Goal: Task Accomplishment & Management: Use online tool/utility

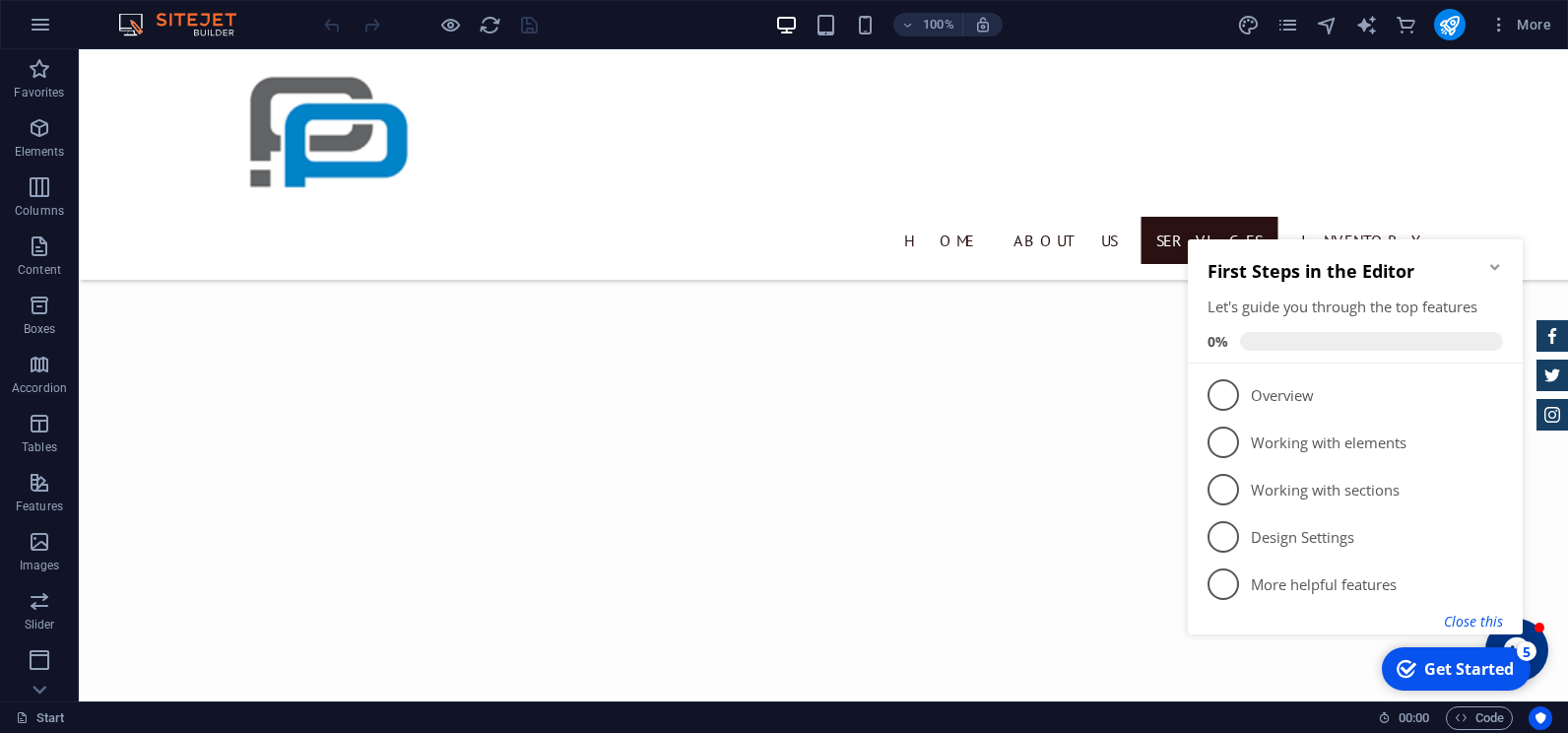
scroll to position [1674, 0]
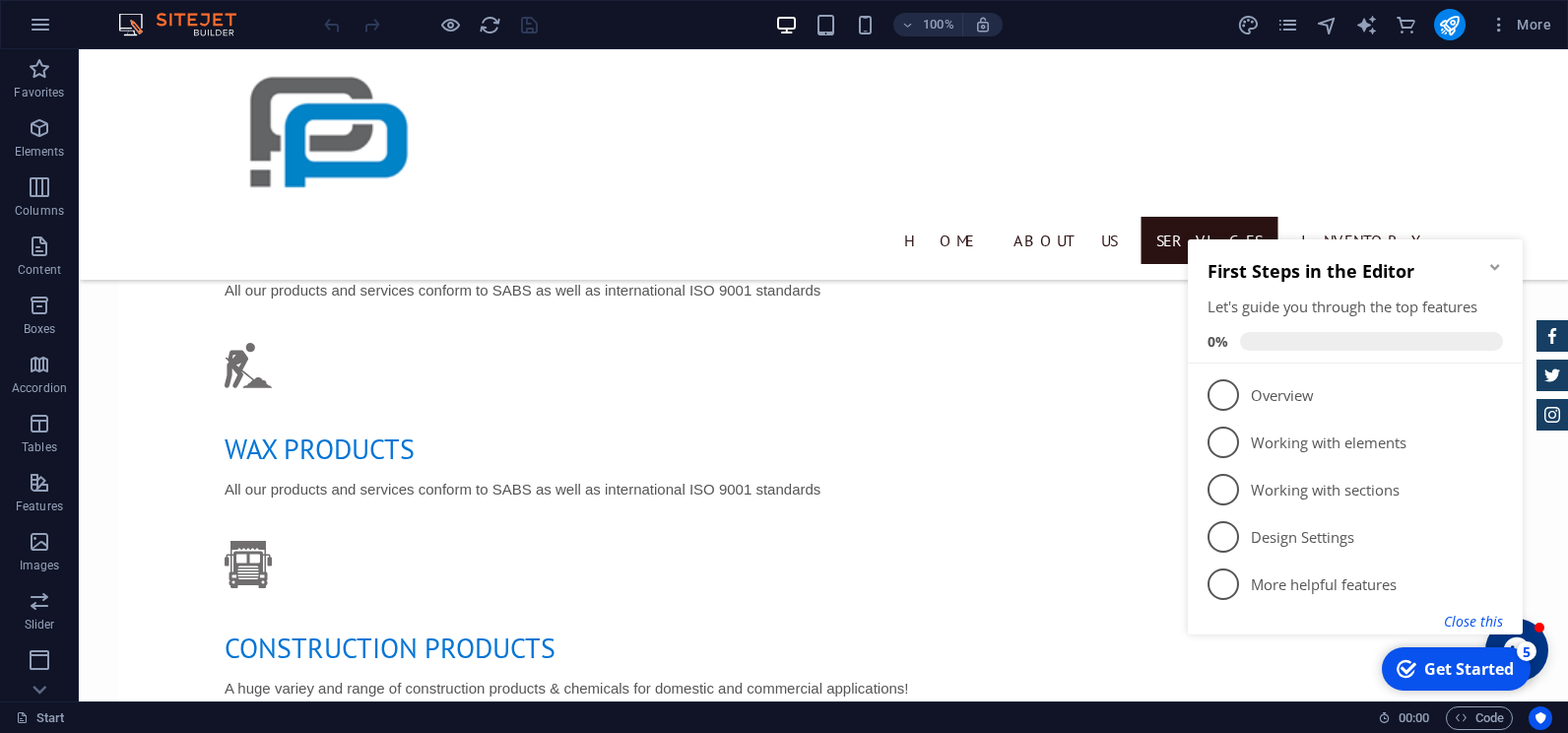
click at [1490, 628] on button "Close this" at bounding box center [1472, 620] width 59 height 19
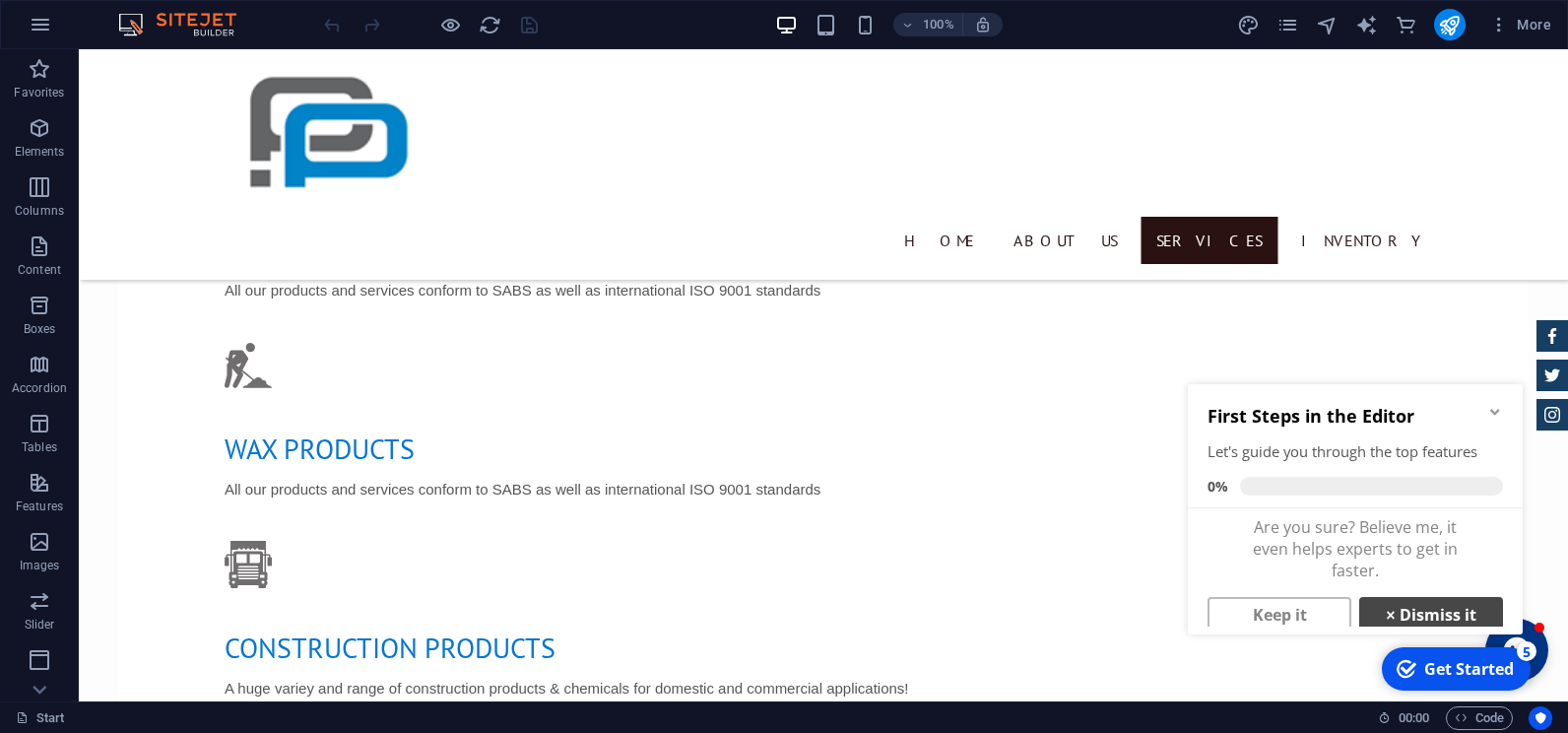
click at [1424, 603] on link "× Dismiss it" at bounding box center [1431, 614] width 143 height 36
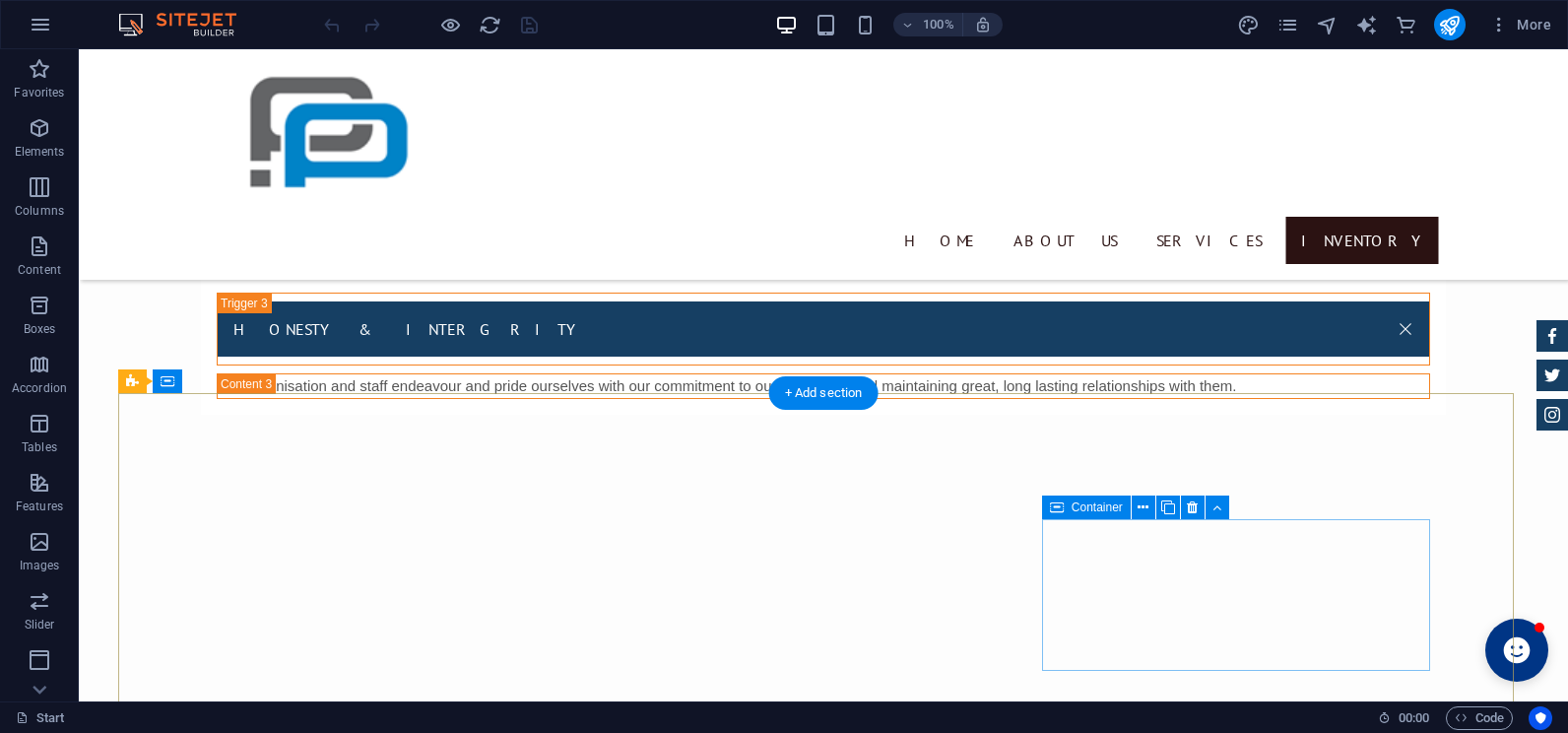
scroll to position [4158, 0]
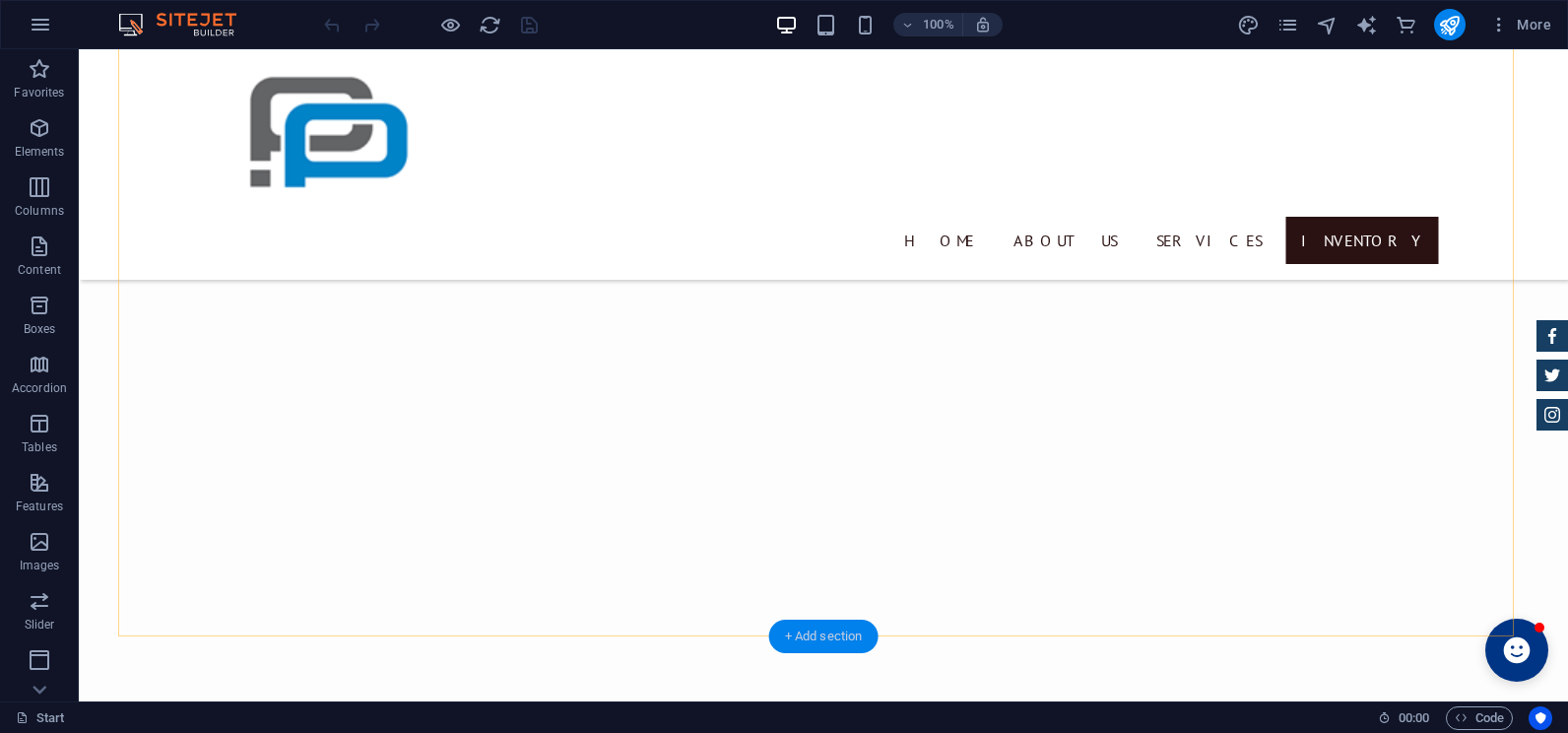
click at [814, 629] on div "+ Add section" at bounding box center [824, 636] width 110 height 34
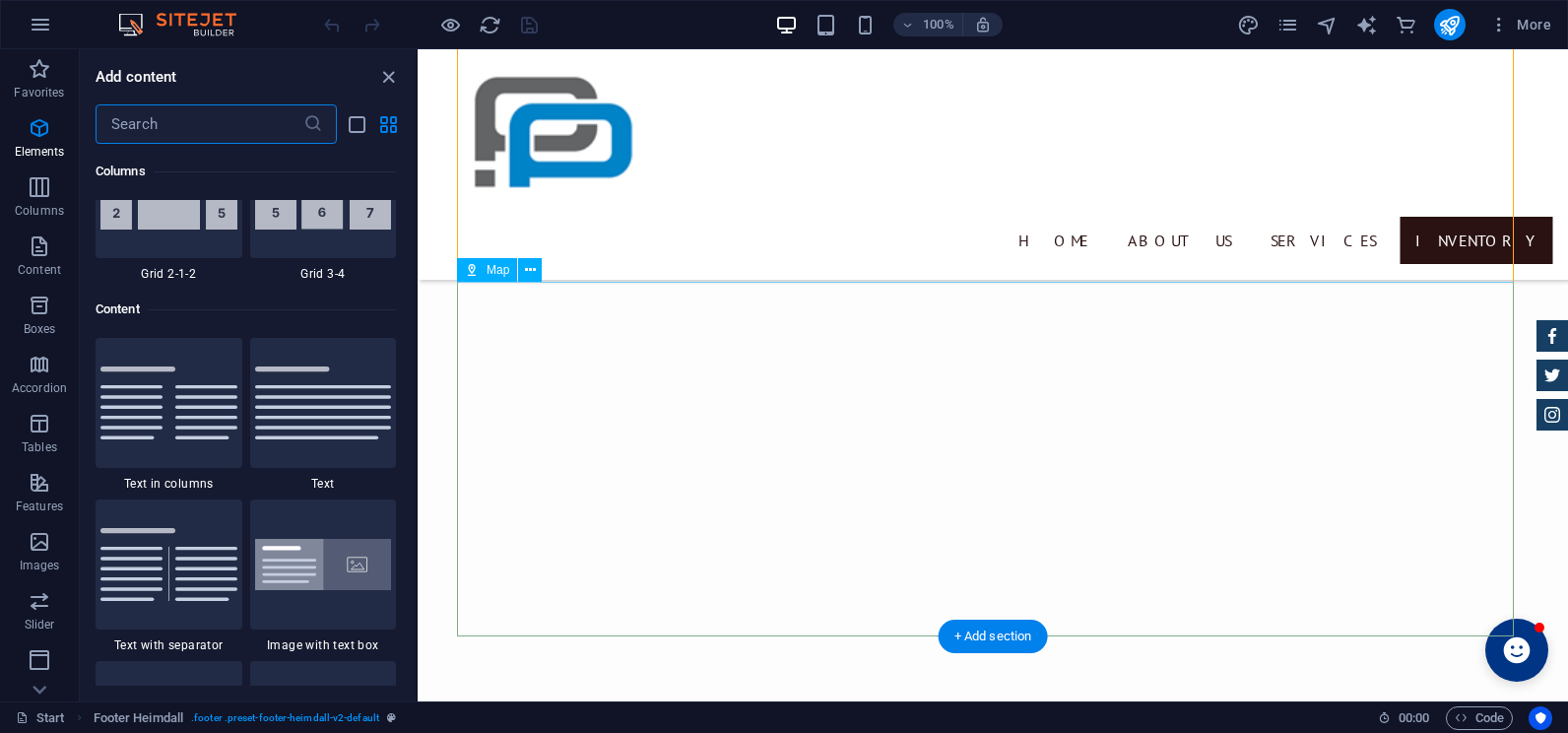
scroll to position [3445, 0]
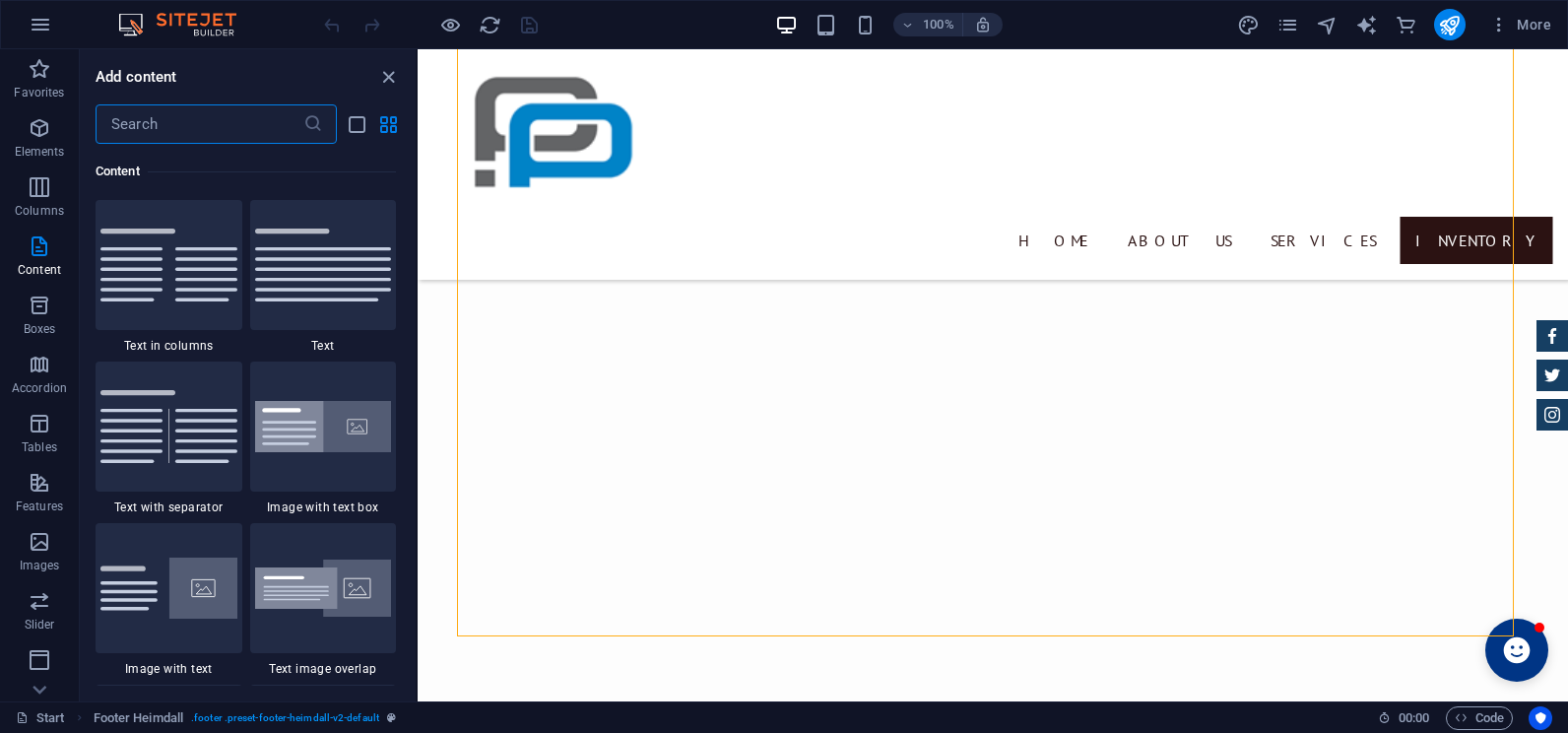
click at [218, 115] on input "text" at bounding box center [199, 124] width 208 height 40
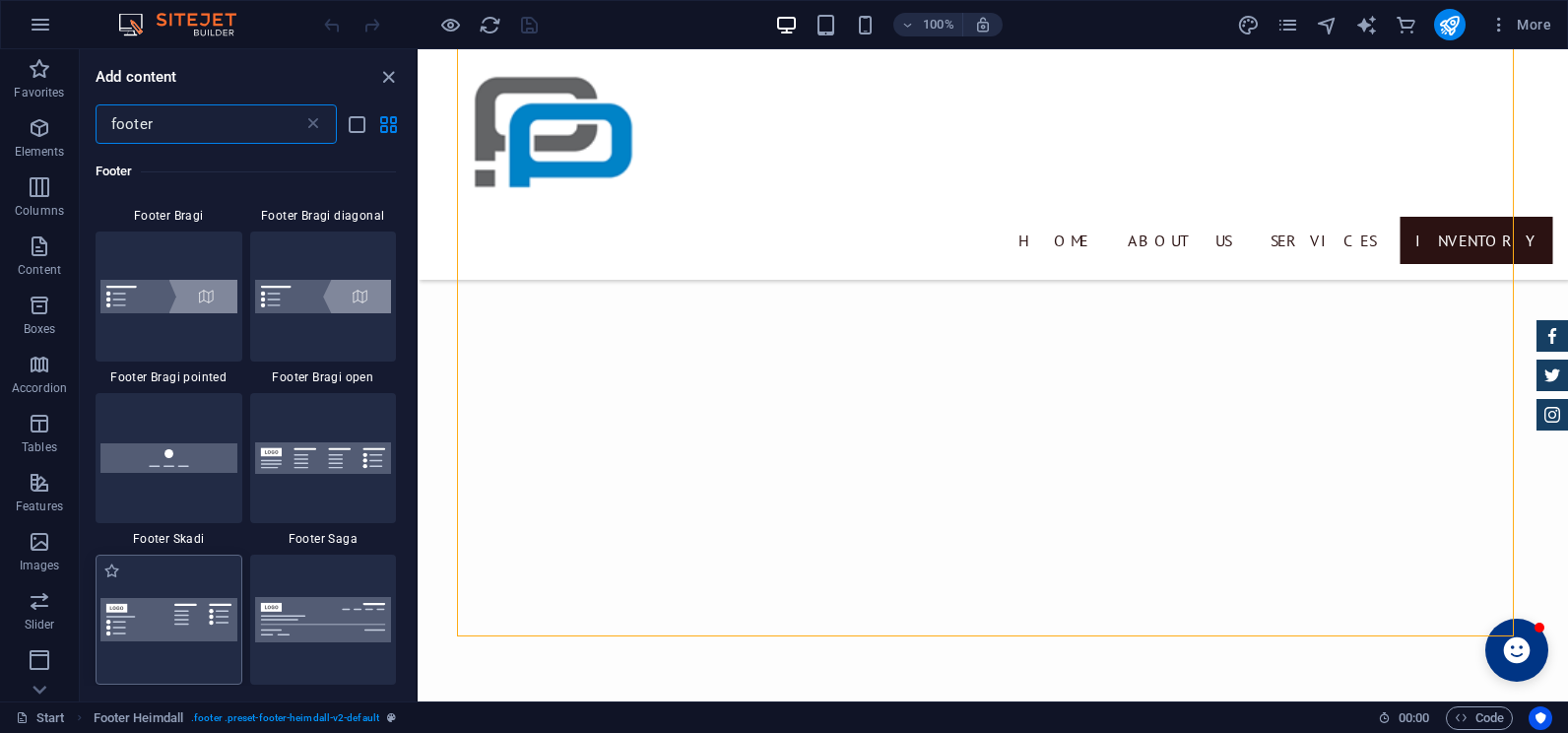
scroll to position [886, 0]
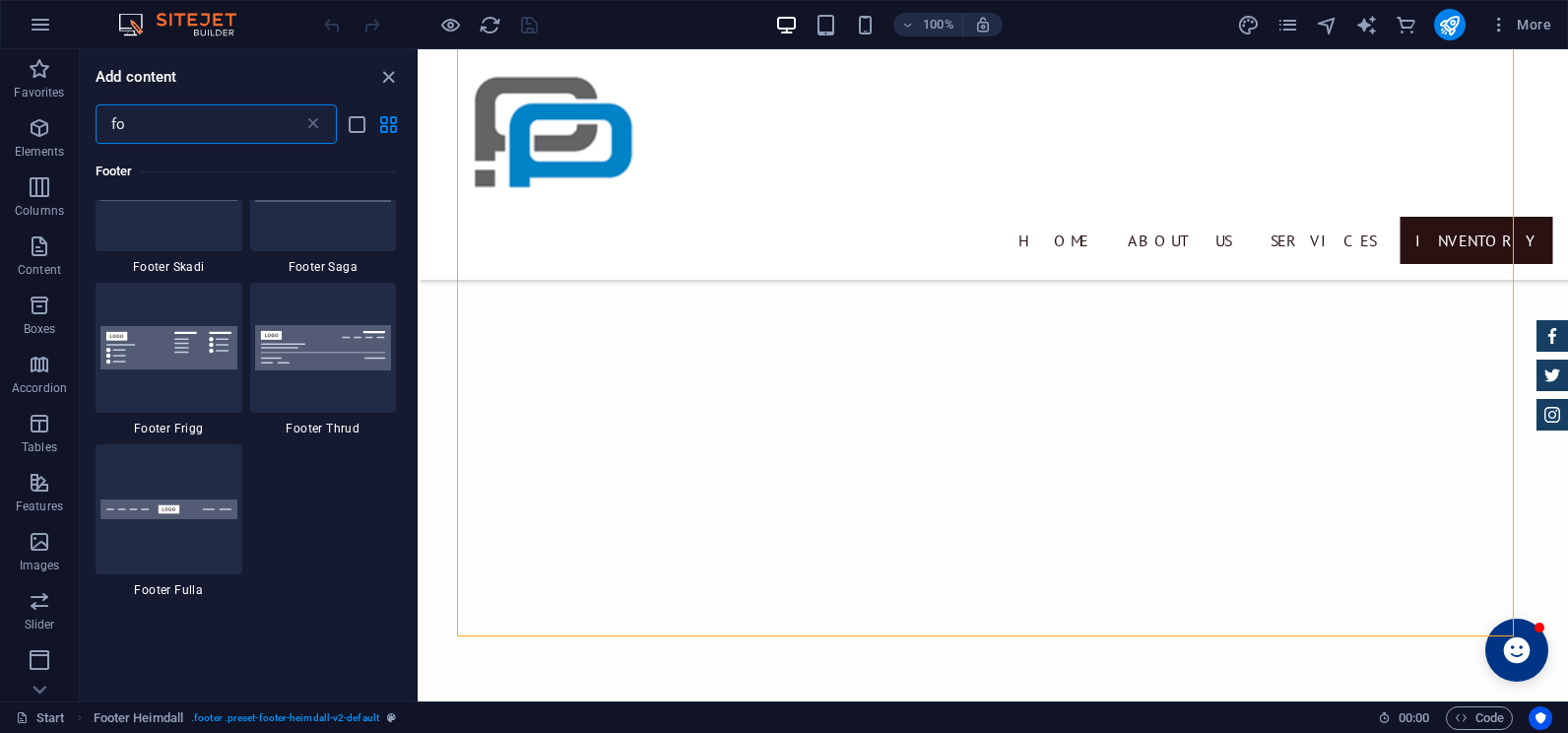
type input "f"
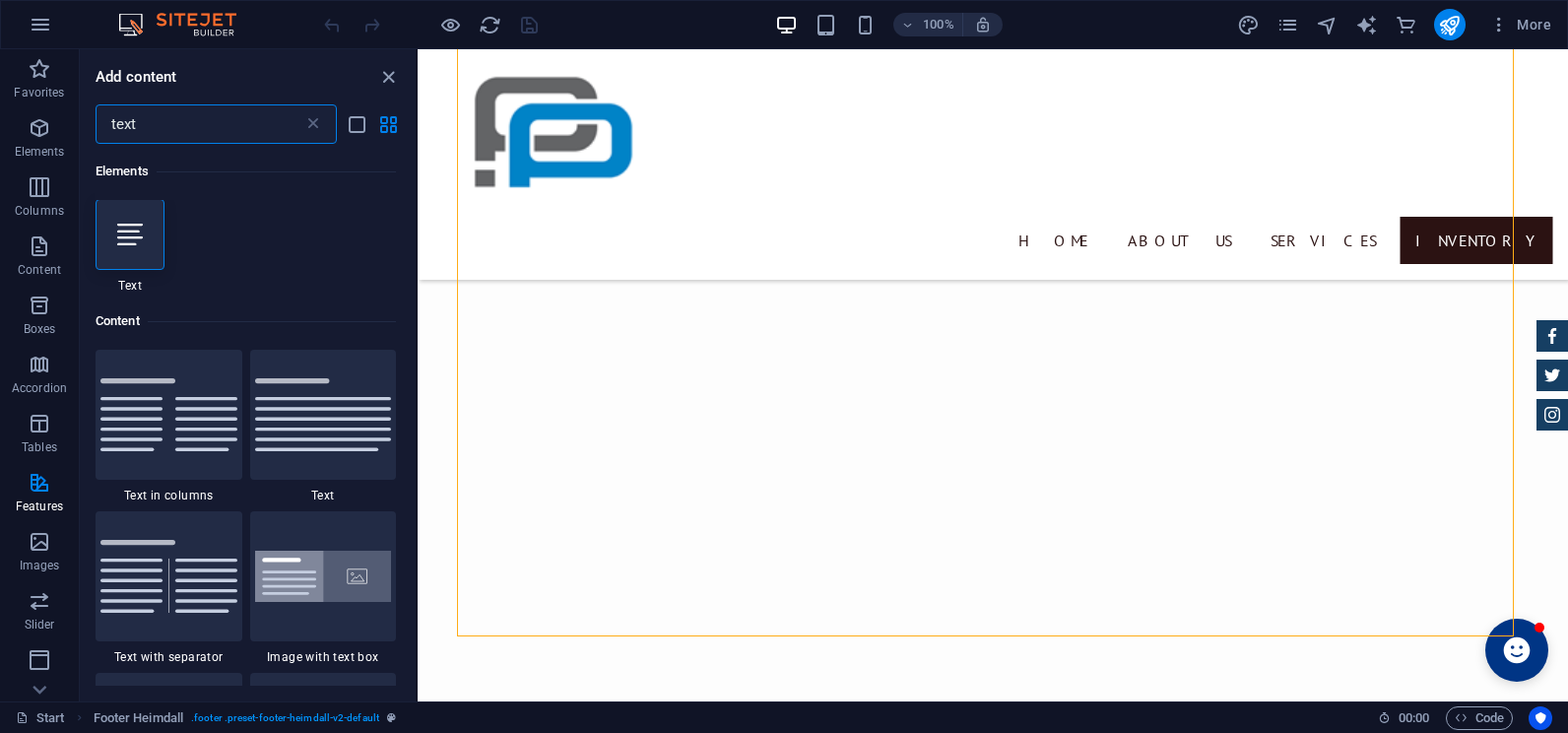
scroll to position [0, 0]
type input "text"
click at [124, 232] on icon at bounding box center [131, 235] width 26 height 26
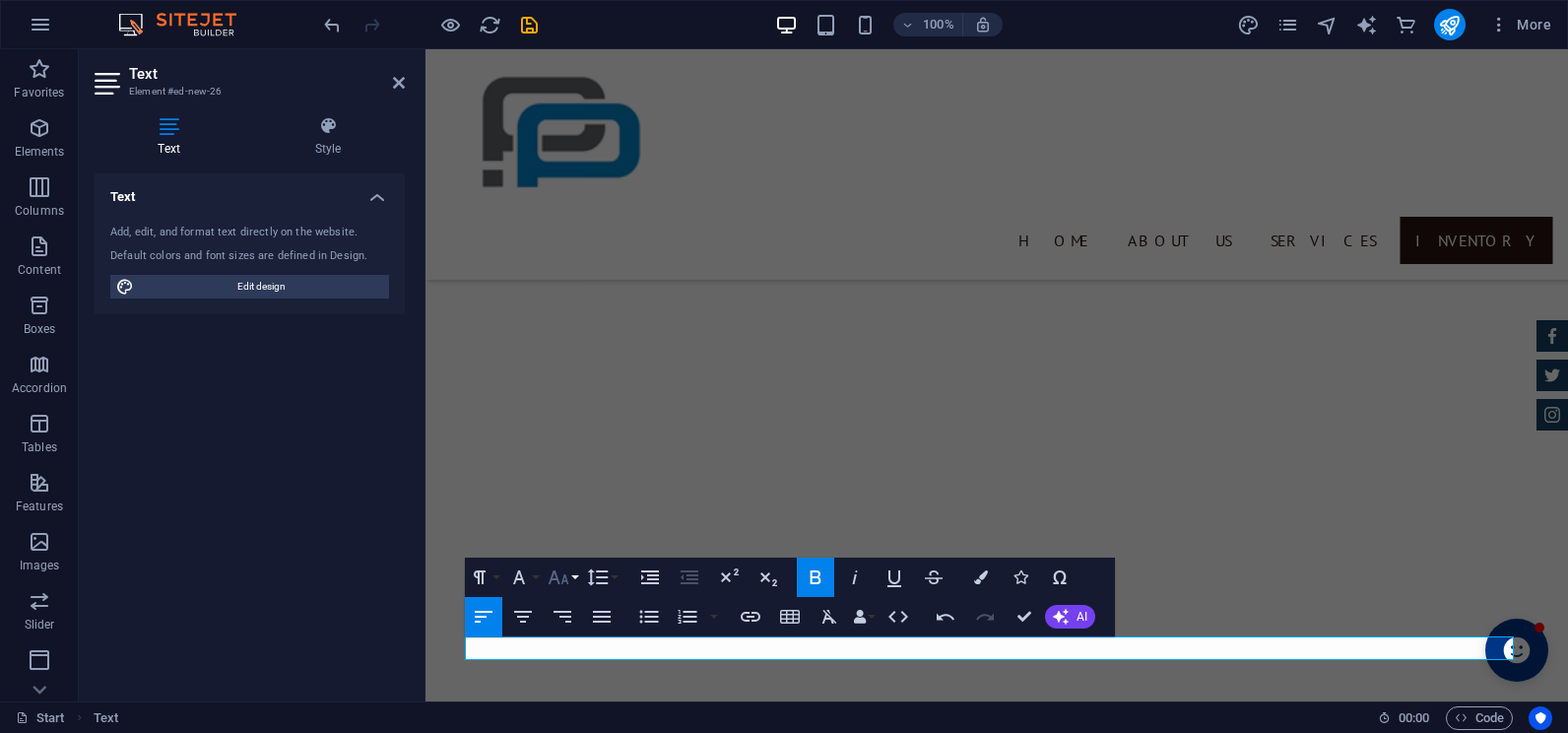
click at [560, 572] on icon "button" at bounding box center [559, 577] width 24 height 24
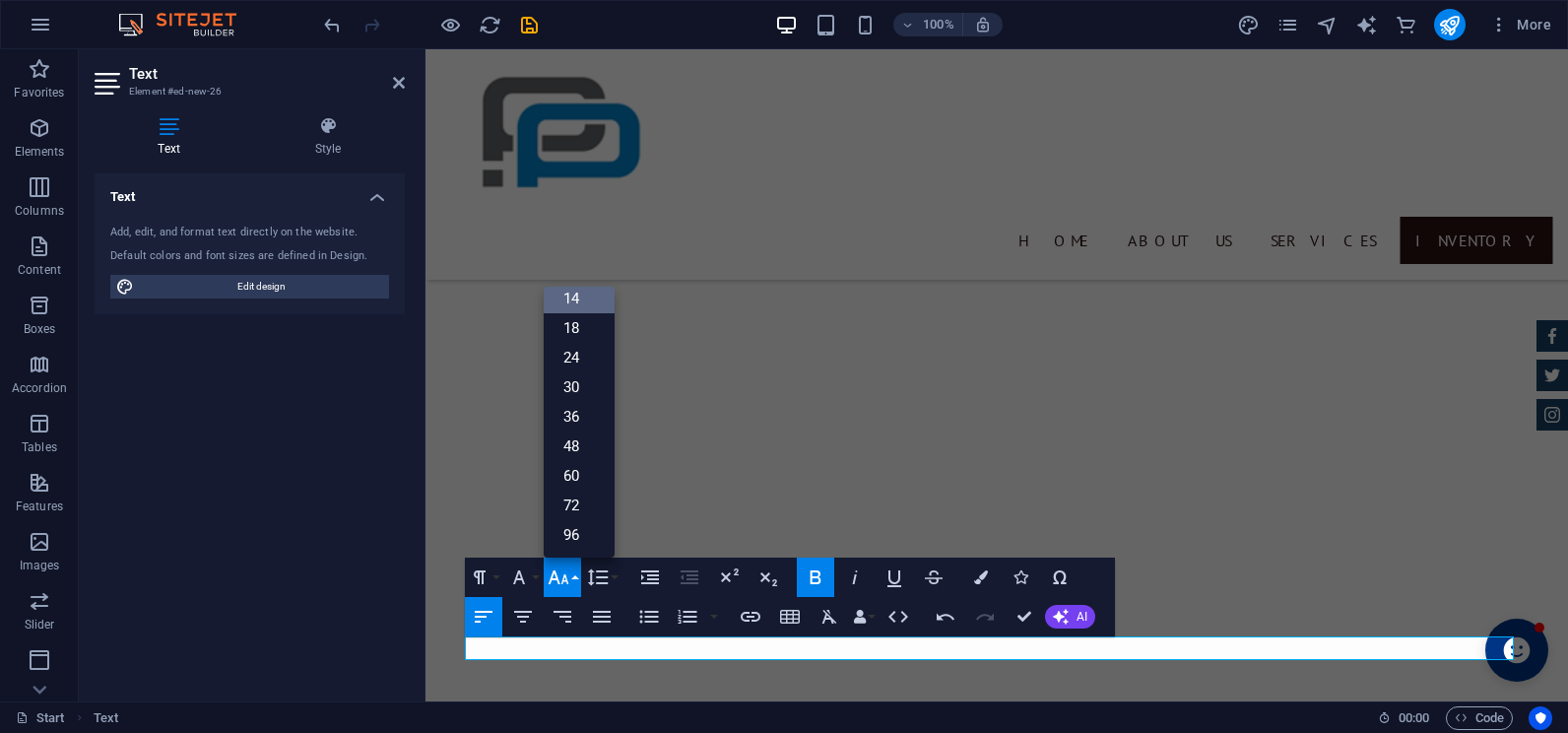
scroll to position [158, 0]
click at [327, 29] on icon "undo" at bounding box center [332, 25] width 23 height 23
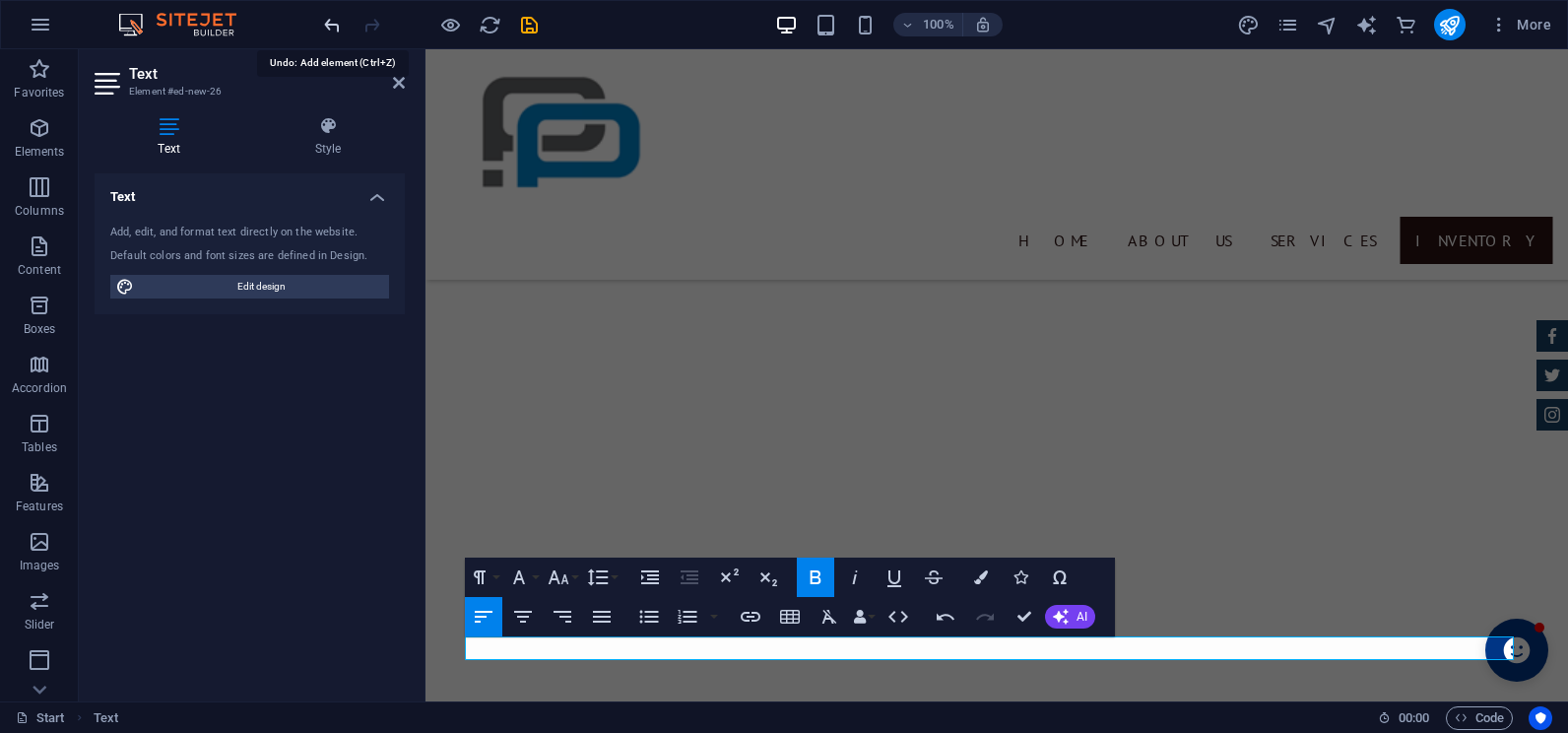
click at [327, 29] on icon "undo" at bounding box center [332, 25] width 23 height 23
click at [327, 24] on icon "undo" at bounding box center [332, 25] width 23 height 23
click at [350, 603] on div "Text Add, edit, and format text directly on the website. Default colors and fon…" at bounding box center [249, 429] width 310 height 512
click at [399, 82] on icon at bounding box center [398, 83] width 12 height 16
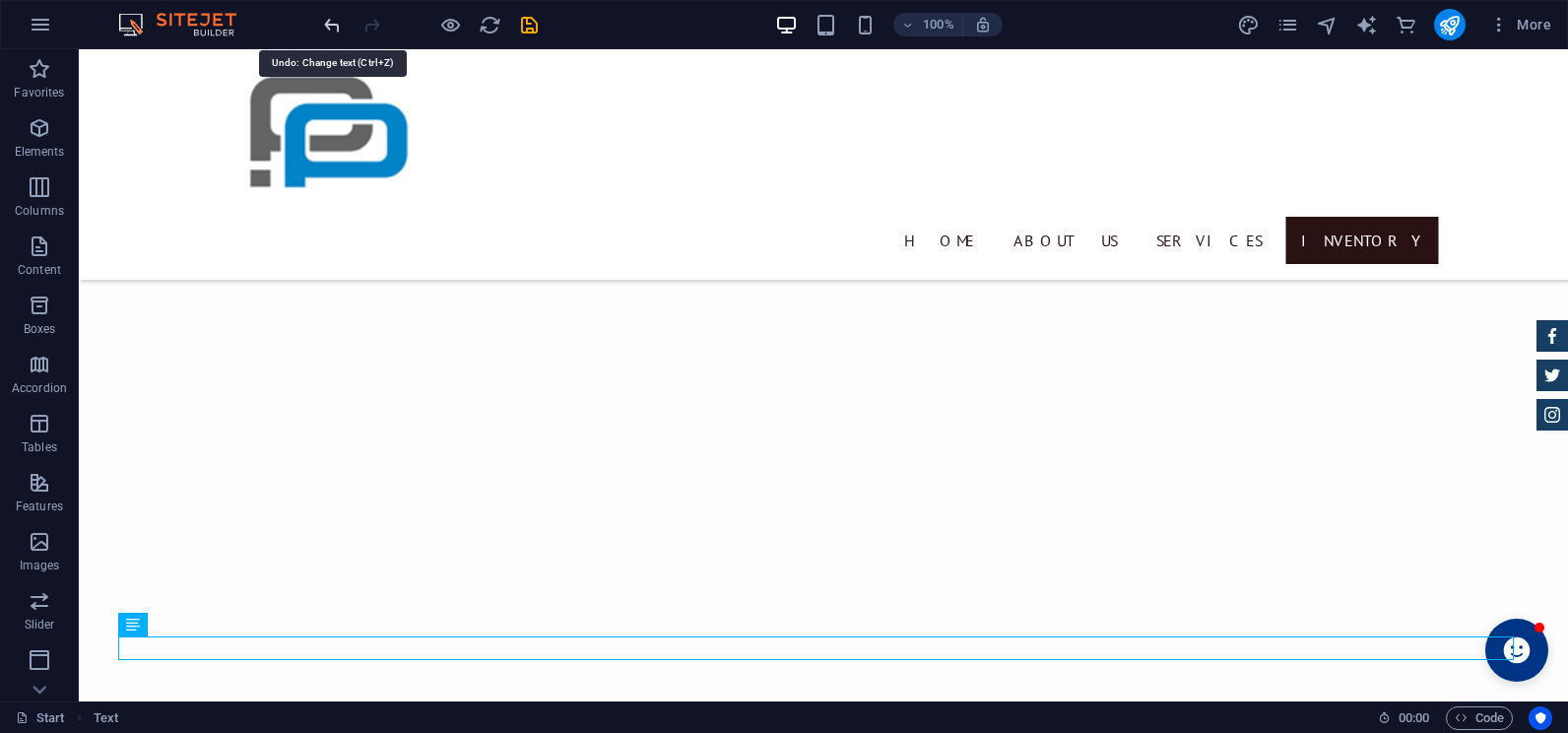
click at [330, 16] on icon "undo" at bounding box center [332, 25] width 23 height 23
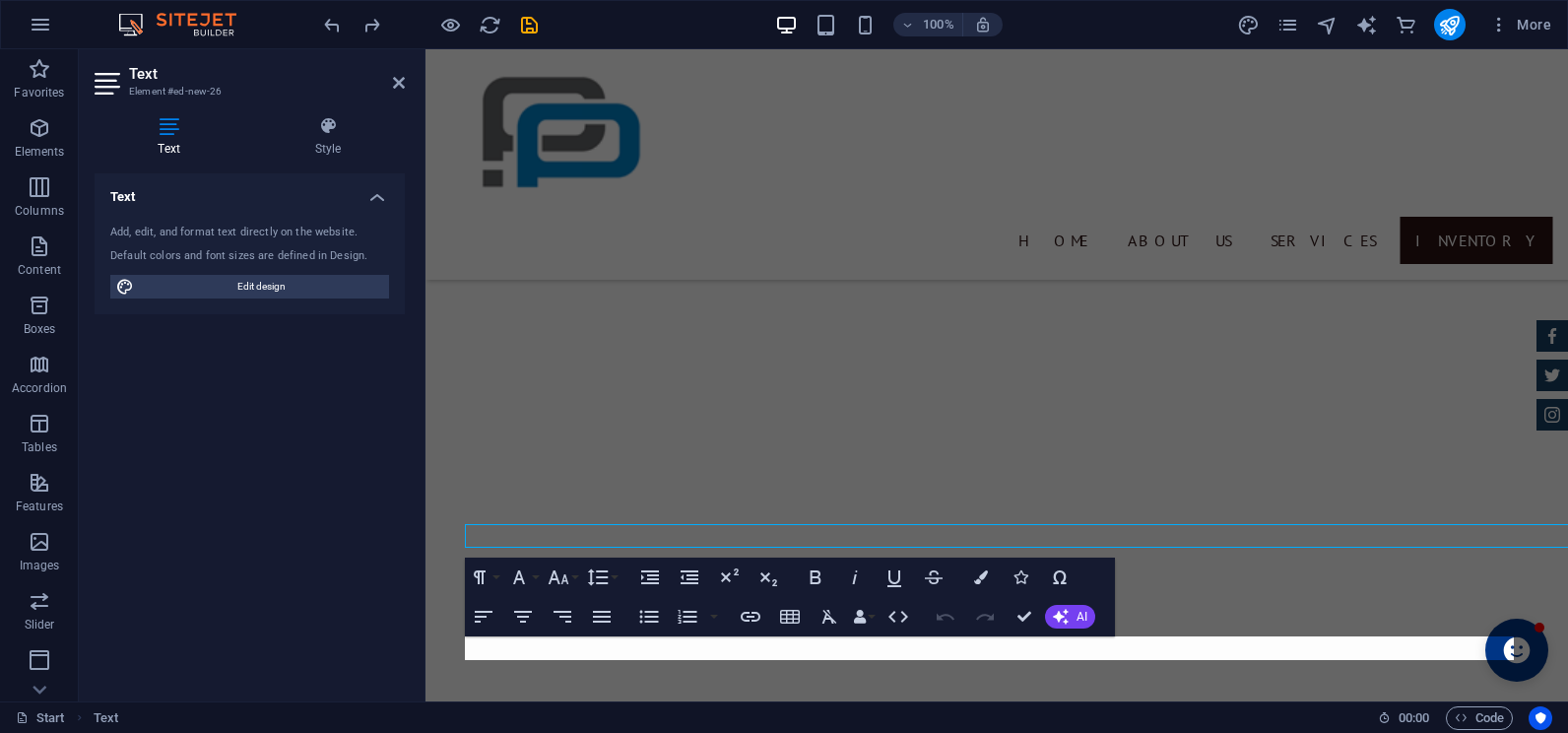
scroll to position [4270, 0]
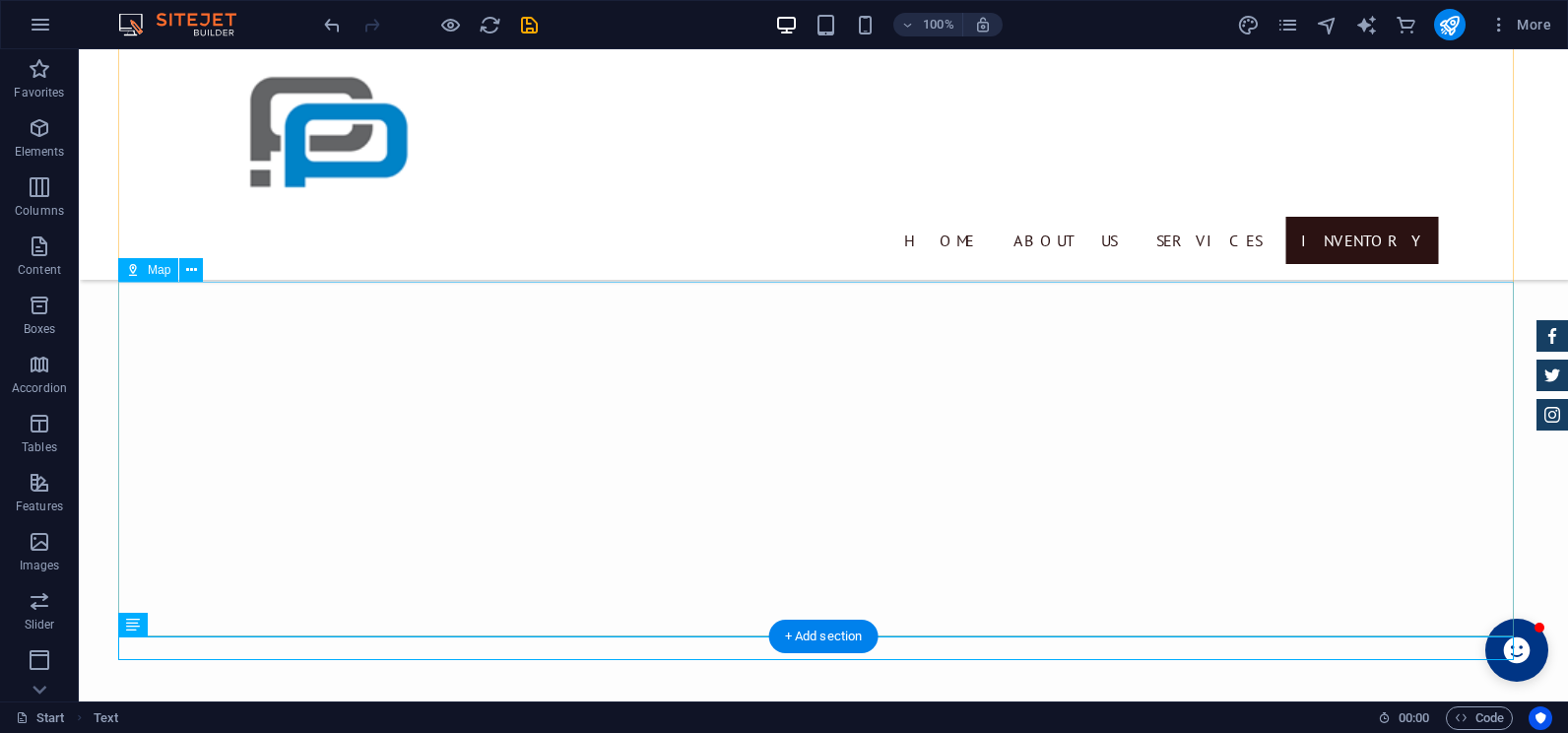
scroll to position [4158, 0]
click at [782, 629] on div "+ Add section" at bounding box center [824, 636] width 110 height 34
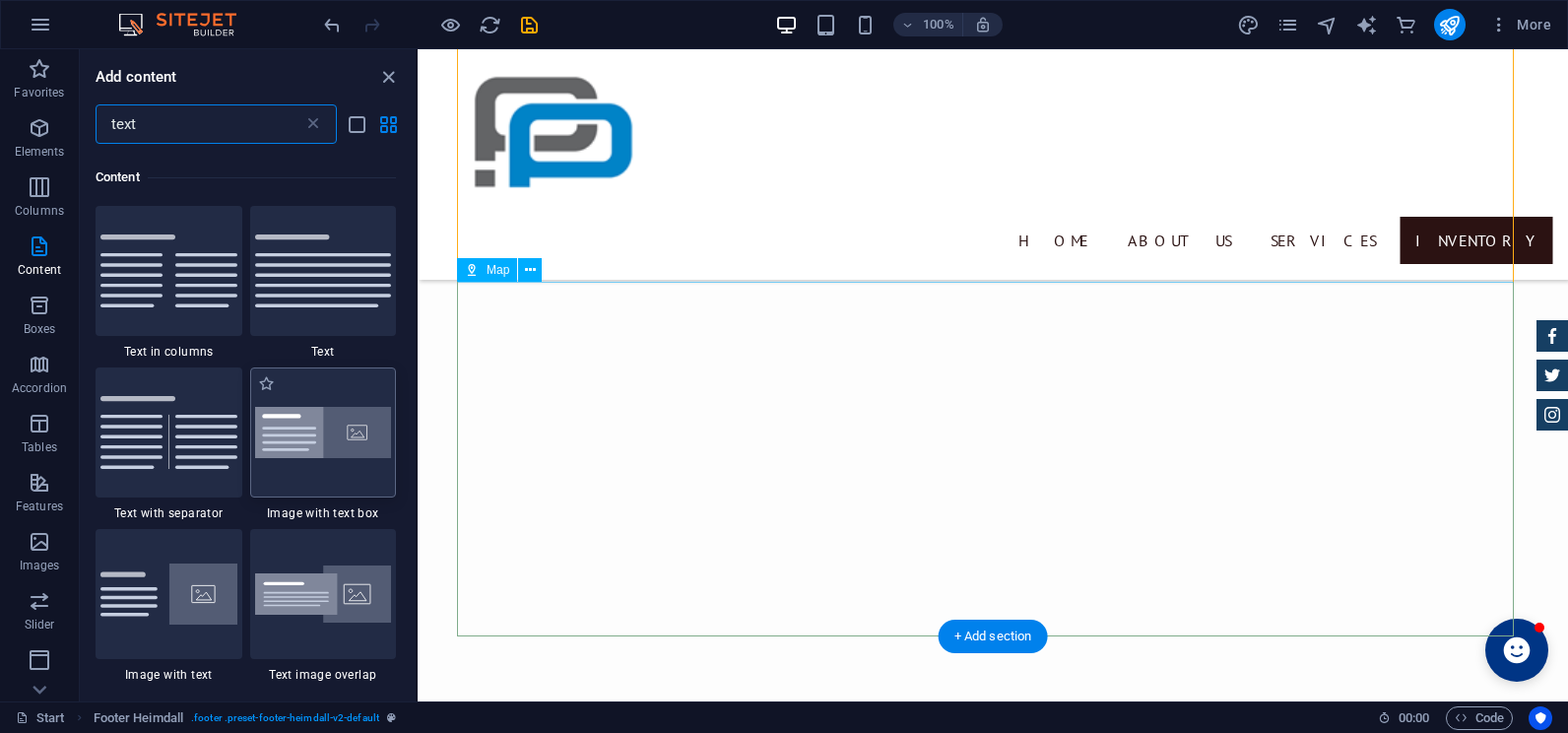
scroll to position [150, 0]
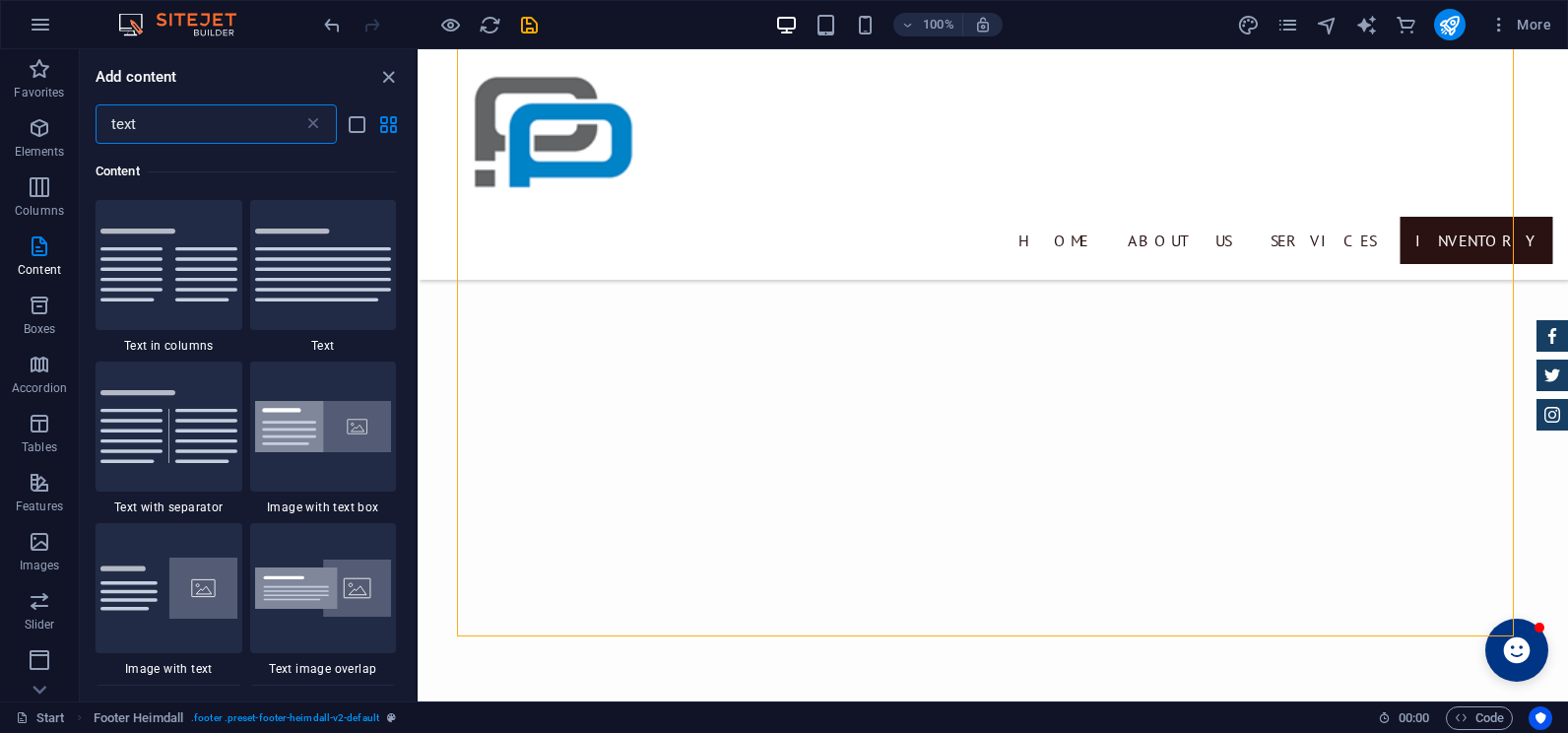
click at [237, 129] on input "text" at bounding box center [199, 124] width 208 height 40
type input "t"
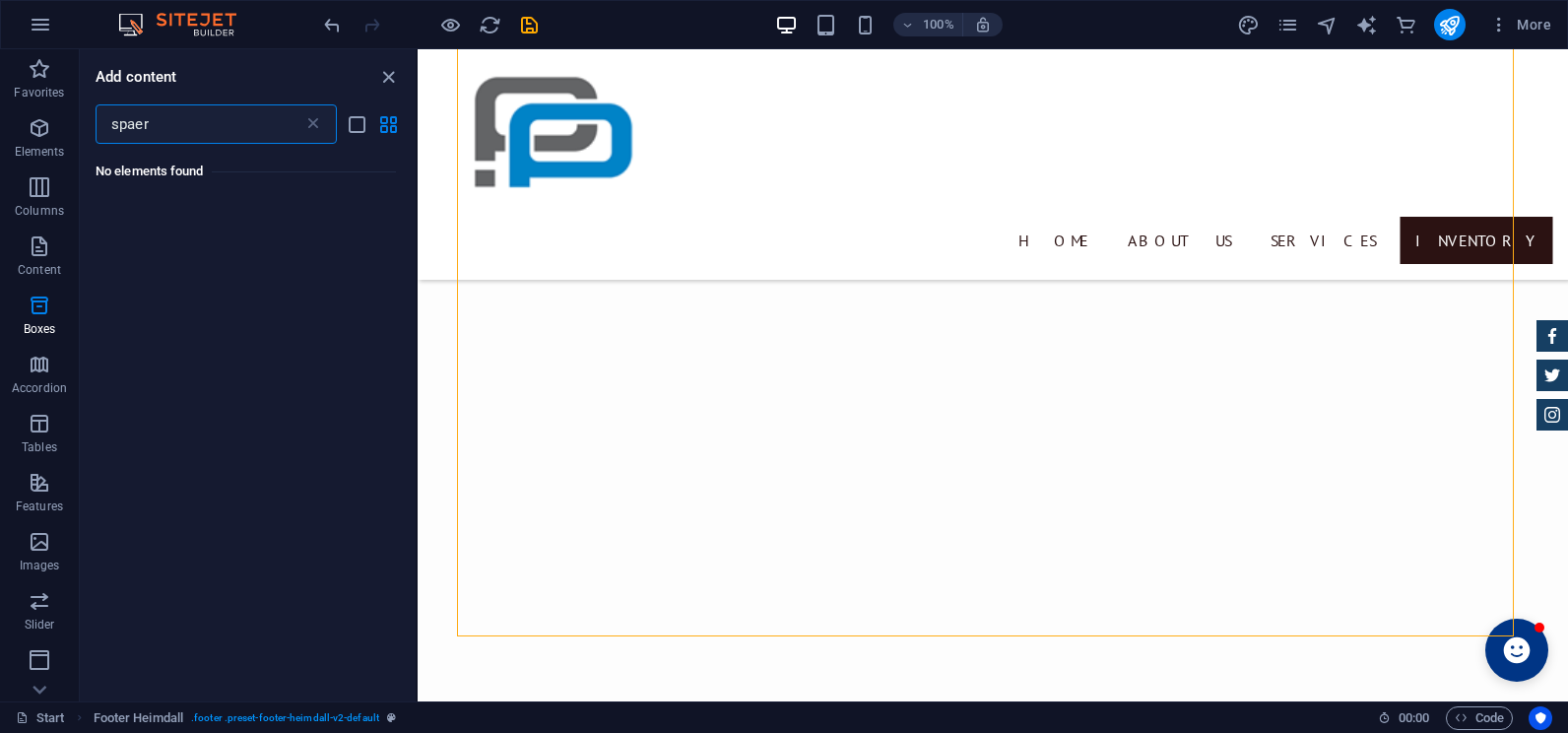
scroll to position [0, 0]
type input "spacer"
click at [125, 225] on icon at bounding box center [131, 235] width 26 height 26
select select "px"
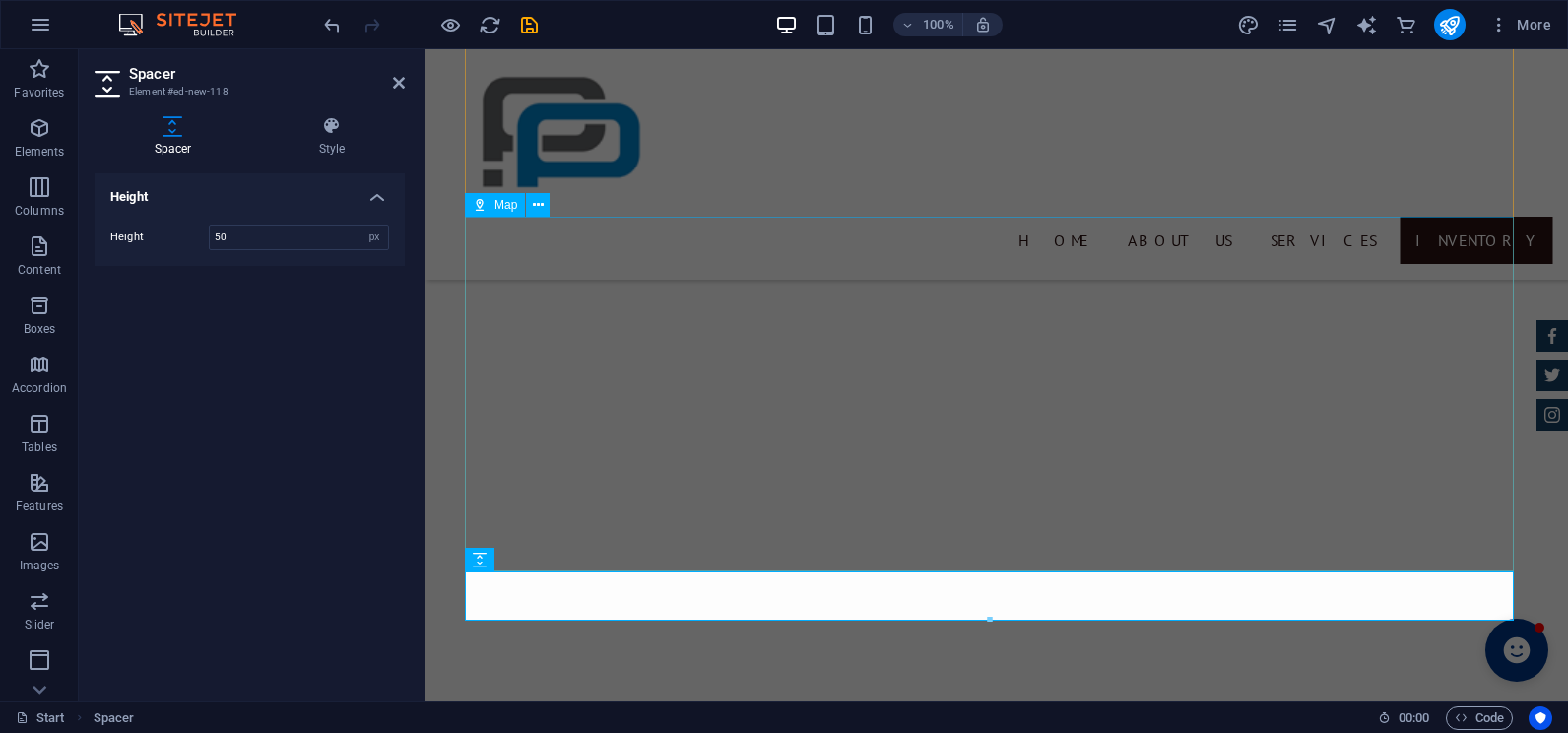
scroll to position [4343, 0]
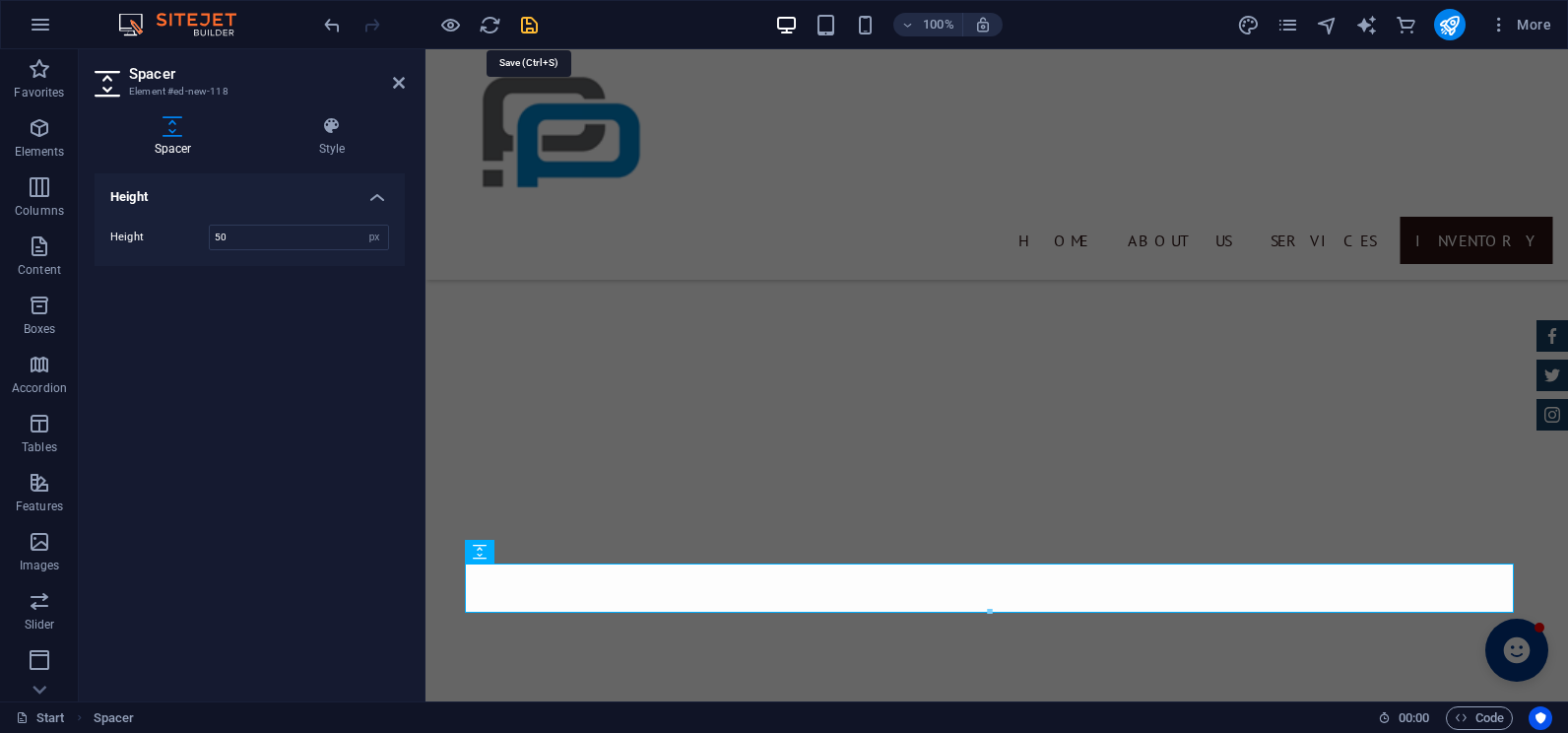
click at [525, 21] on icon "save" at bounding box center [529, 25] width 23 height 23
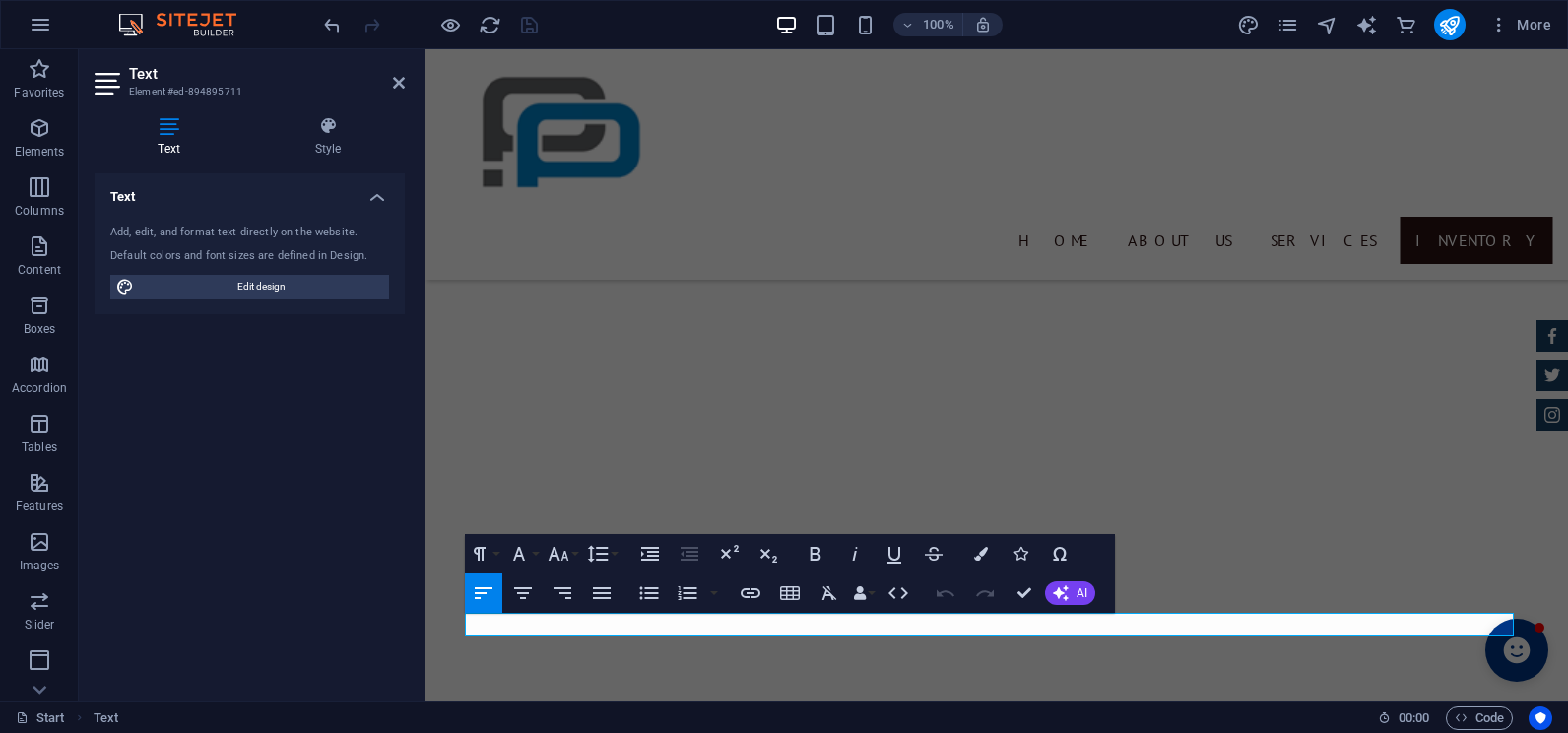
drag, startPoint x: 738, startPoint y: 629, endPoint x: 1202, endPoint y: 624, distance: 464.0
click at [822, 566] on button "Bold" at bounding box center [816, 554] width 38 height 40
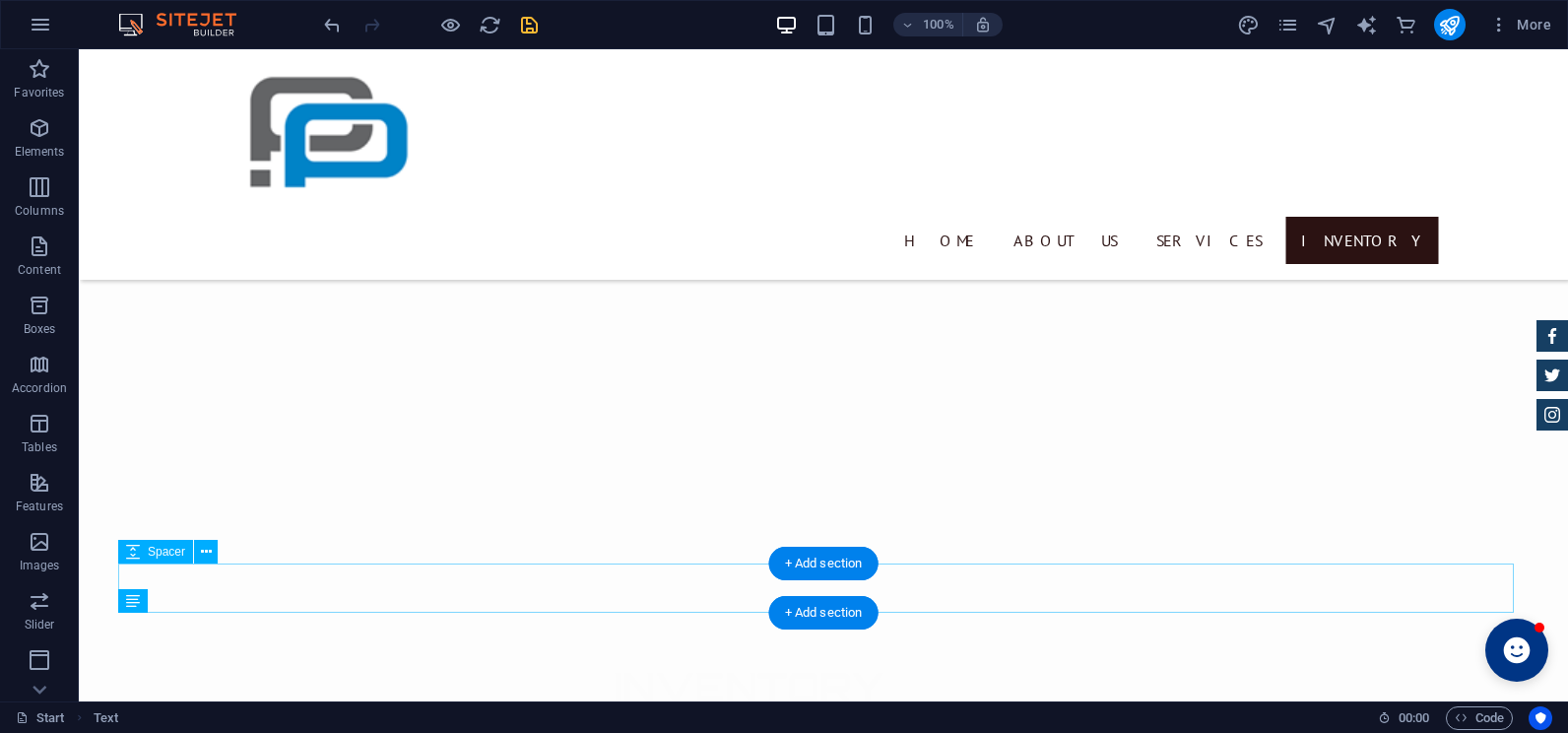
scroll to position [4231, 0]
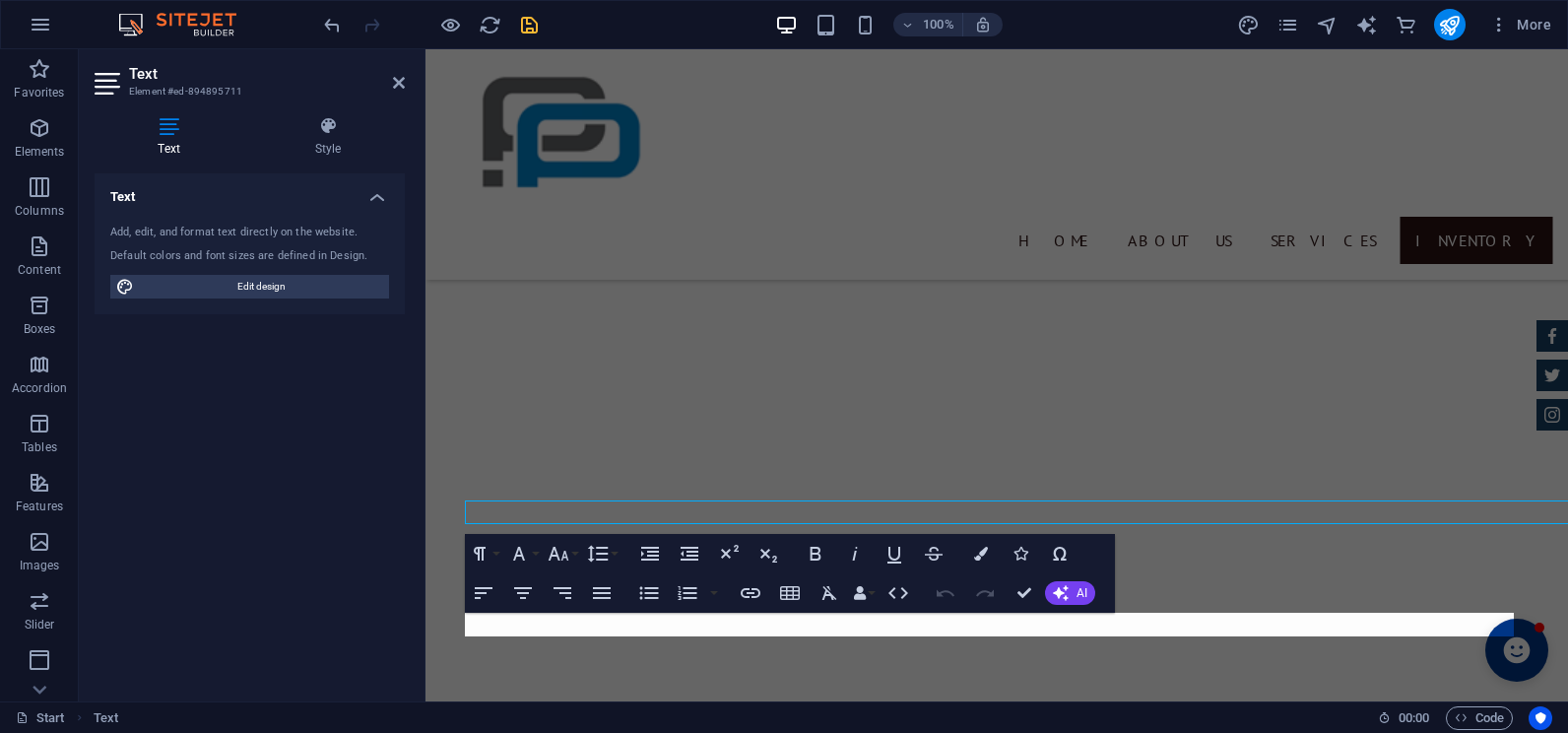
scroll to position [4343, 0]
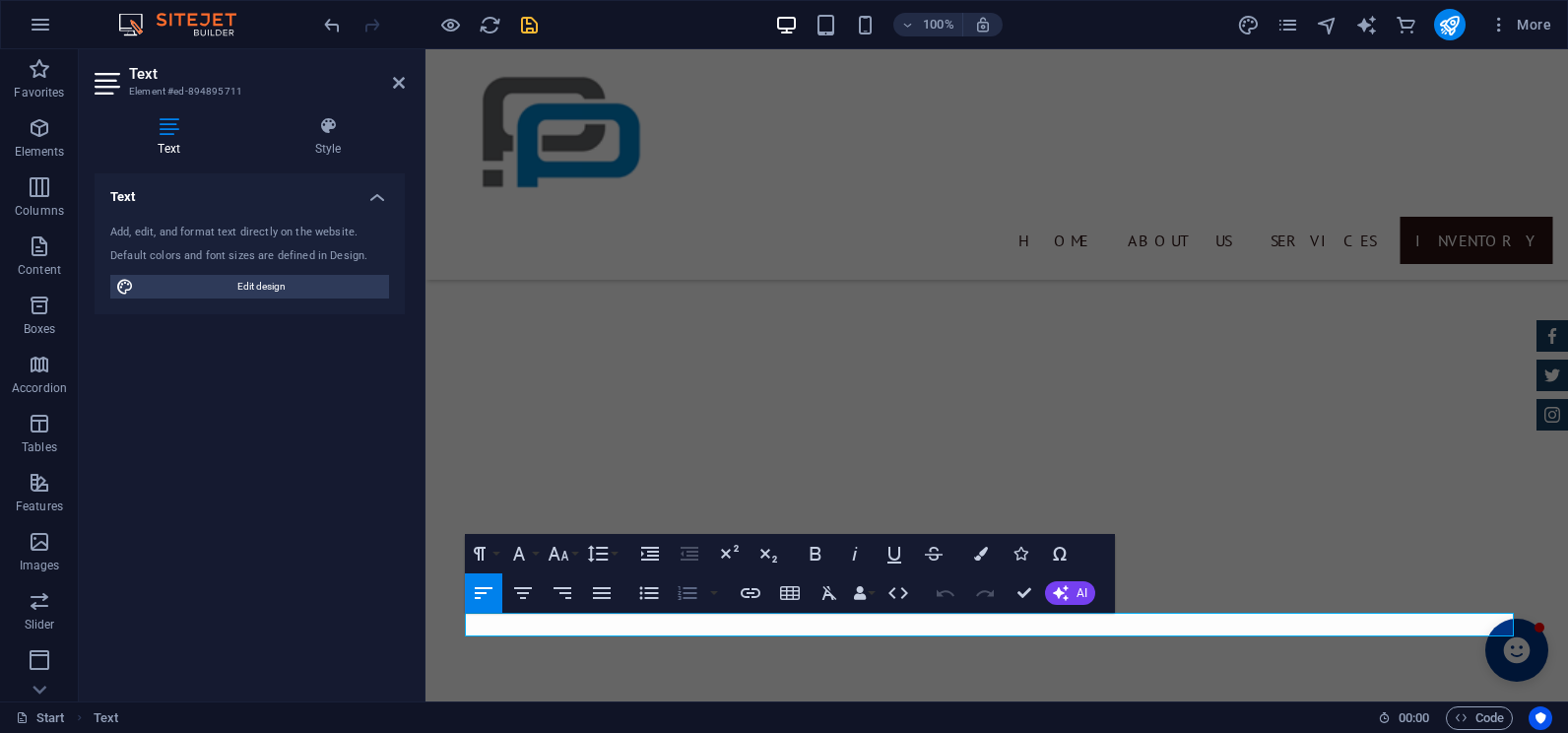
click at [703, 610] on button "Ordered List" at bounding box center [687, 593] width 38 height 40
drag, startPoint x: 1014, startPoint y: 601, endPoint x: 911, endPoint y: 534, distance: 122.9
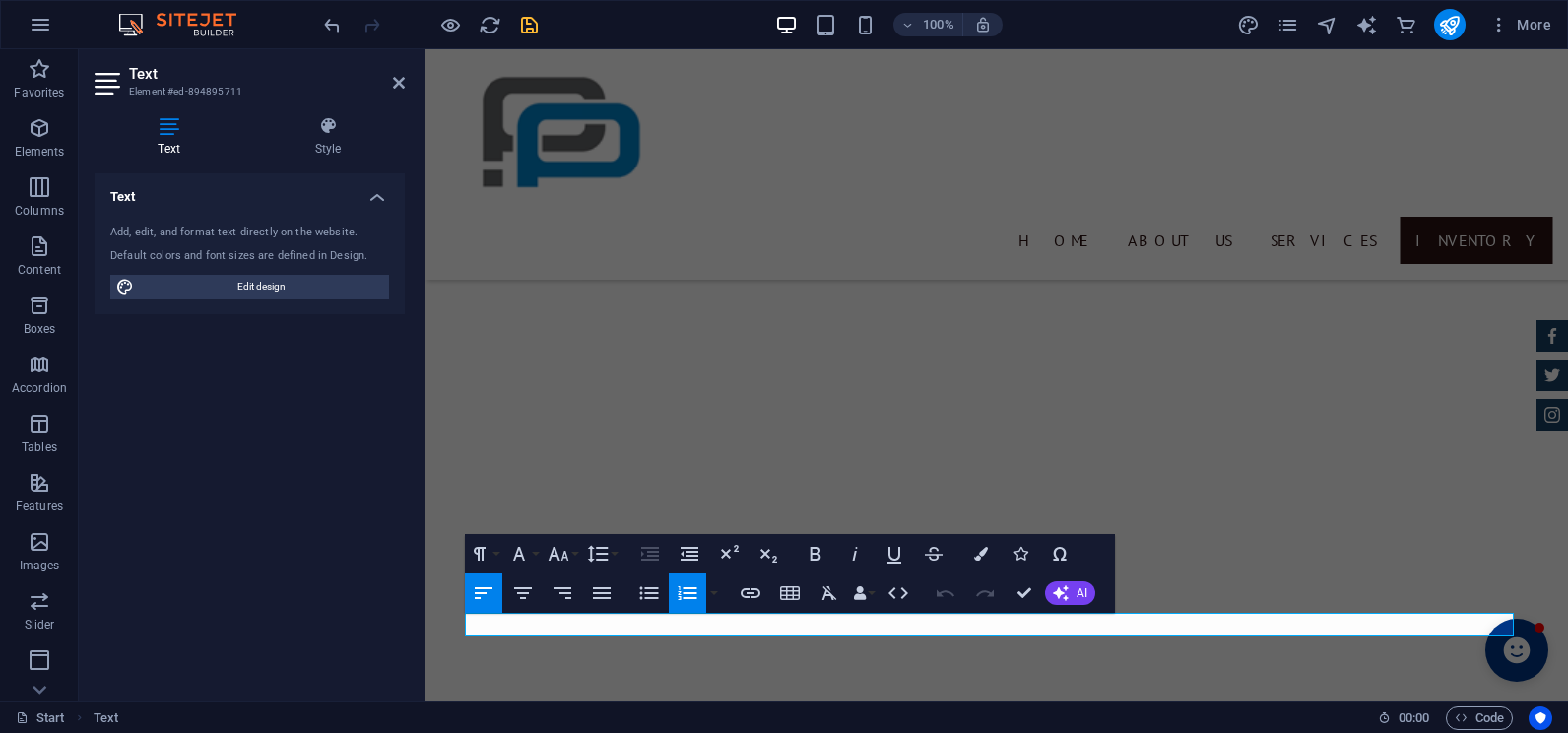
scroll to position [4343, 0]
click at [418, 615] on div "Text Style Text Add, edit, and format text directly on the website. Default col…" at bounding box center [249, 400] width 342 height 601
drag, startPoint x: 1027, startPoint y: 593, endPoint x: 949, endPoint y: 544, distance: 92.1
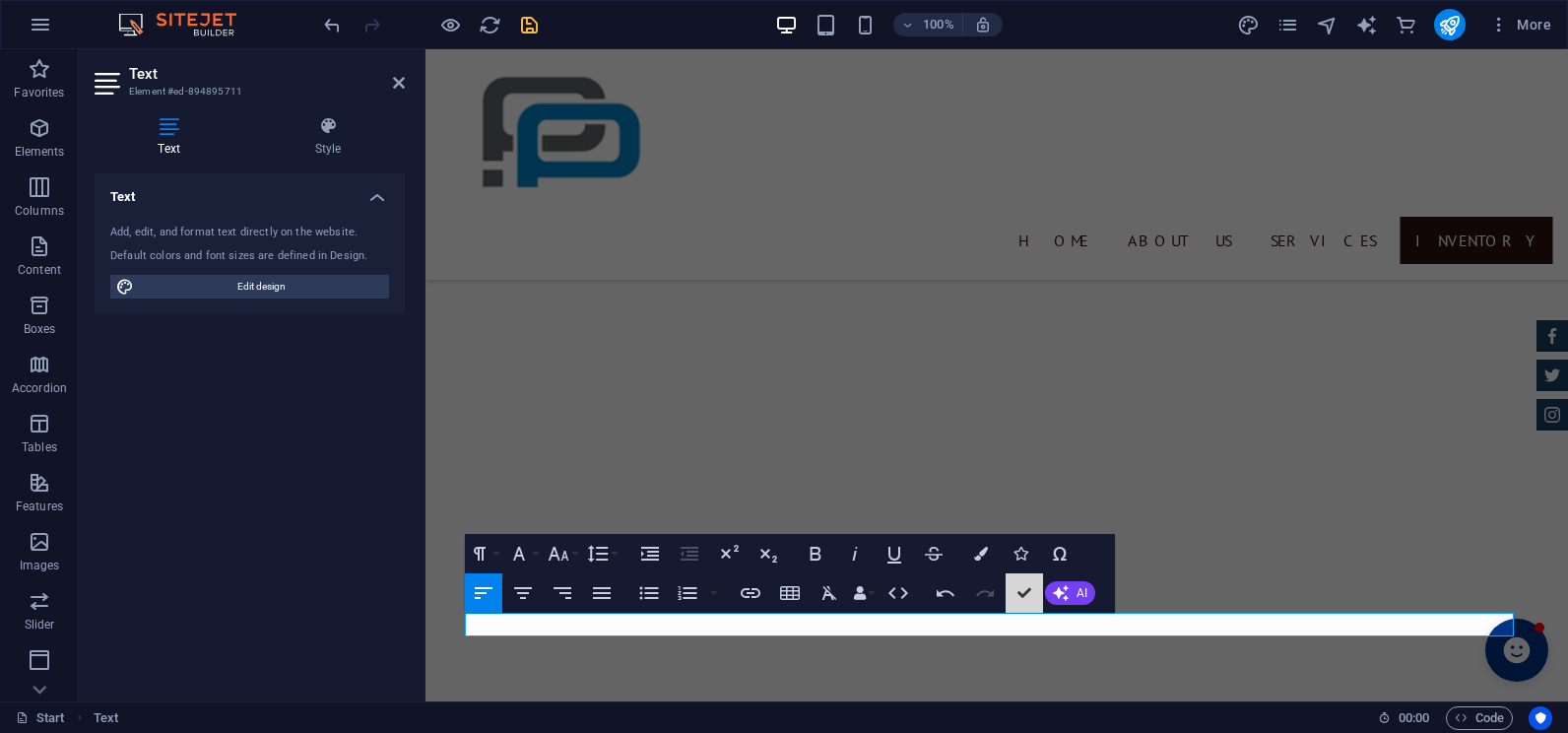
scroll to position [4231, 0]
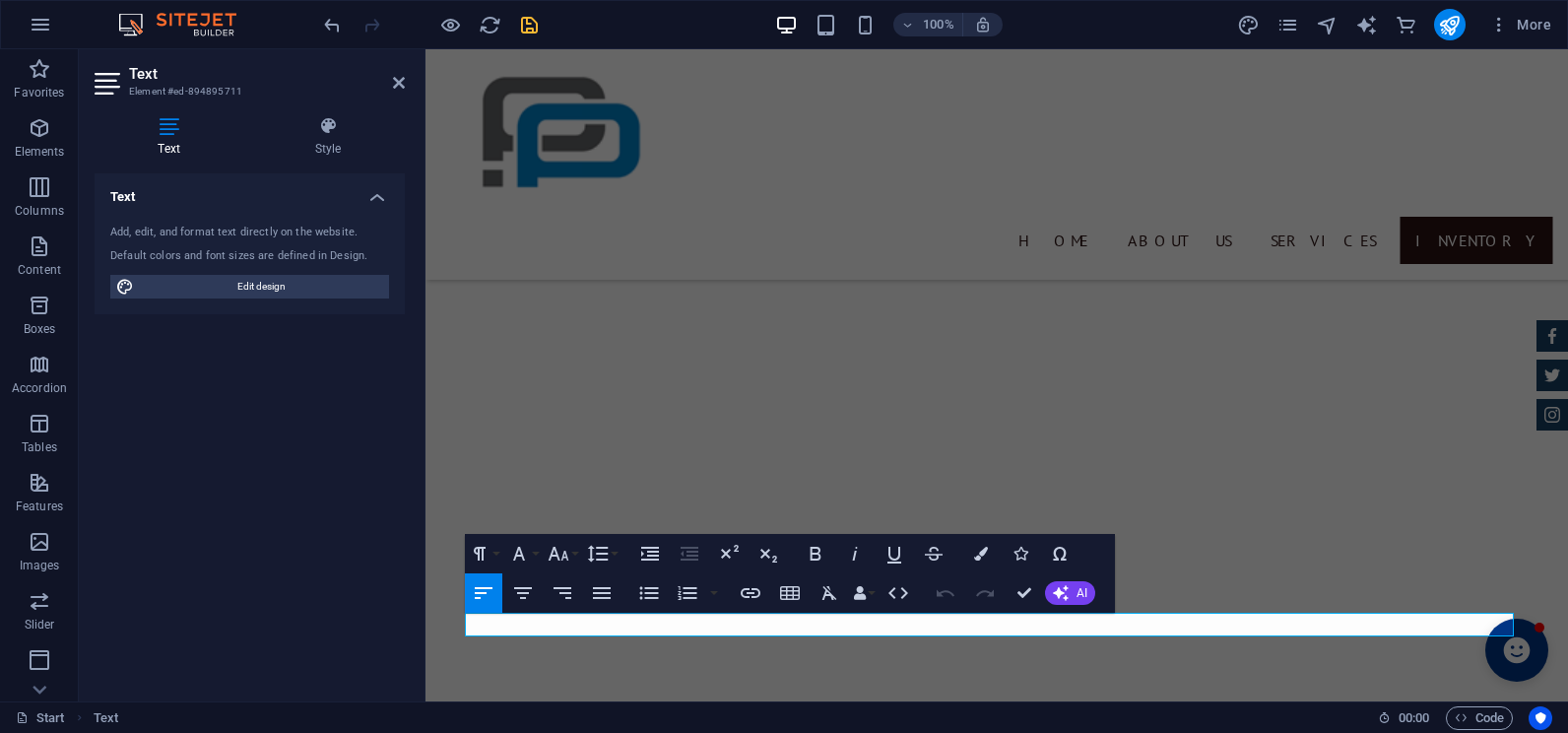
scroll to position [4343, 0]
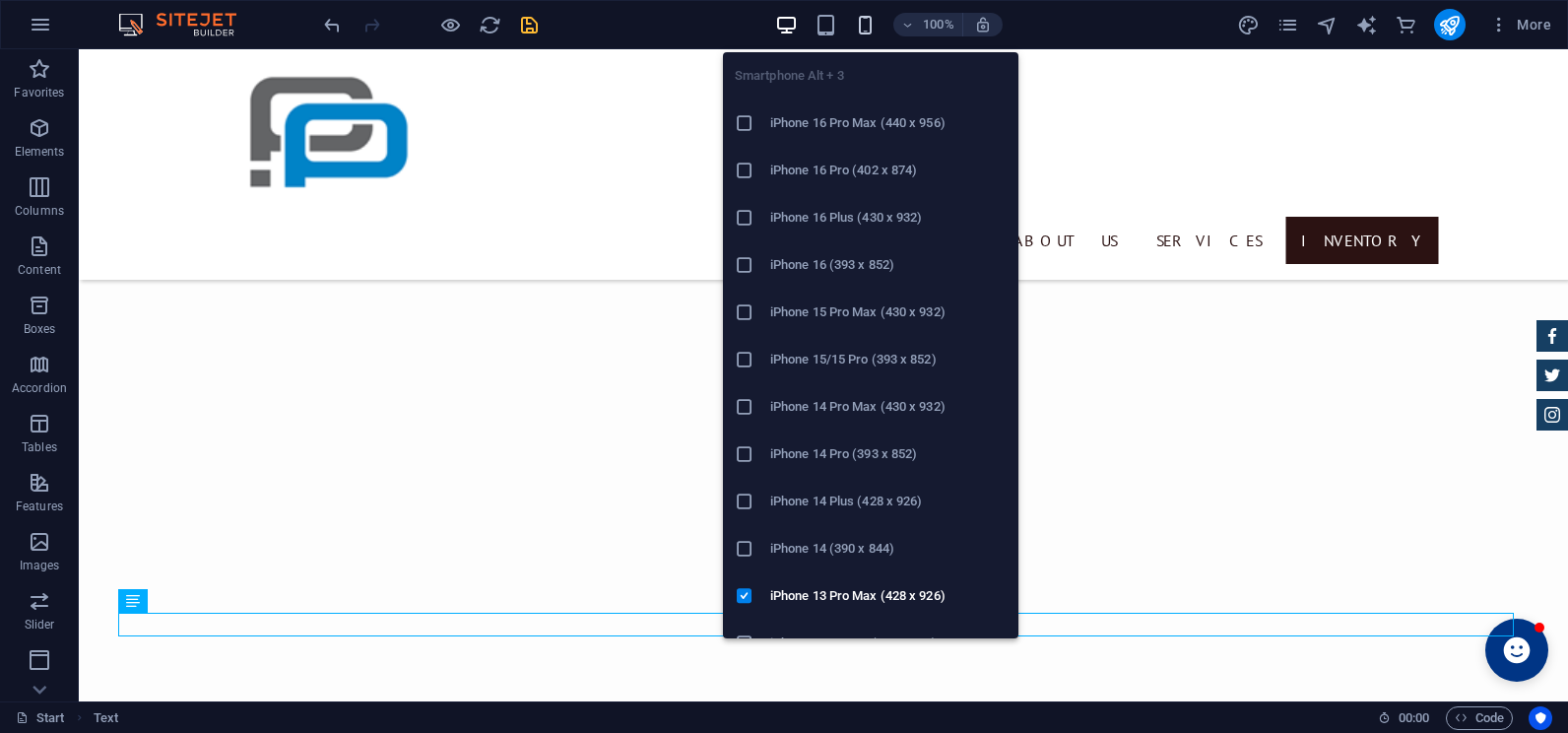
click at [863, 26] on icon "button" at bounding box center [865, 25] width 23 height 23
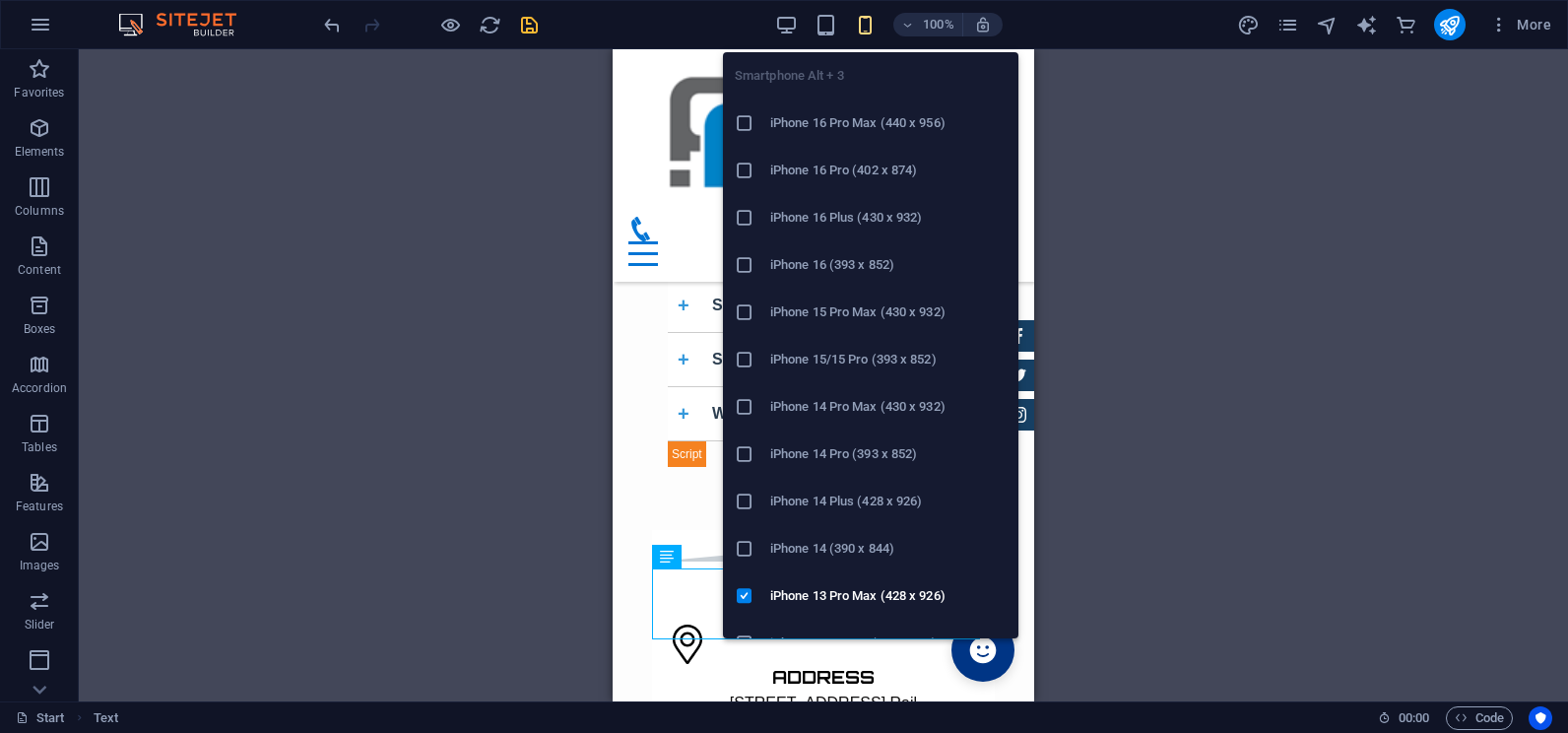
scroll to position [7454, 0]
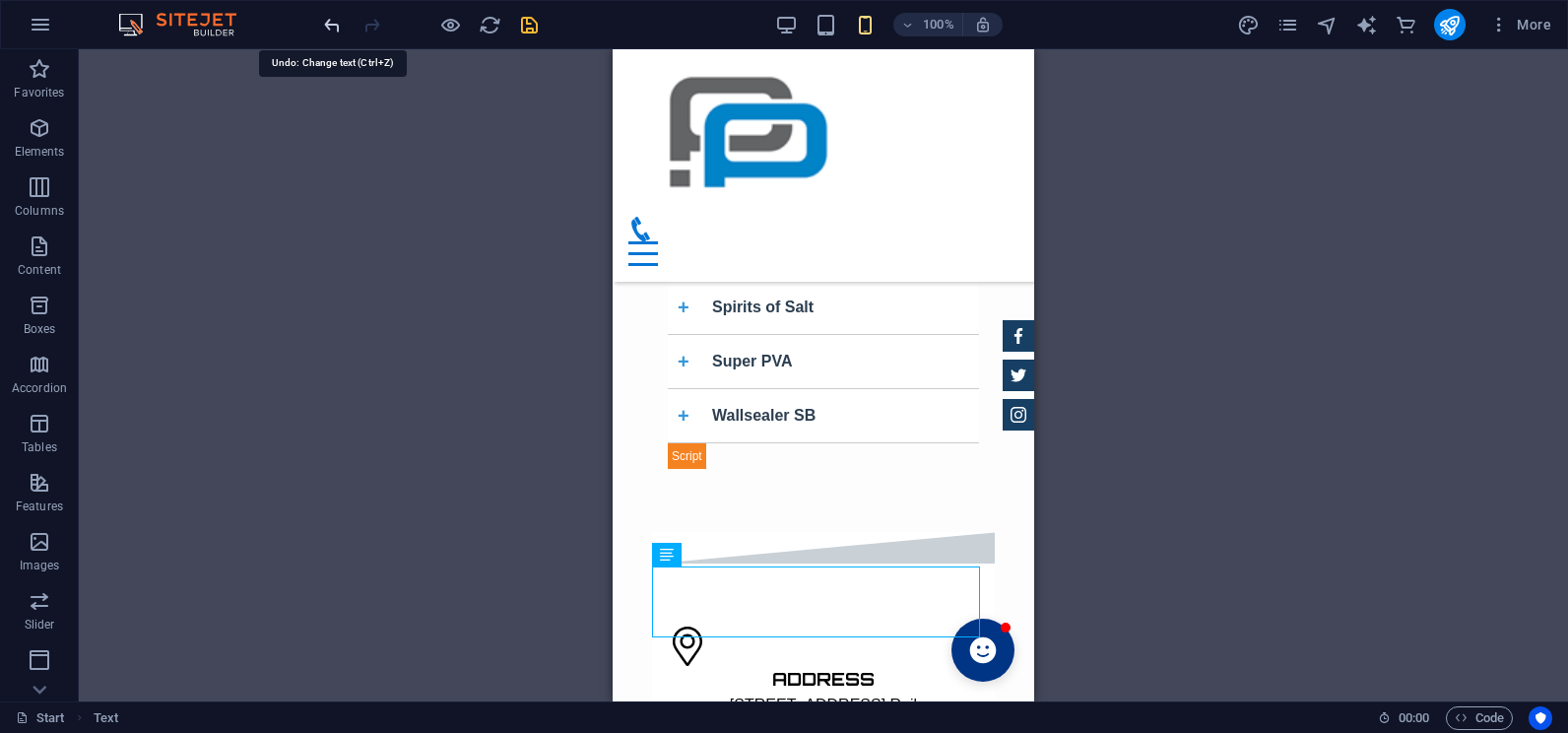
click at [329, 23] on icon "undo" at bounding box center [332, 25] width 23 height 23
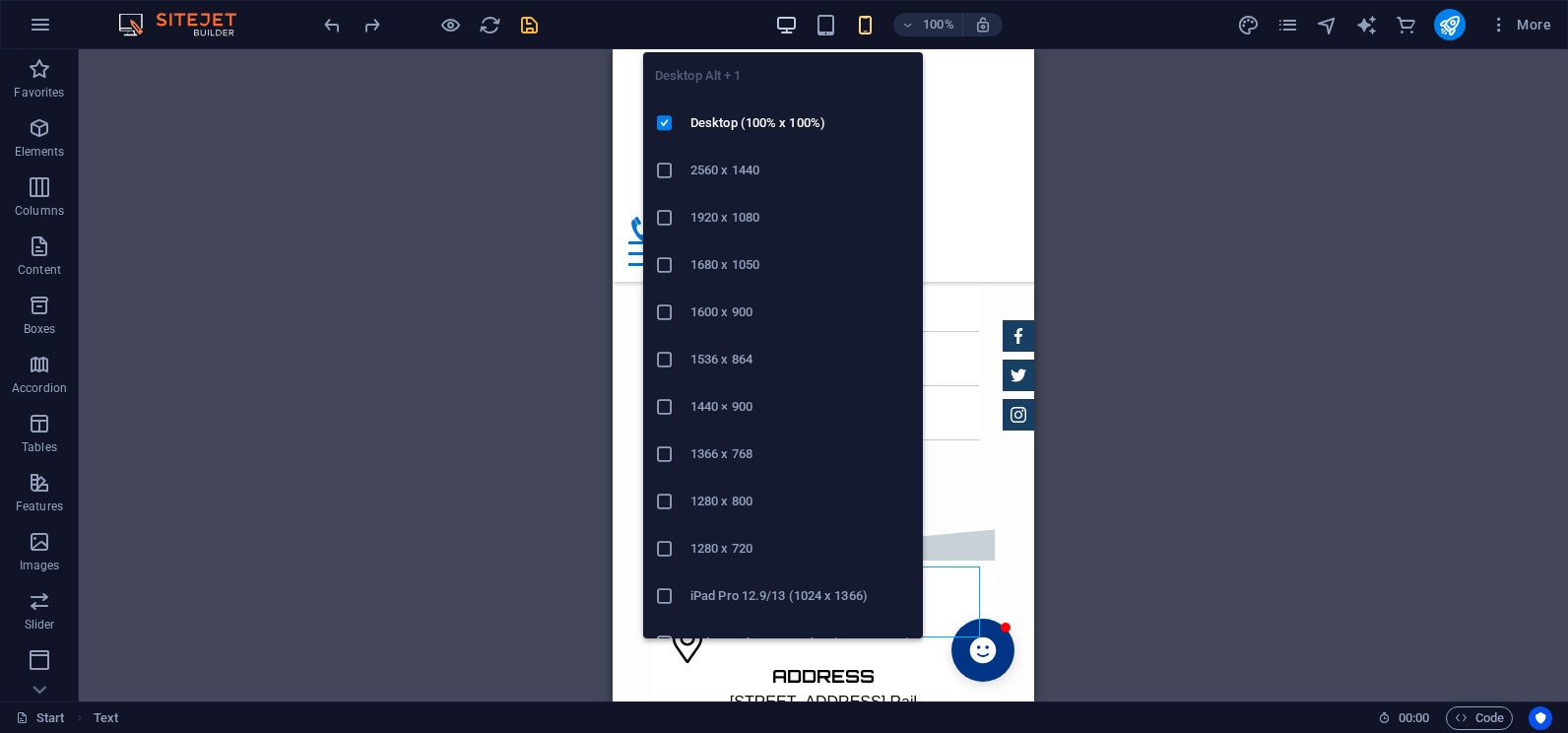
click at [792, 26] on icon "button" at bounding box center [786, 25] width 23 height 23
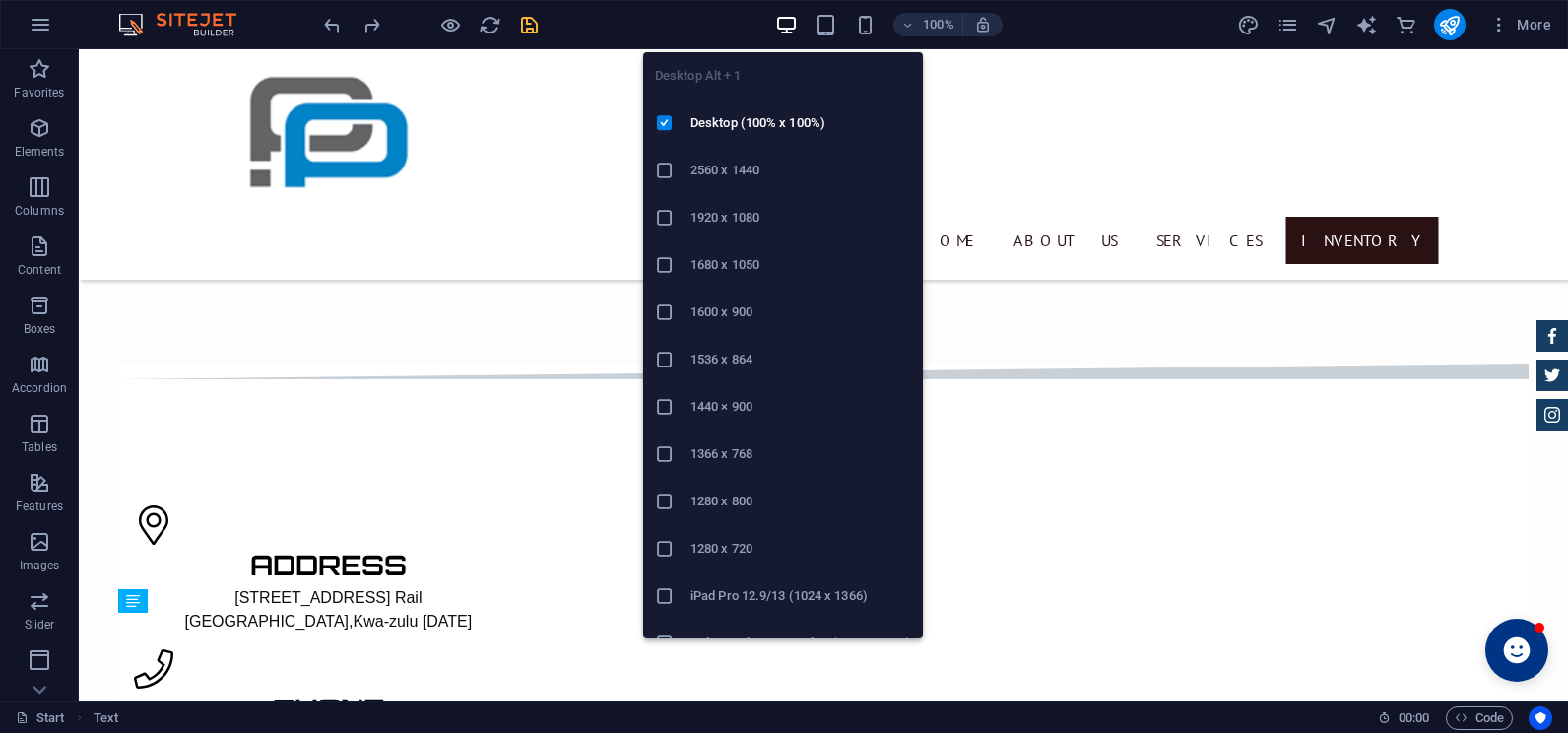
scroll to position [4231, 0]
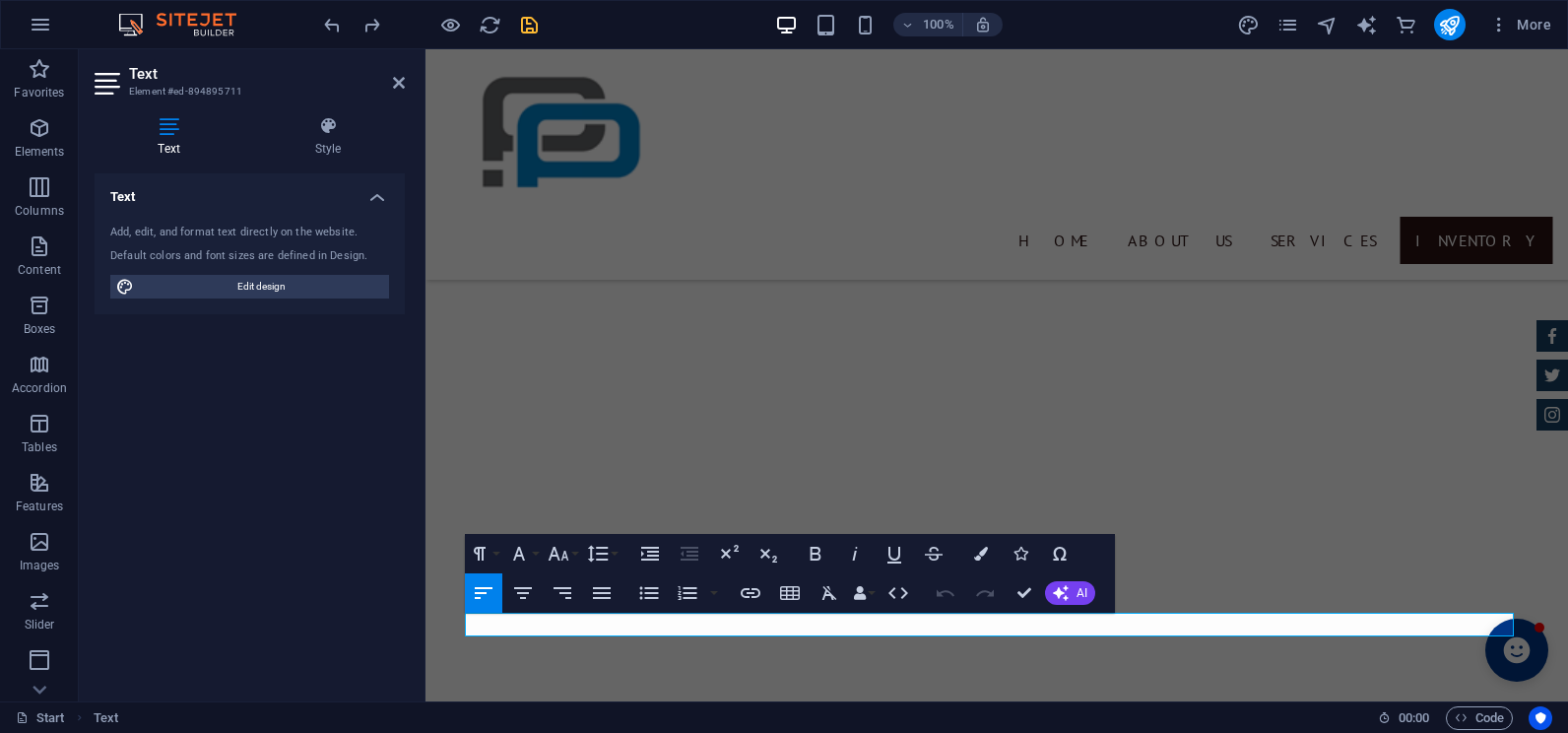
scroll to position [4343, 0]
drag, startPoint x: 1255, startPoint y: 620, endPoint x: 1234, endPoint y: 651, distance: 37.4
click at [809, 603] on div "Home About us Services inventory PERMANITE YOUR TRUSTED PARTNER WHERE QUALITY I…" at bounding box center [997, 225] width 1064 height 8959
copy strong "Designed,developed,and deployed by Jasudi Technology"
click at [392, 80] on icon at bounding box center [398, 83] width 12 height 16
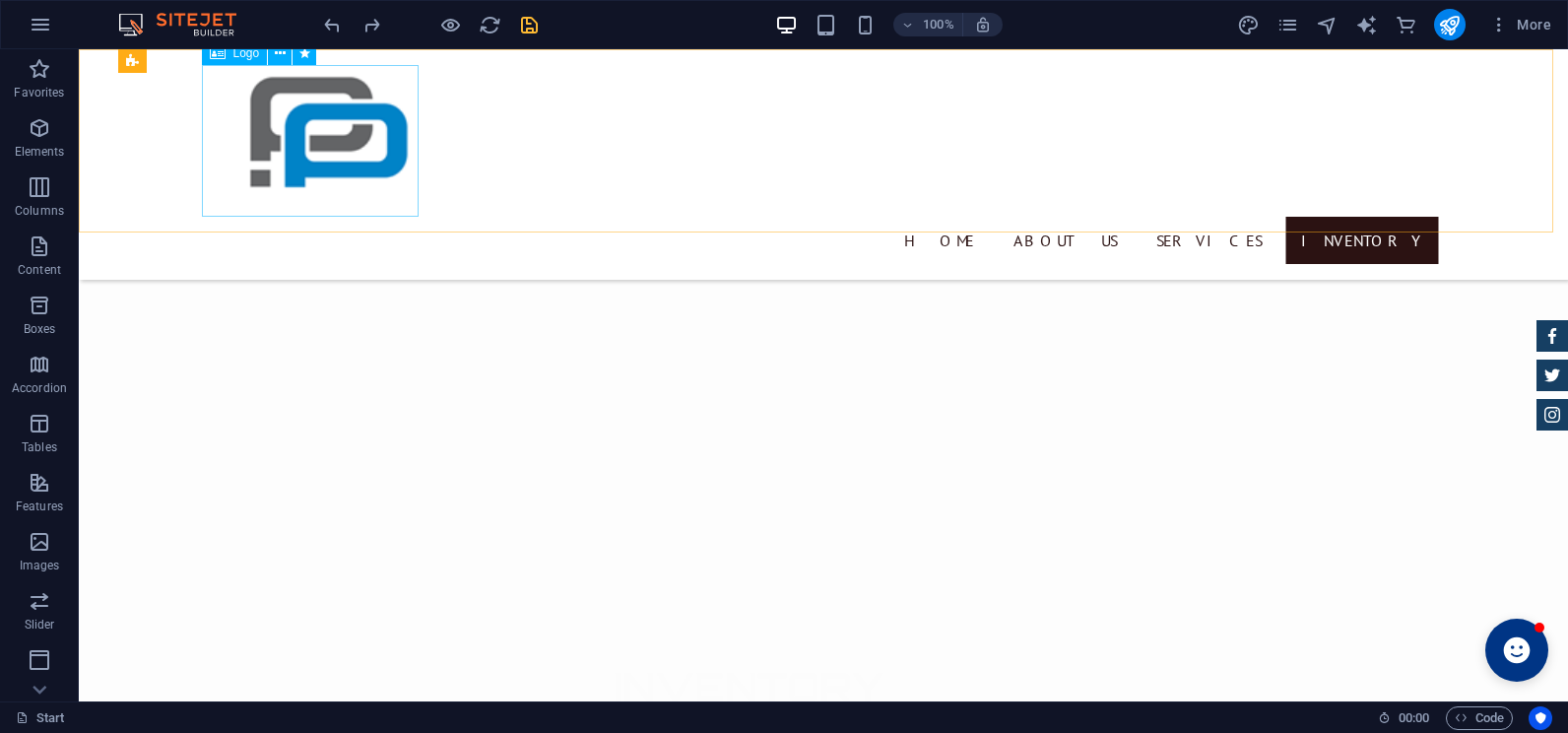
scroll to position [4231, 0]
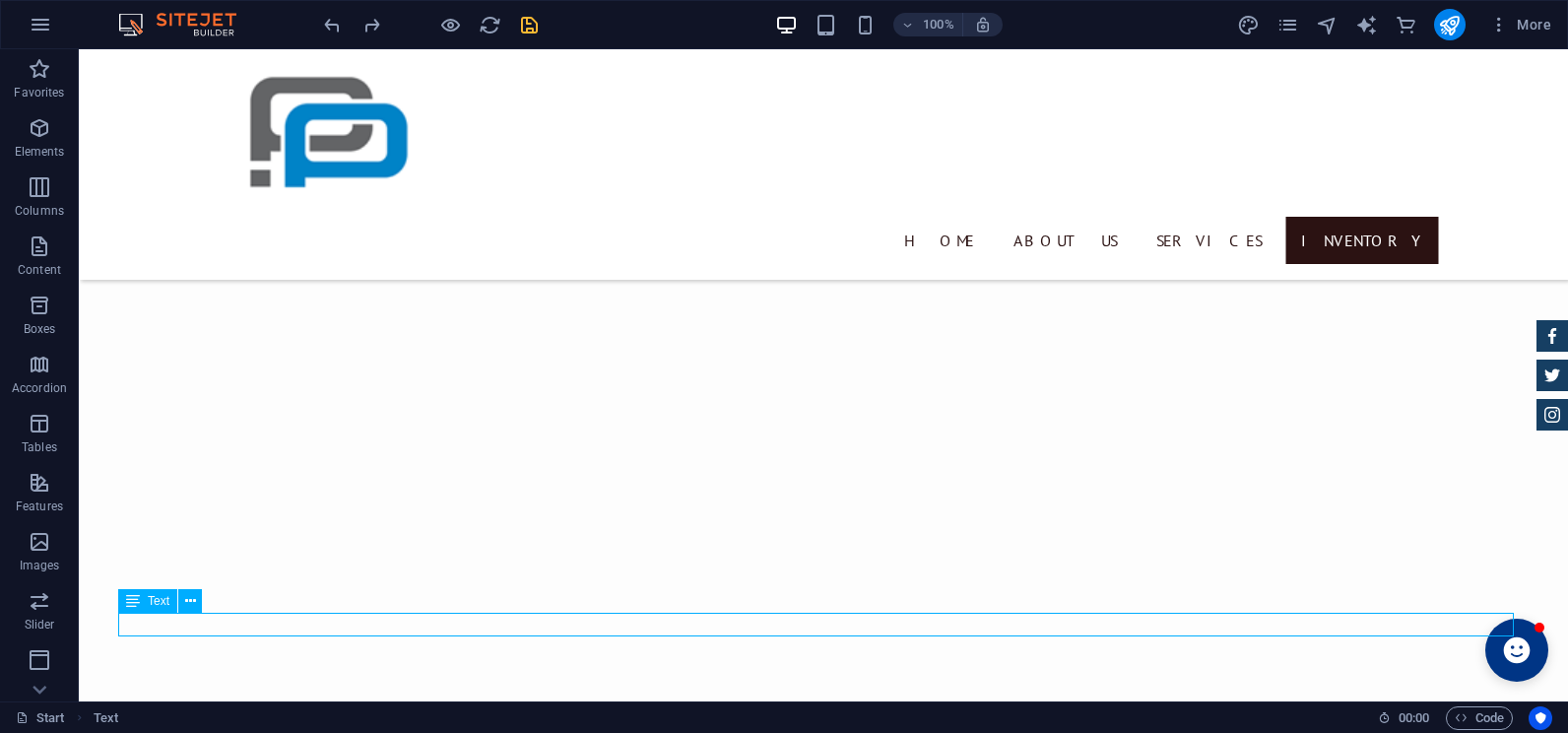
drag, startPoint x: 619, startPoint y: 631, endPoint x: 274, endPoint y: 631, distance: 345.0
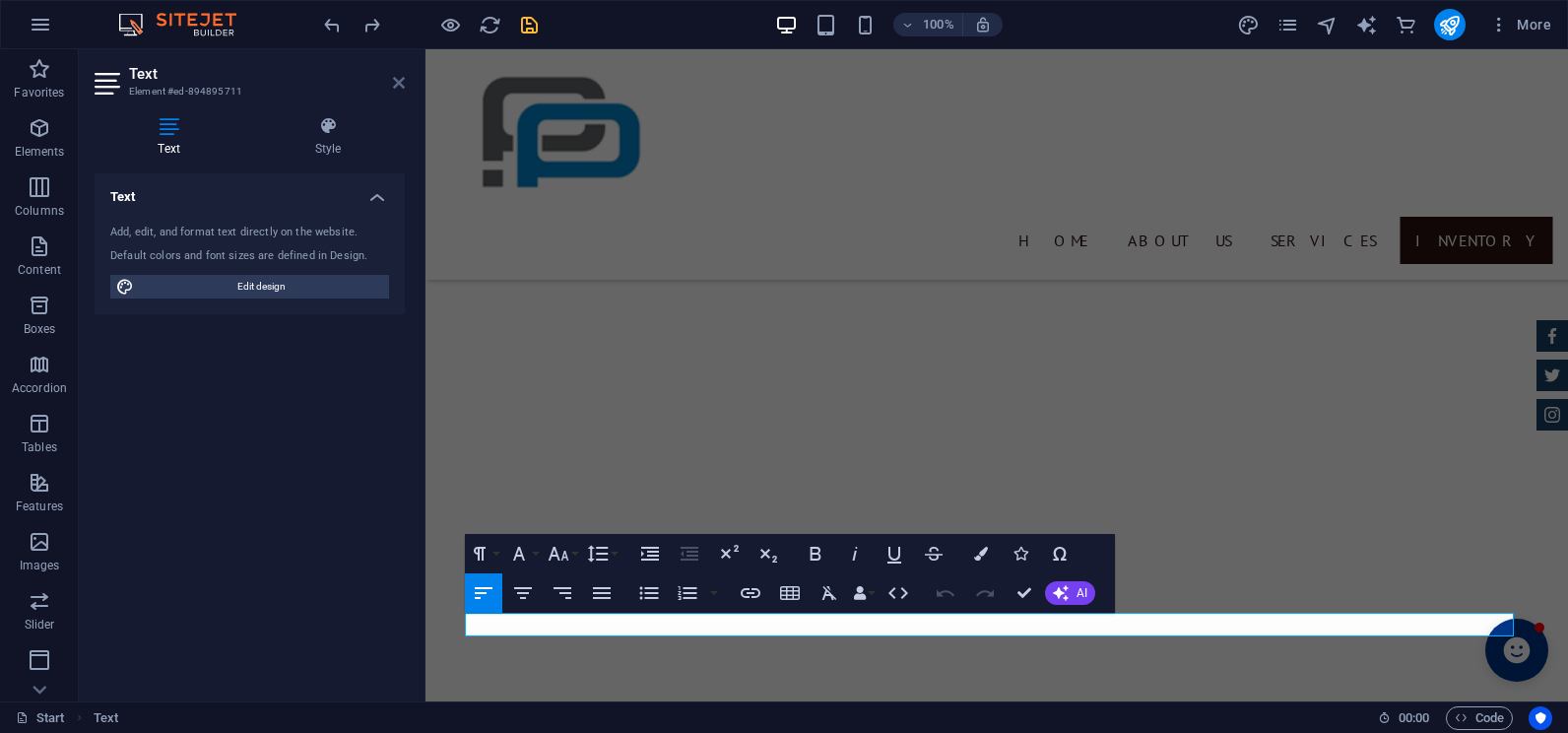
click at [397, 76] on icon at bounding box center [398, 83] width 12 height 16
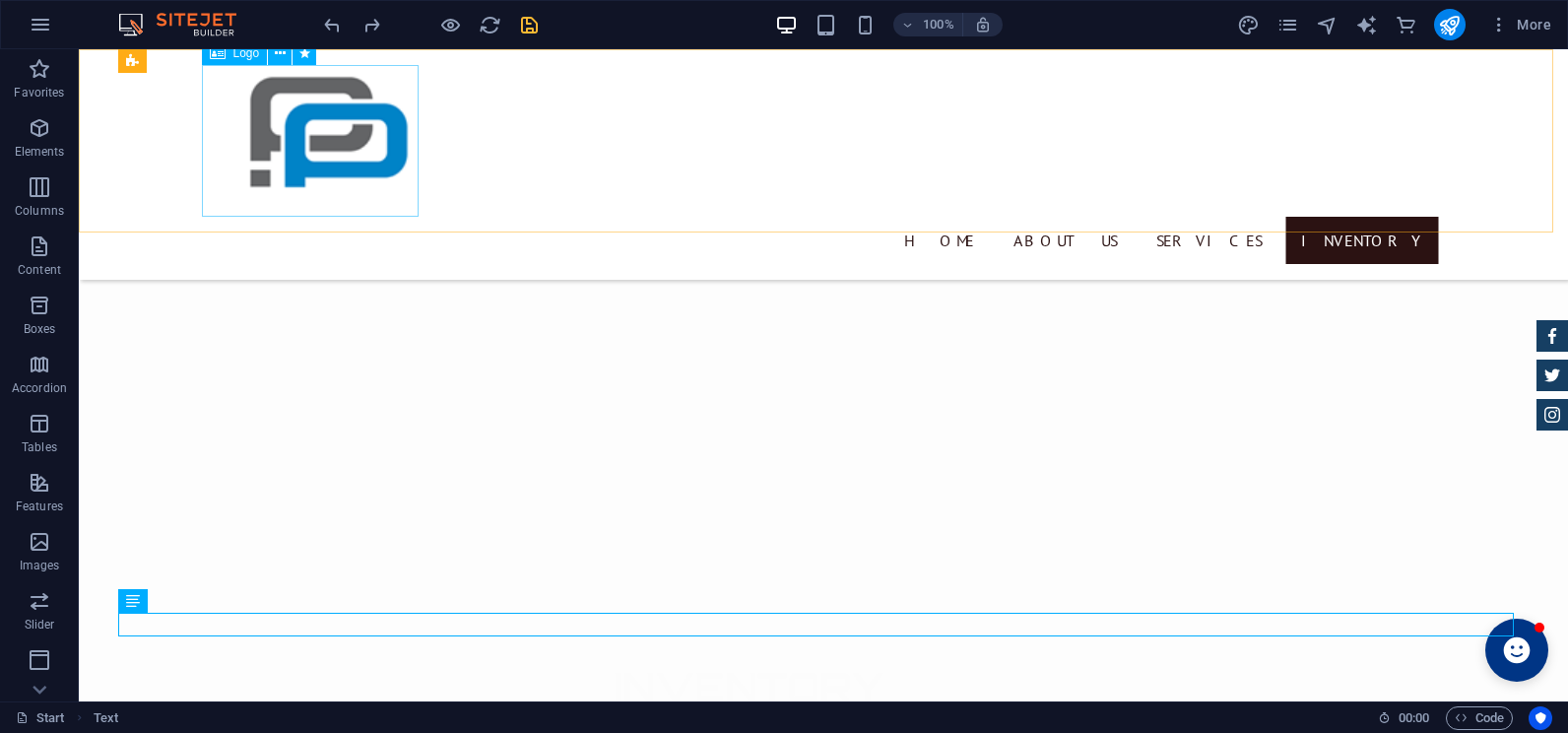
scroll to position [4231, 0]
click at [188, 602] on icon at bounding box center [190, 601] width 11 height 21
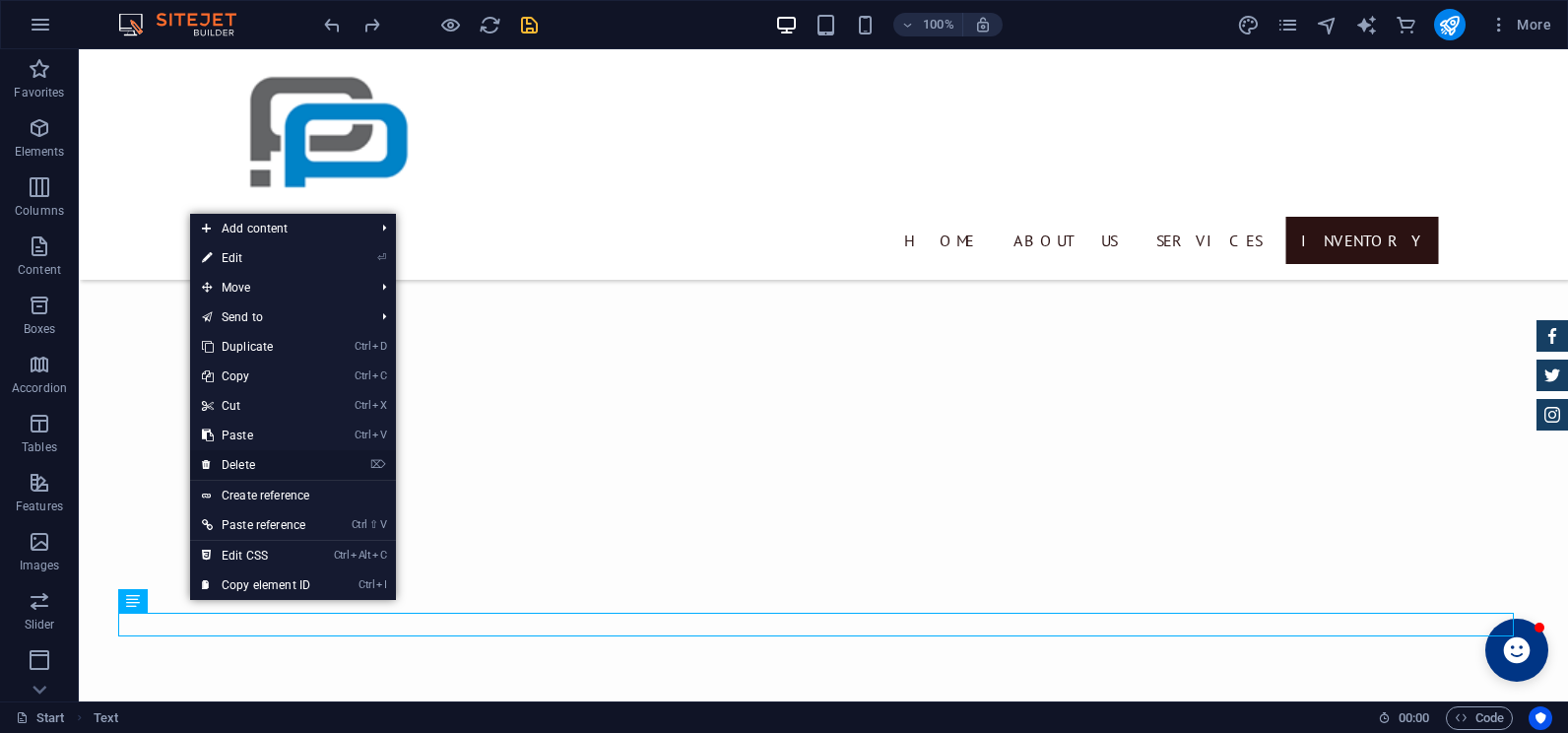
click at [253, 455] on link "⌦ Delete" at bounding box center [256, 465] width 131 height 30
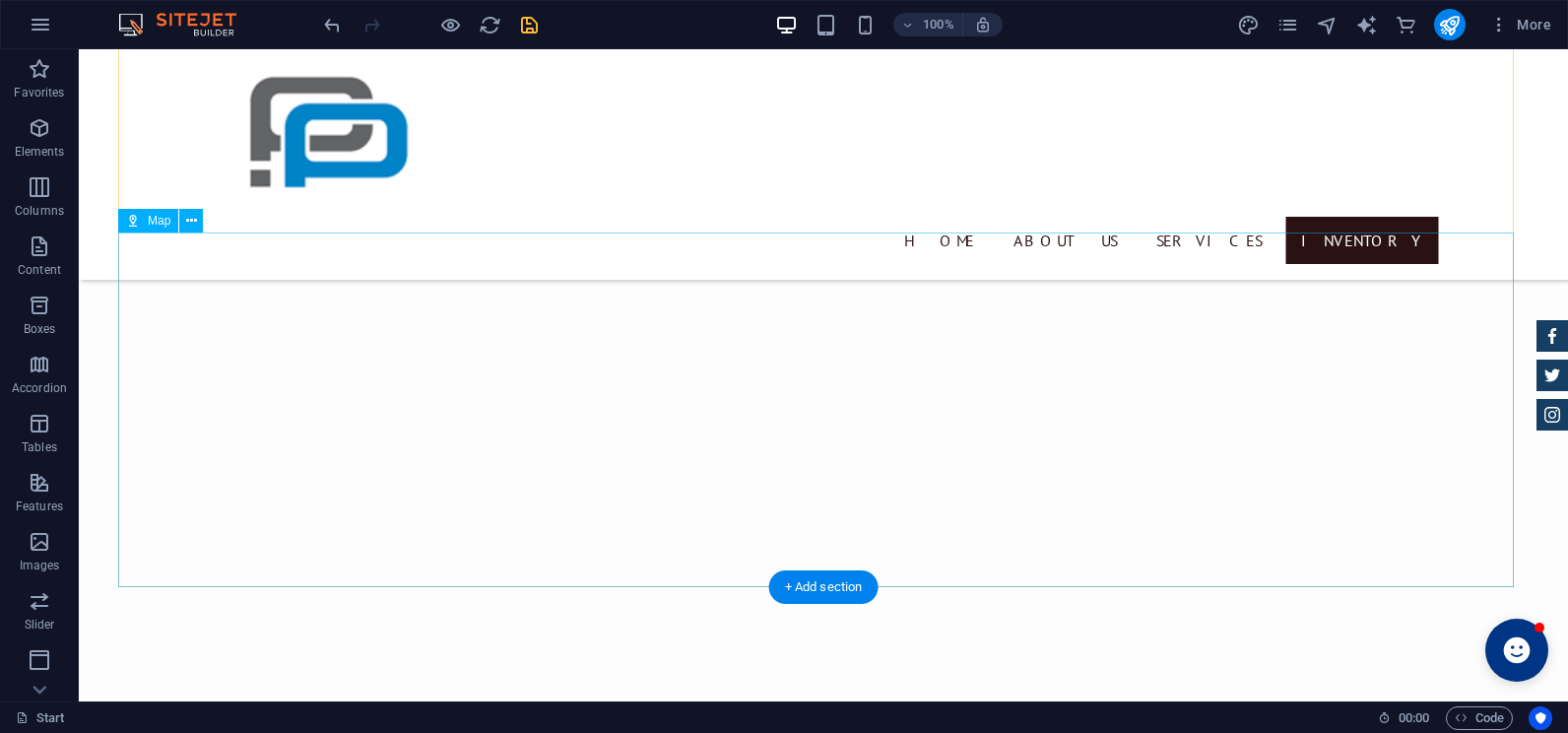
scroll to position [4207, 0]
click at [784, 648] on div "+ Add section" at bounding box center [824, 636] width 110 height 34
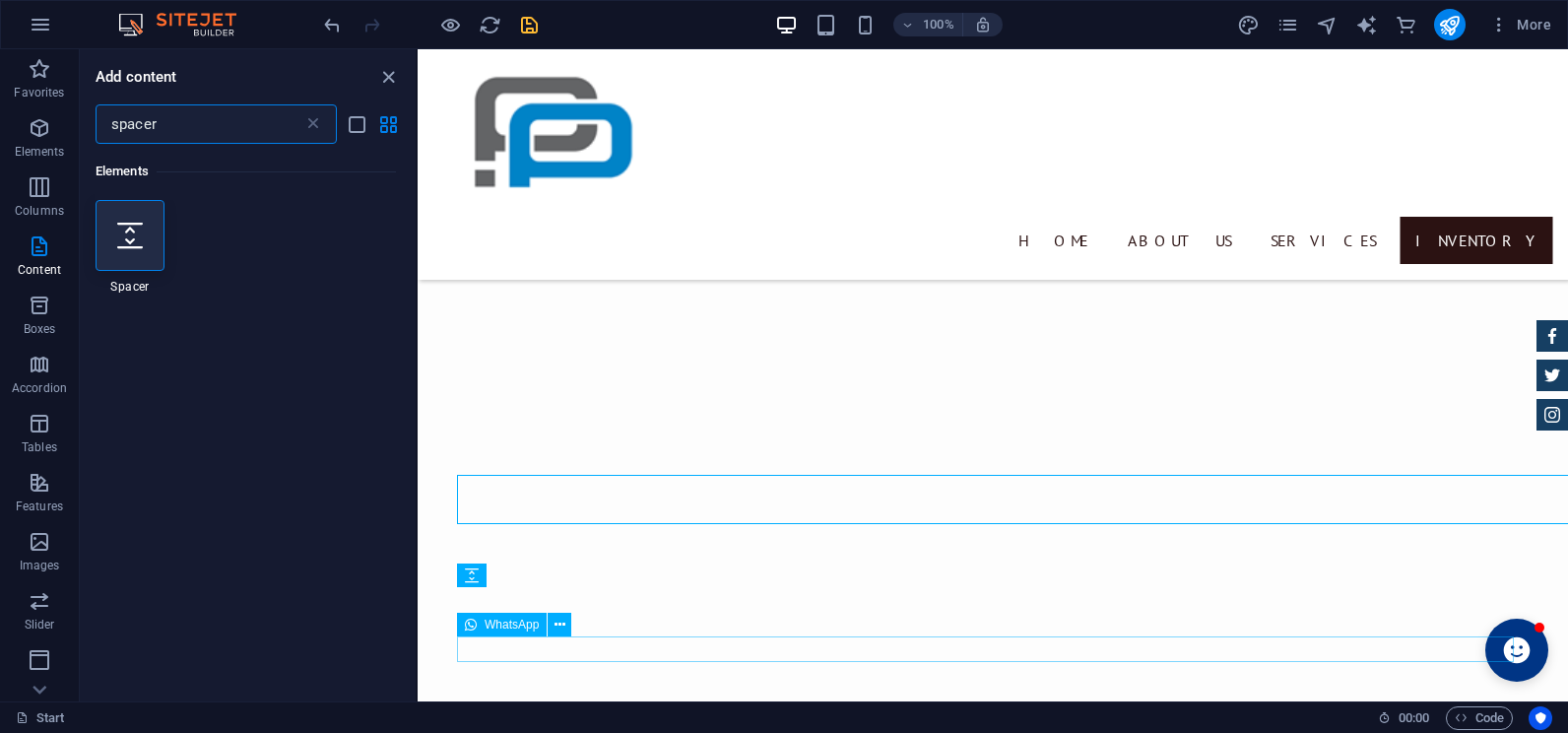
scroll to position [4319, 0]
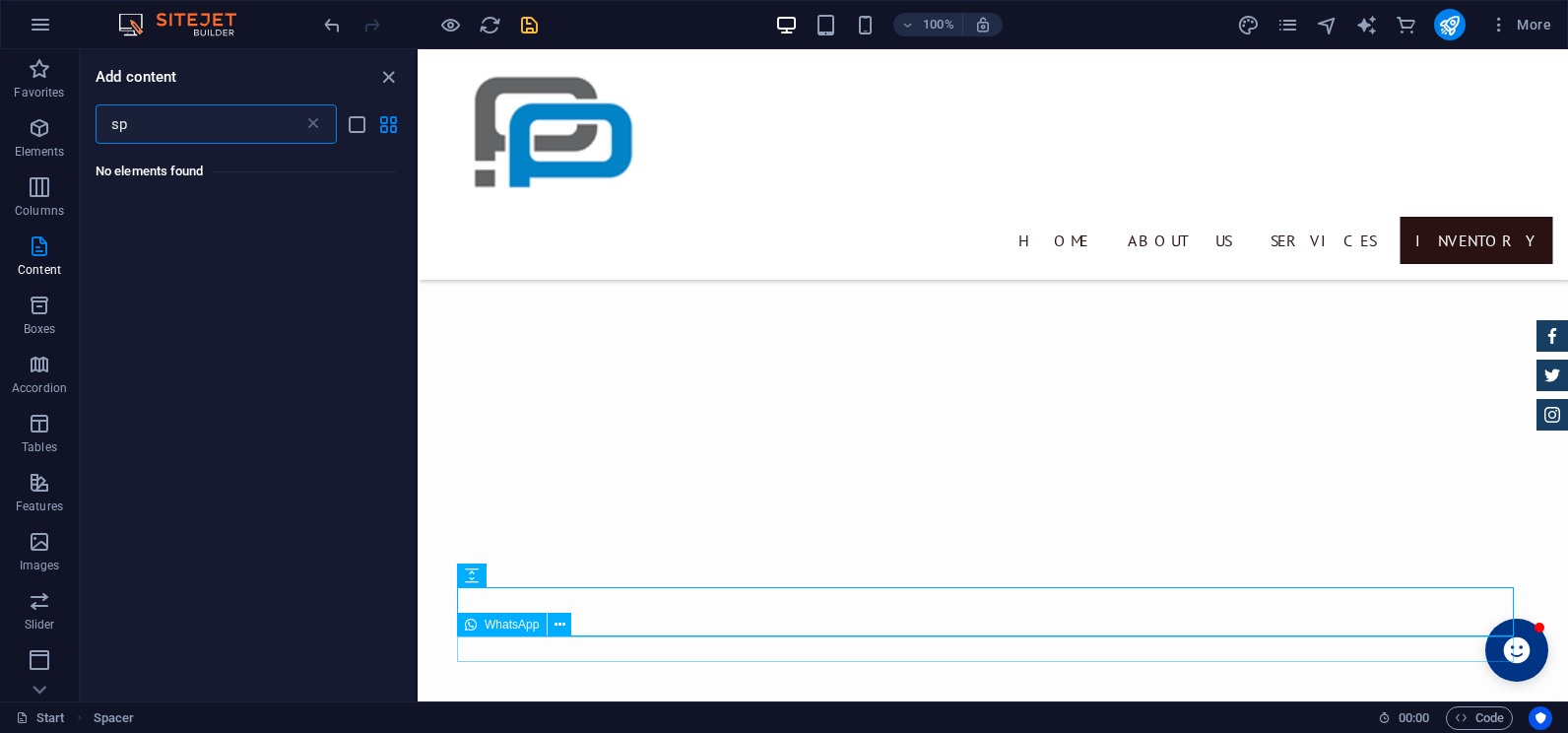
type input "s"
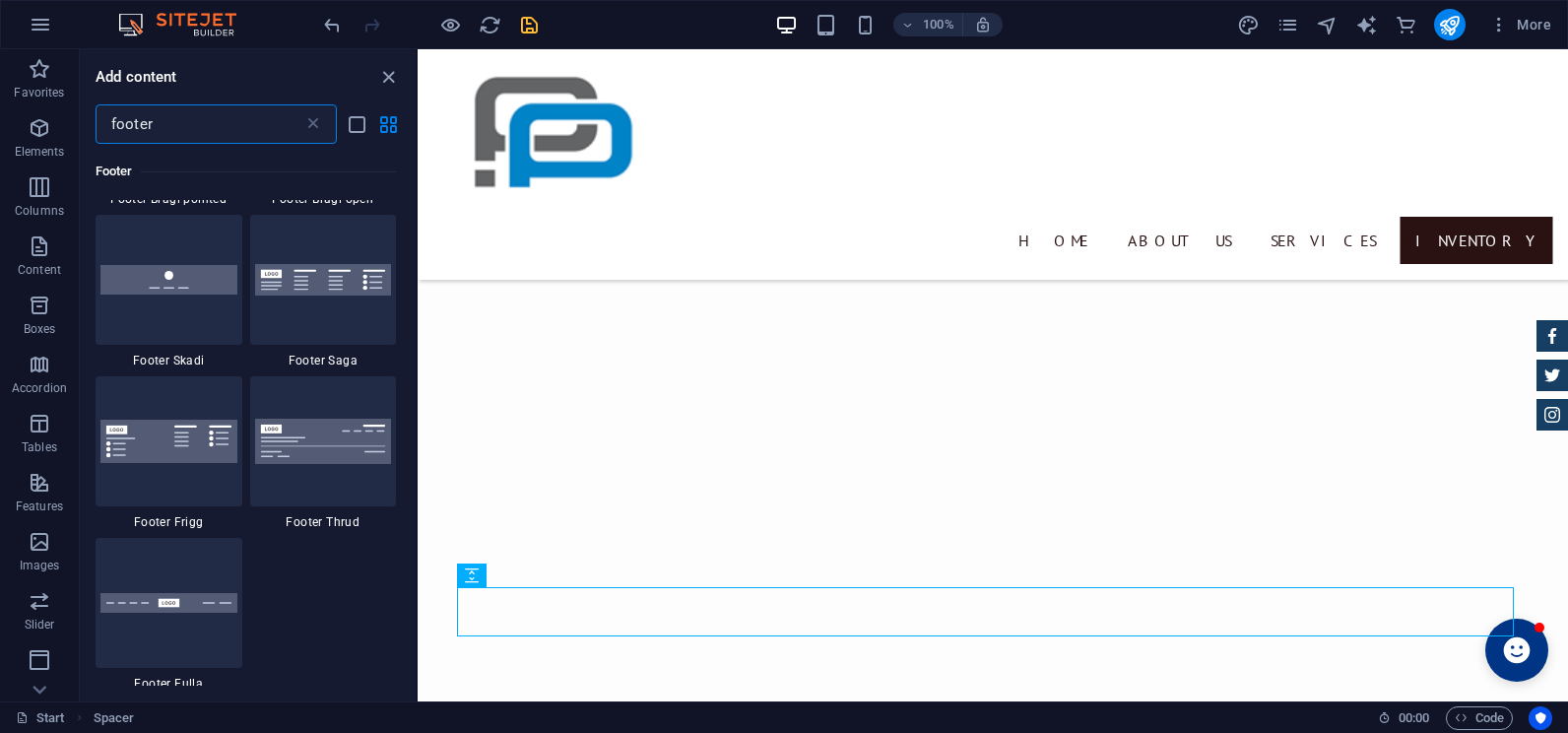
scroll to position [788, 0]
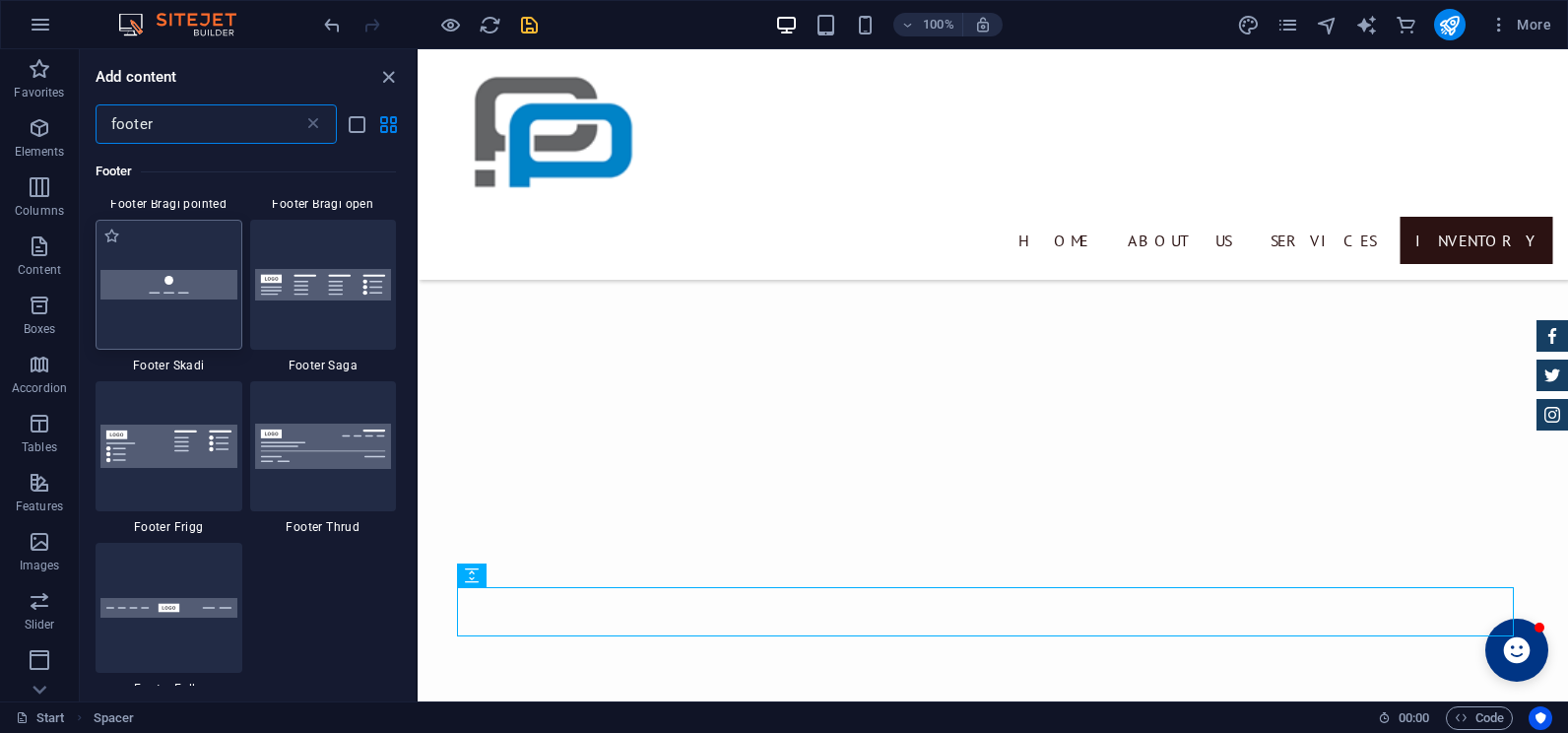
type input "footer"
click at [183, 314] on div at bounding box center [168, 284] width 146 height 129
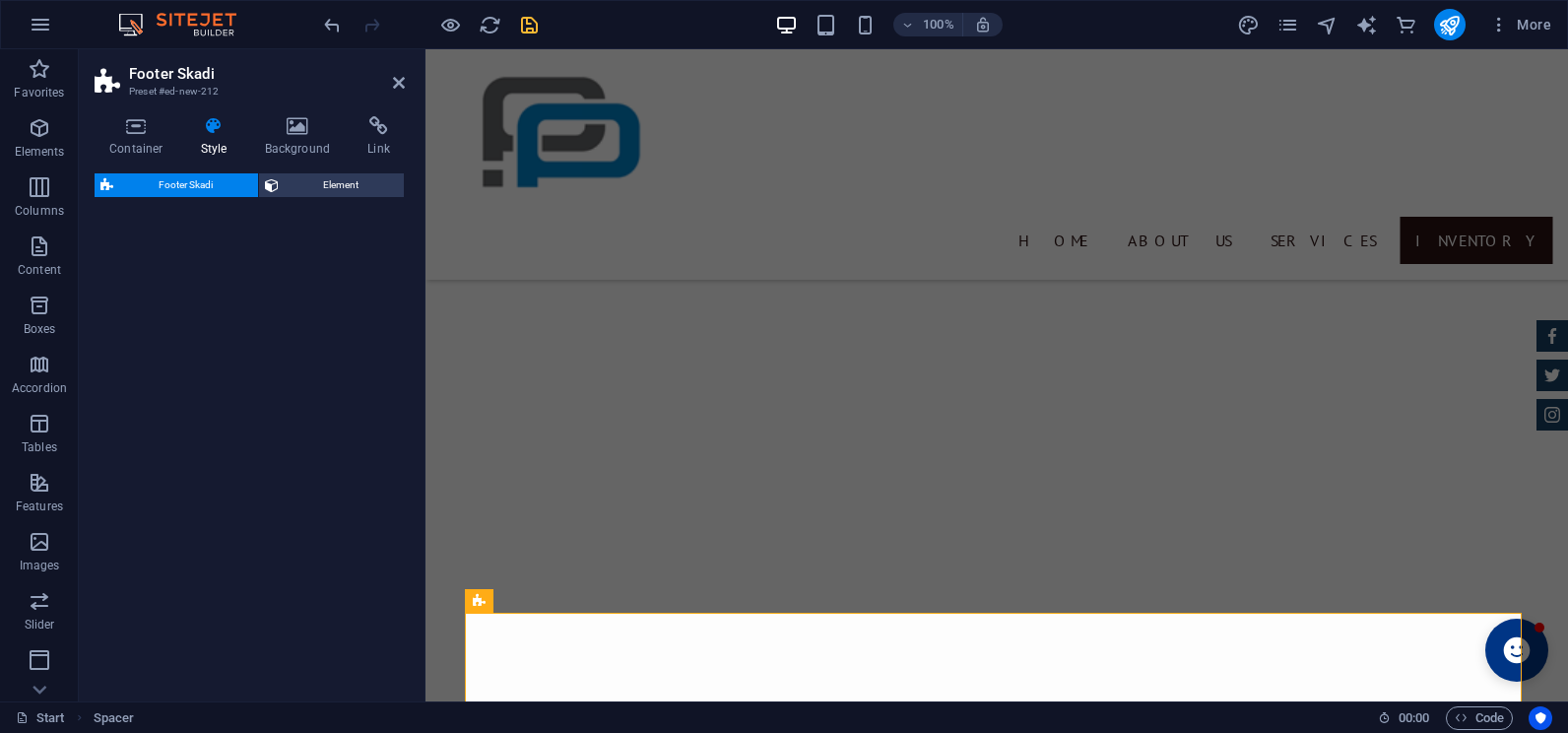
select select "rem"
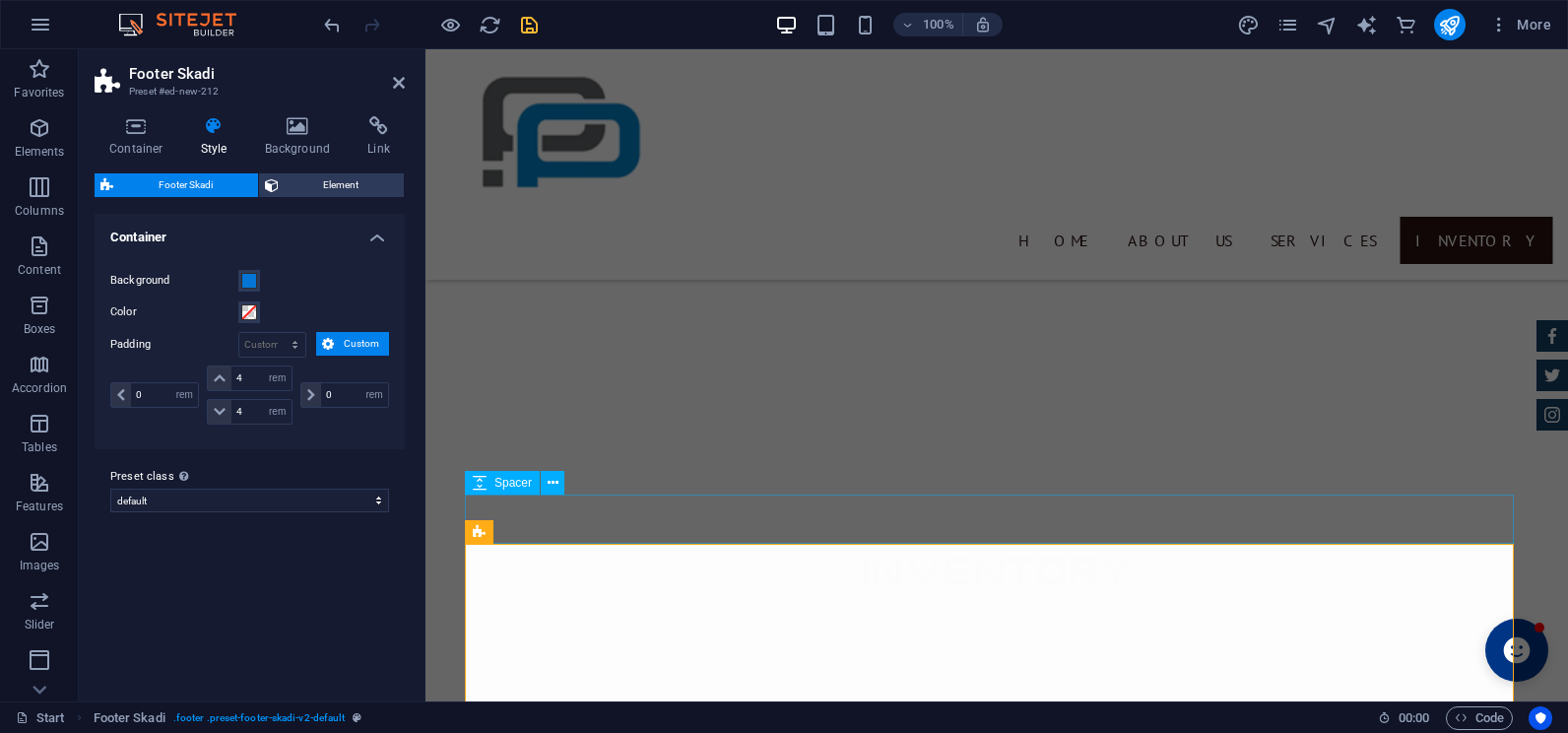
scroll to position [4631, 0]
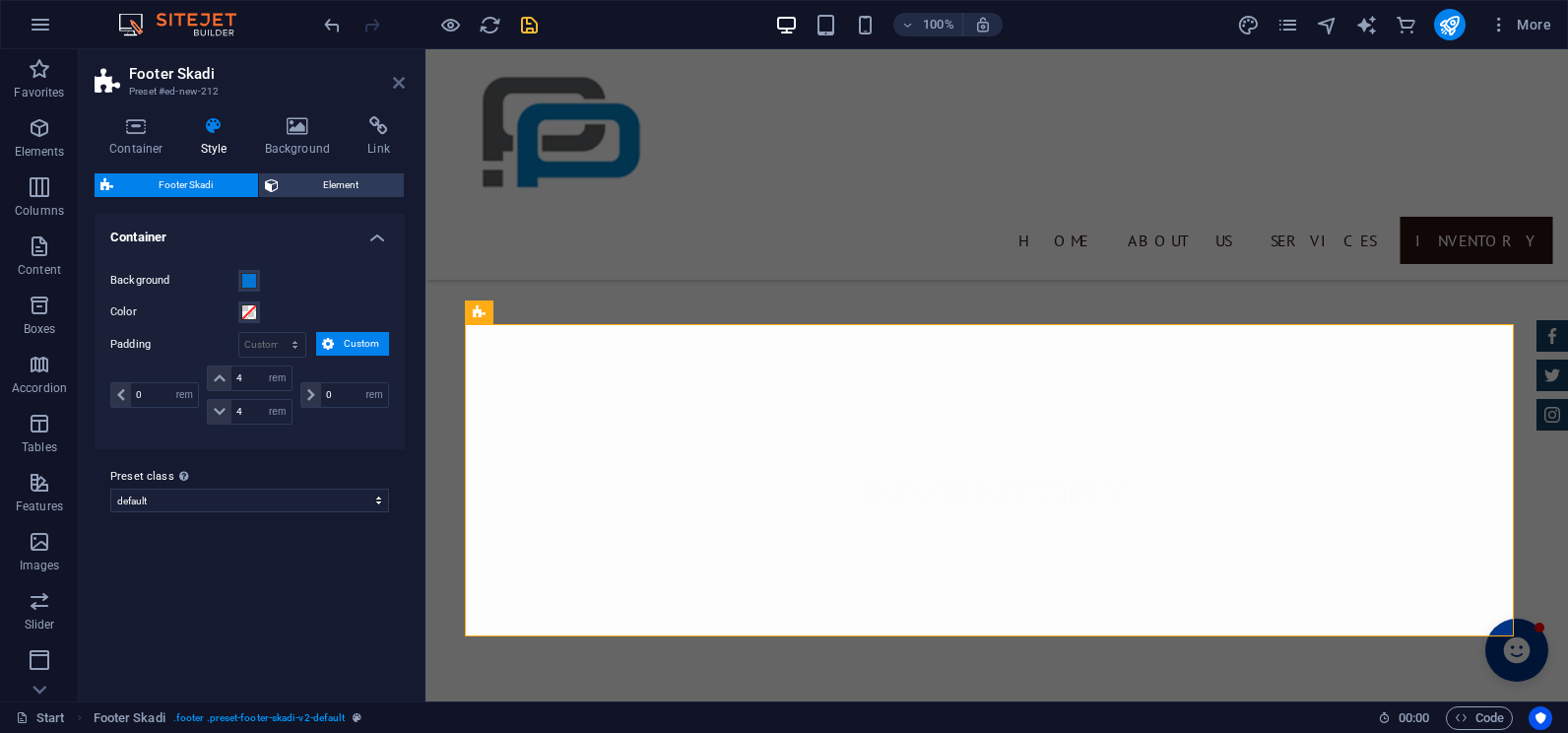
click at [395, 88] on icon at bounding box center [398, 83] width 12 height 16
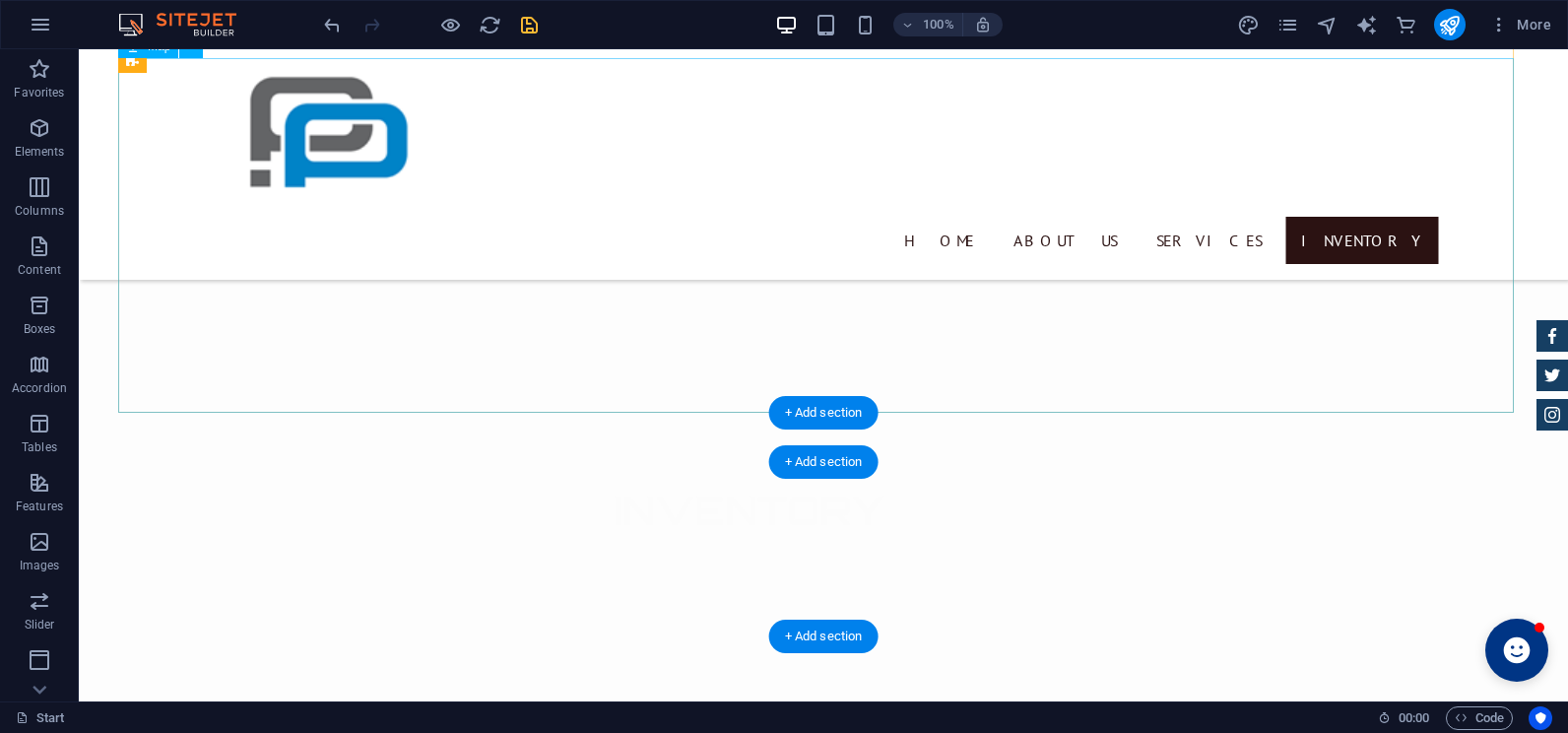
scroll to position [4381, 0]
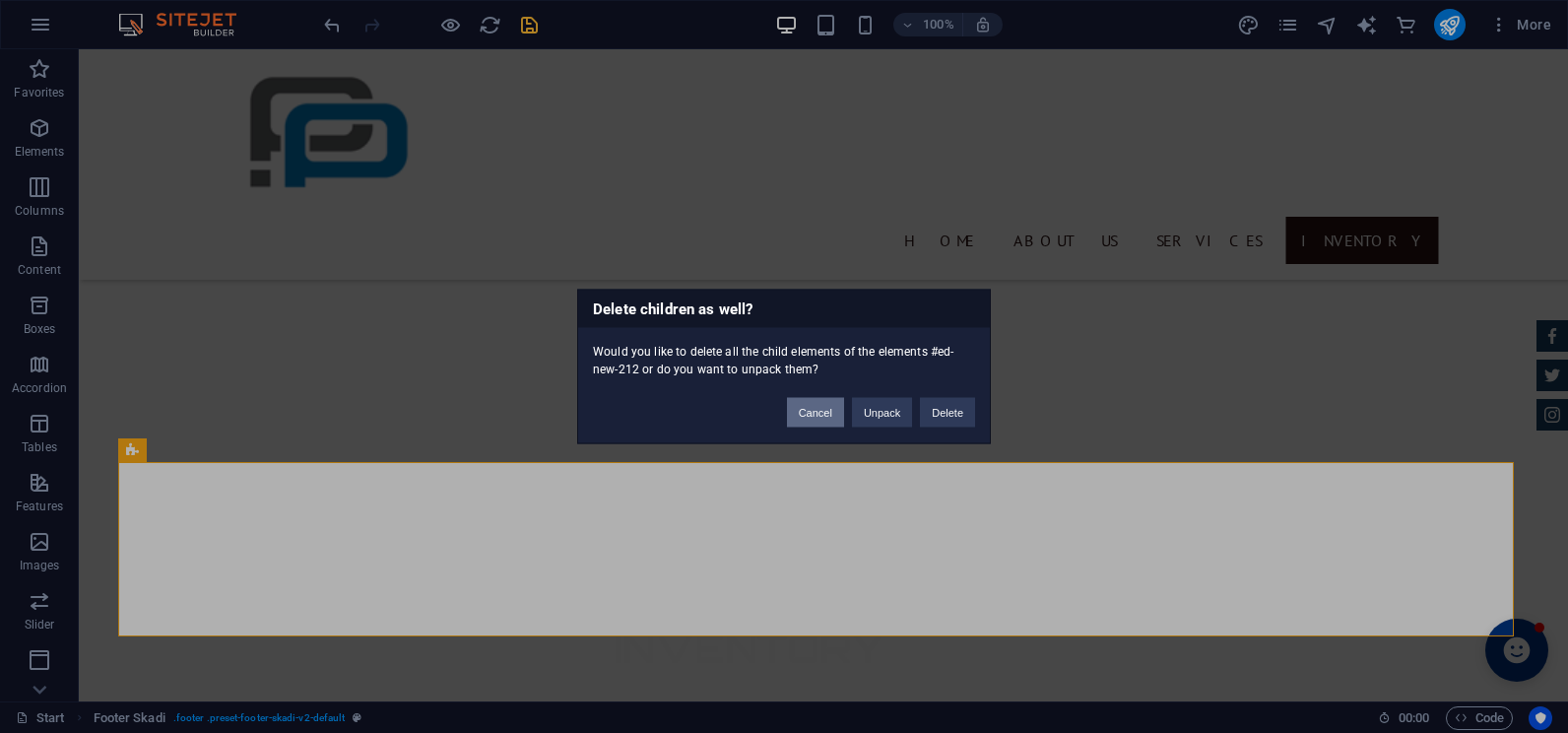
click at [823, 411] on button "Cancel" at bounding box center [815, 412] width 57 height 30
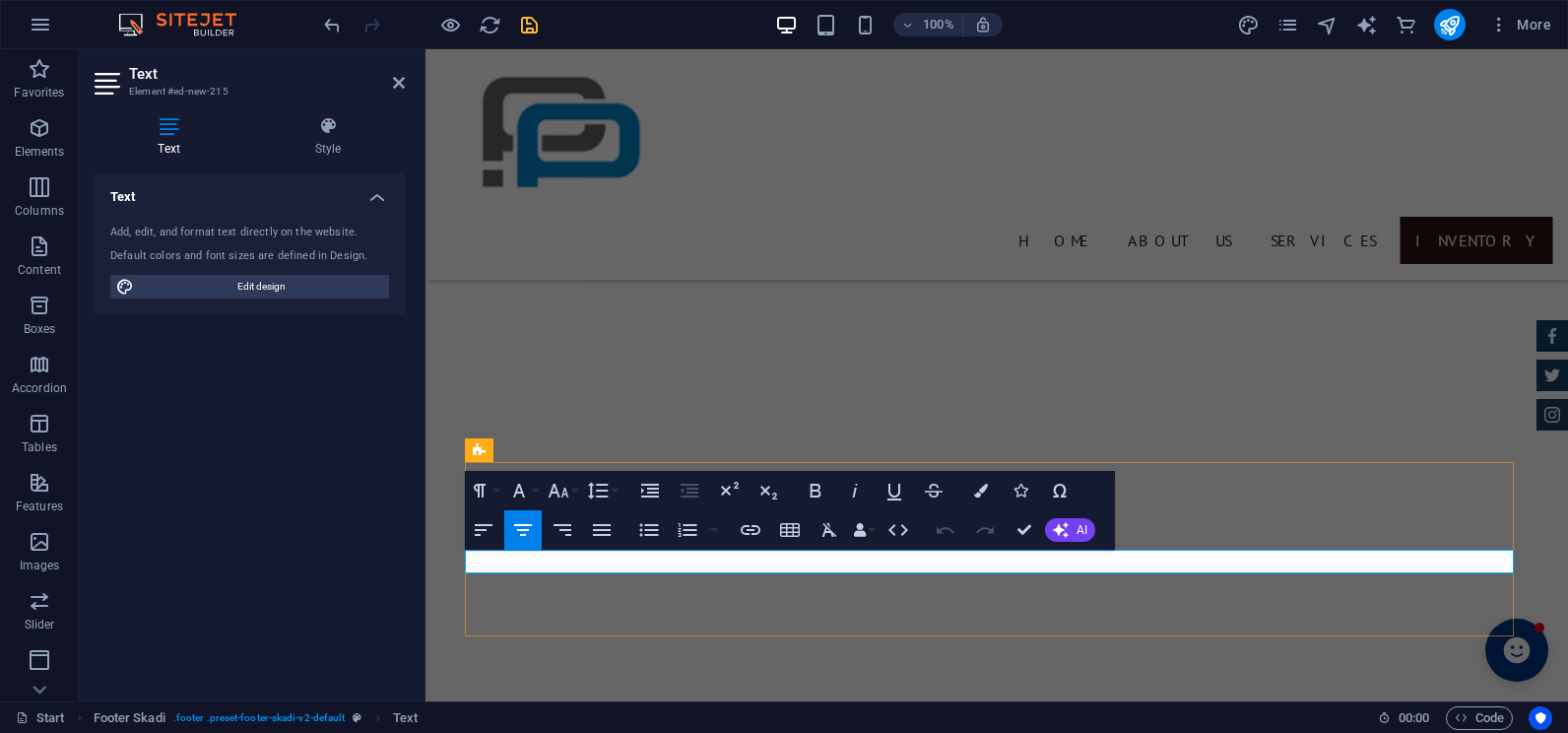
scroll to position [4494, 0]
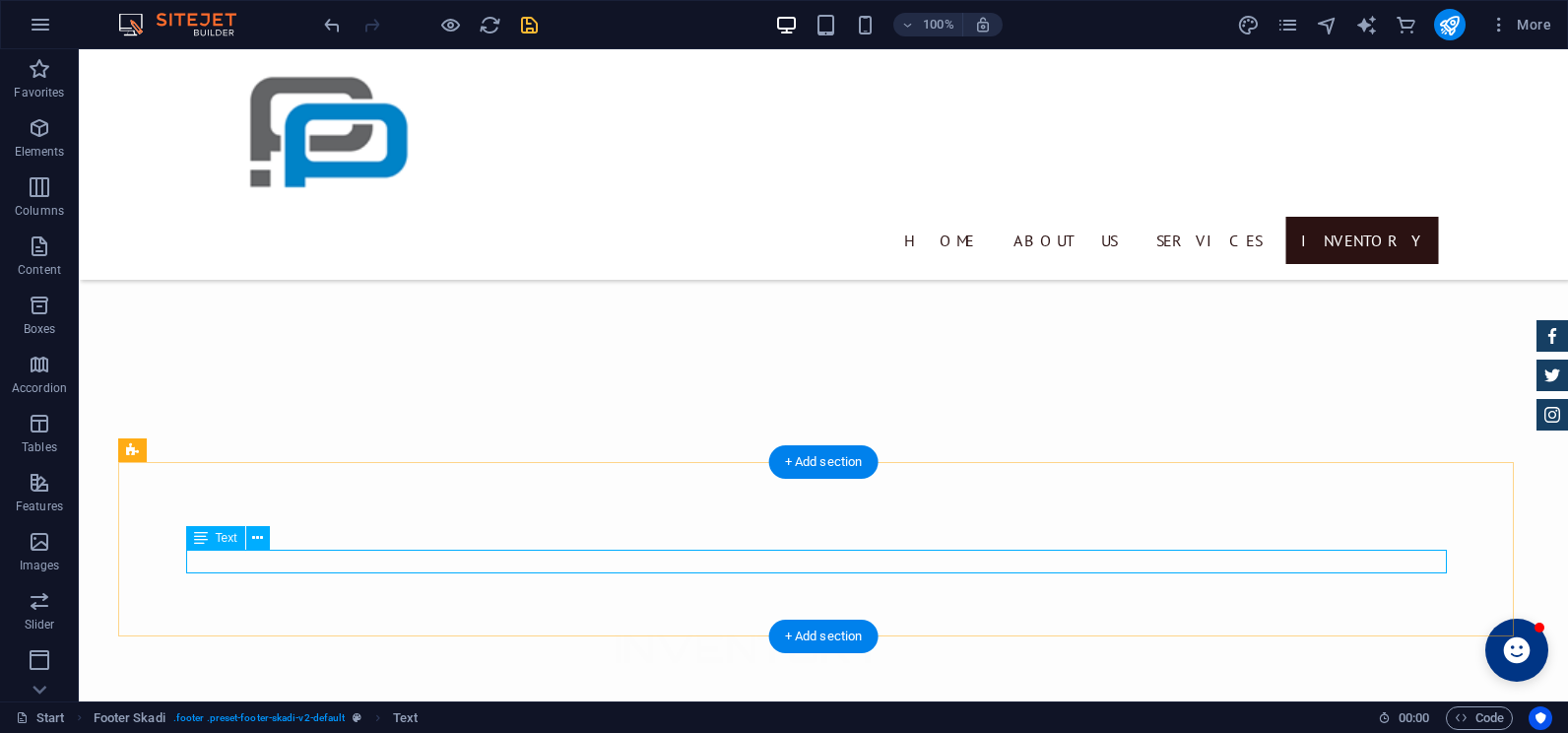
click at [258, 539] on icon at bounding box center [257, 538] width 11 height 21
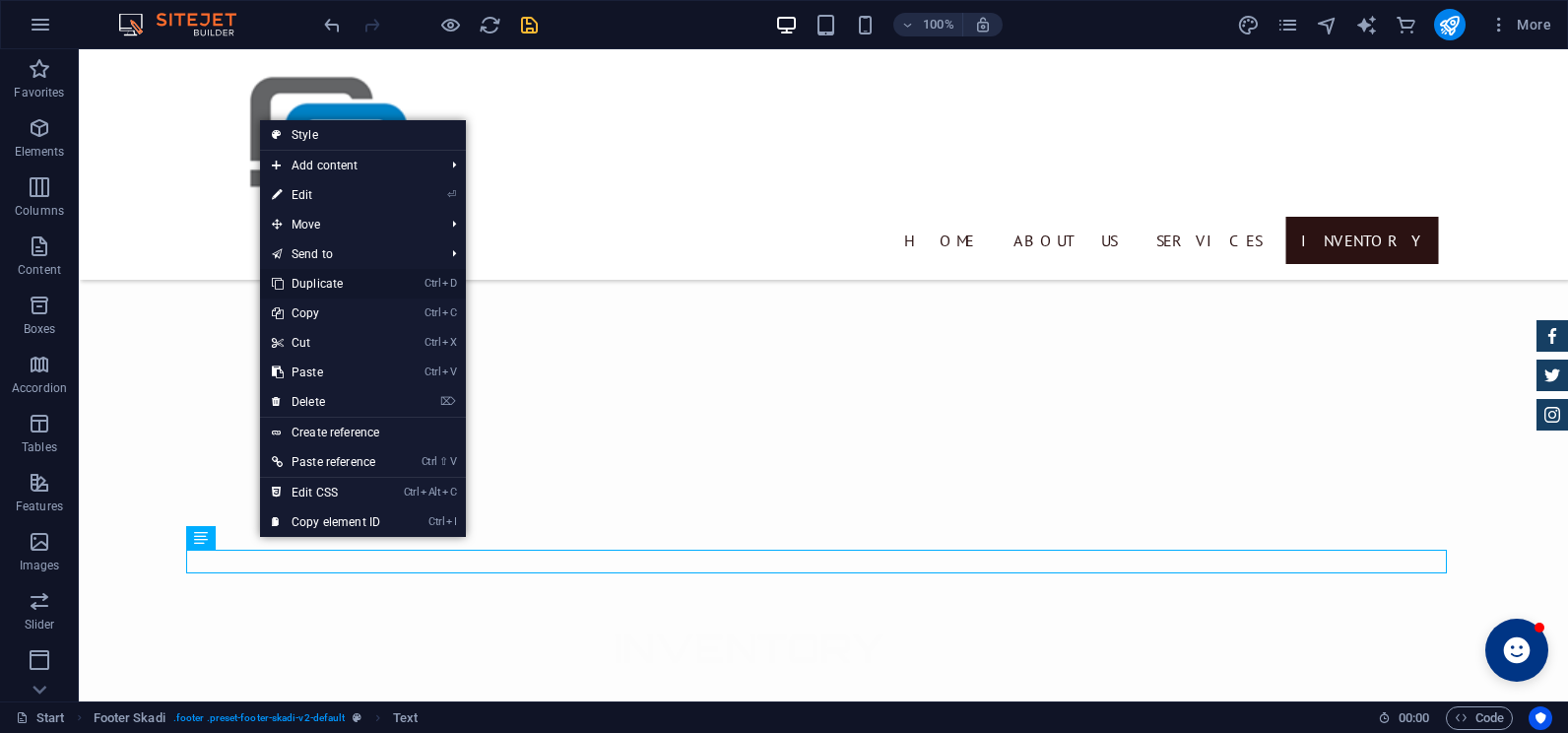
click at [333, 281] on link "Ctrl D Duplicate" at bounding box center [326, 284] width 131 height 30
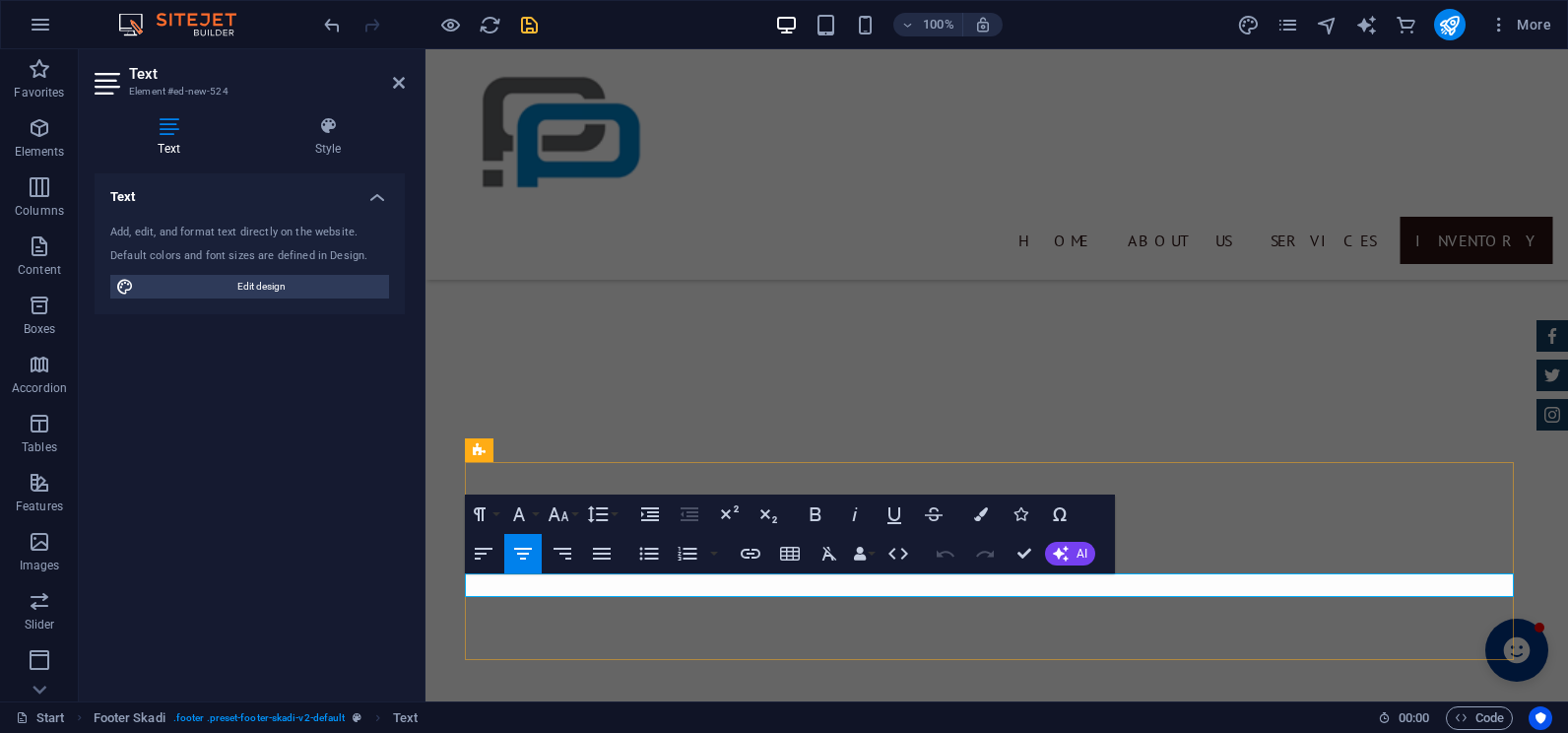
scroll to position [4494, 0]
drag, startPoint x: 1202, startPoint y: 588, endPoint x: 806, endPoint y: 590, distance: 396.0
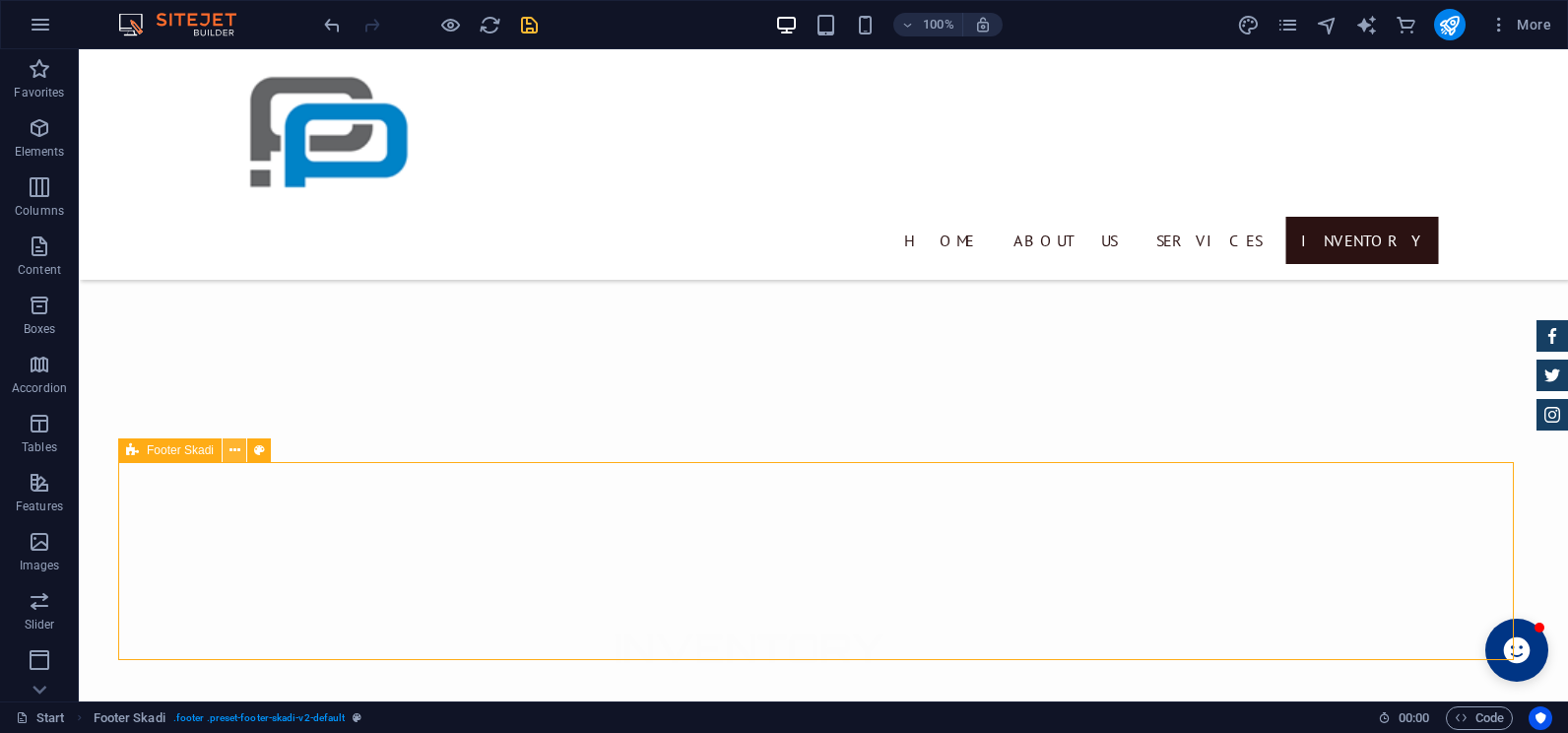
click at [228, 453] on button at bounding box center [234, 450] width 24 height 24
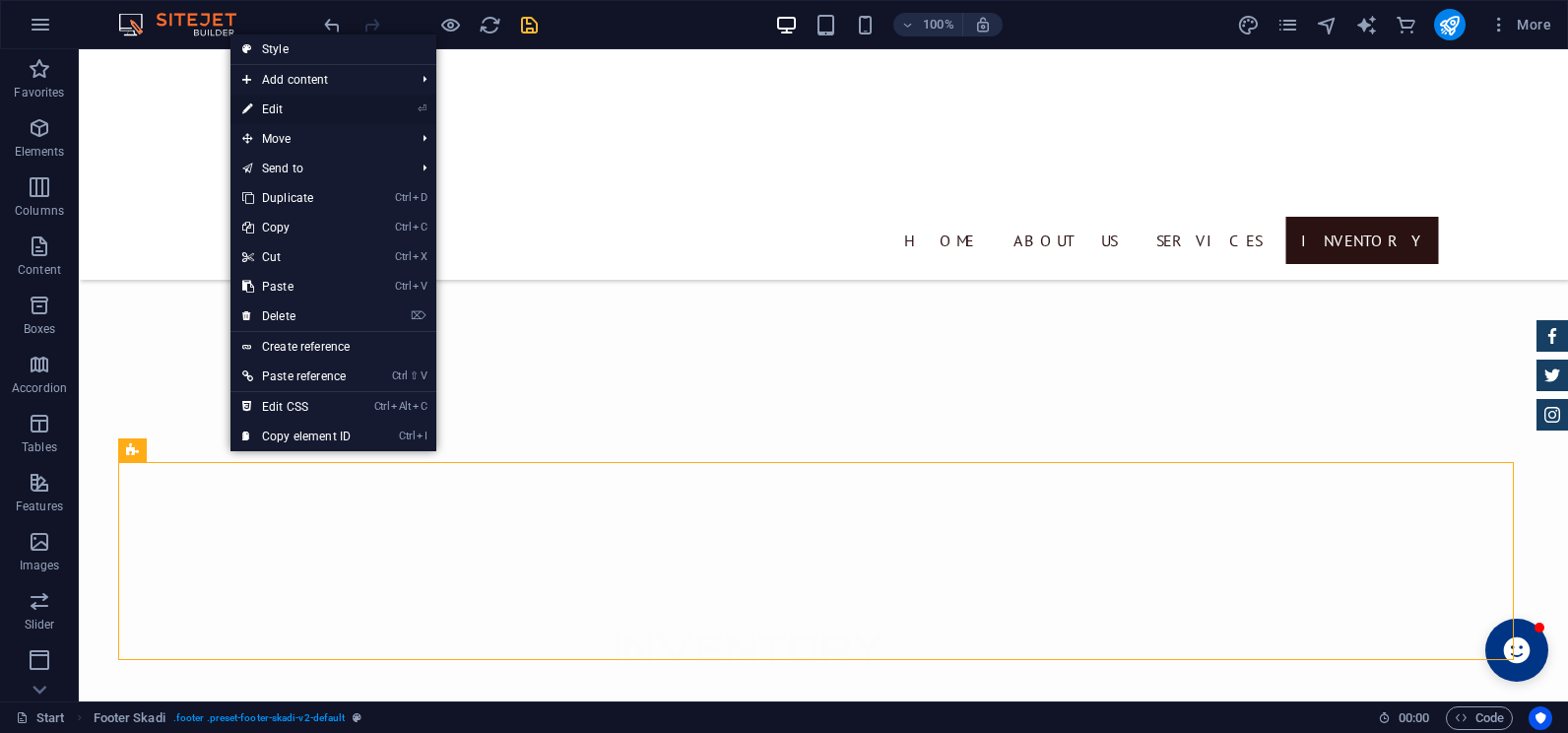
click at [314, 114] on link "⏎ Edit" at bounding box center [296, 110] width 131 height 30
select select "rem"
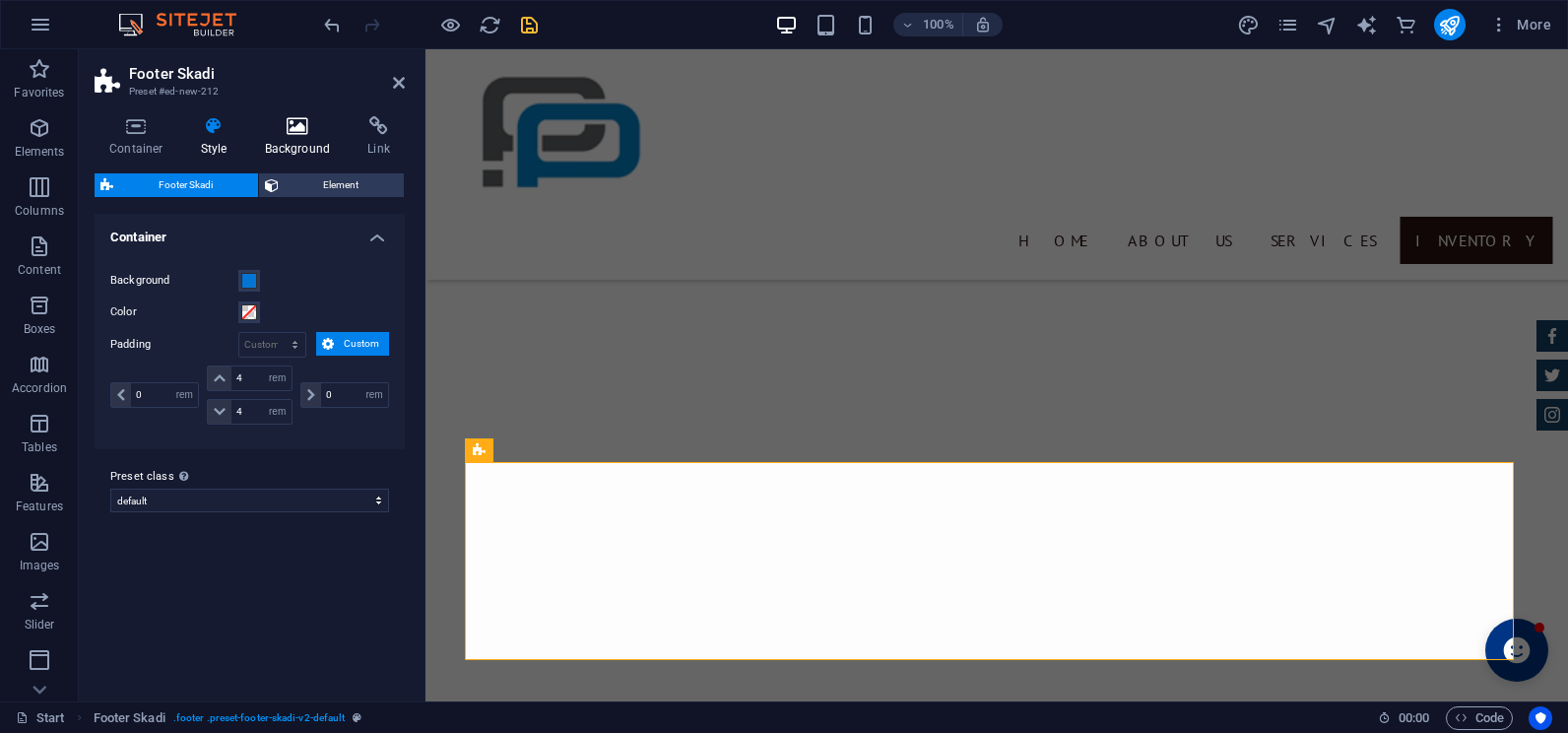
scroll to position [4494, 0]
click at [283, 140] on h4 "Background" at bounding box center [302, 137] width 104 height 42
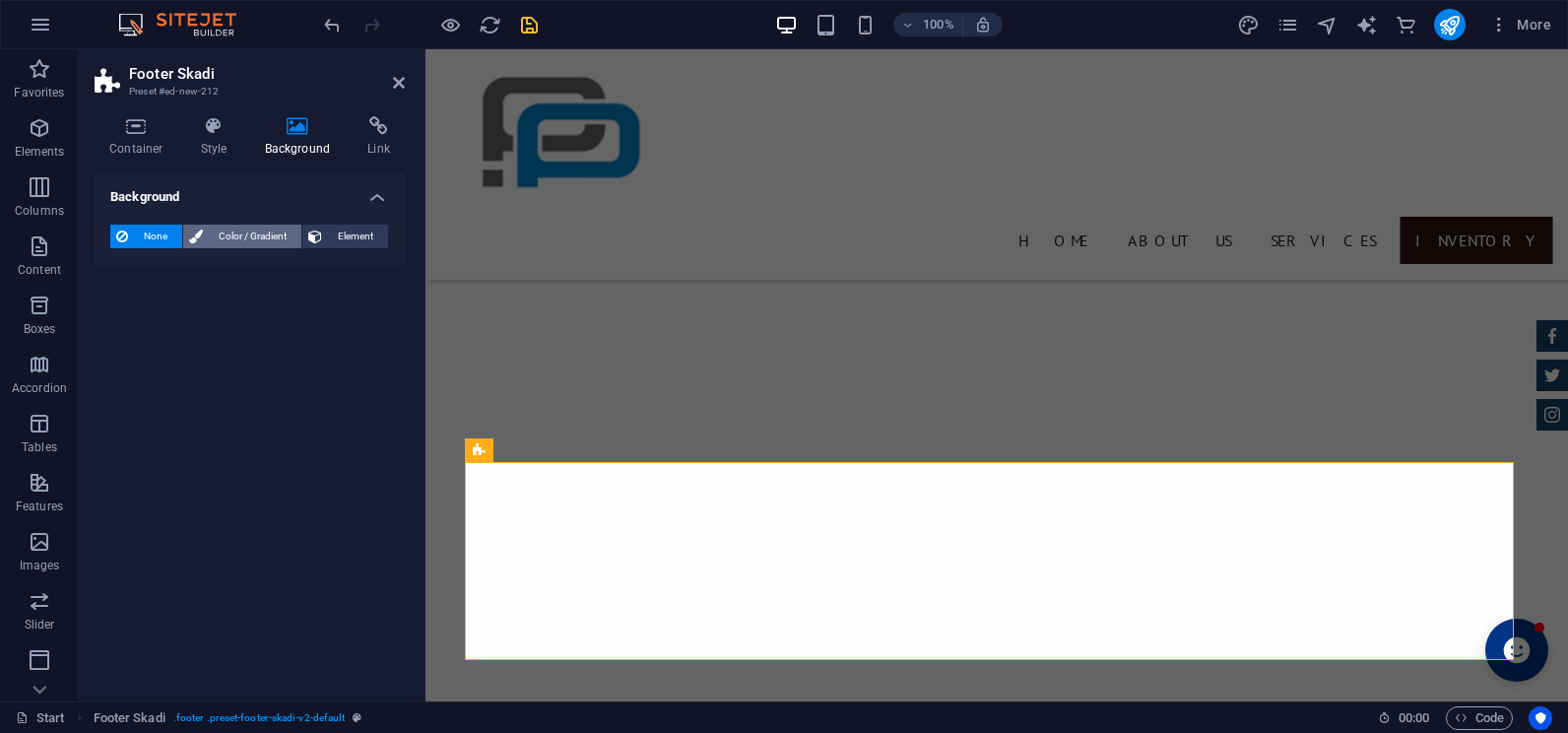
click at [214, 230] on span "Color / Gradient" at bounding box center [252, 236] width 87 height 24
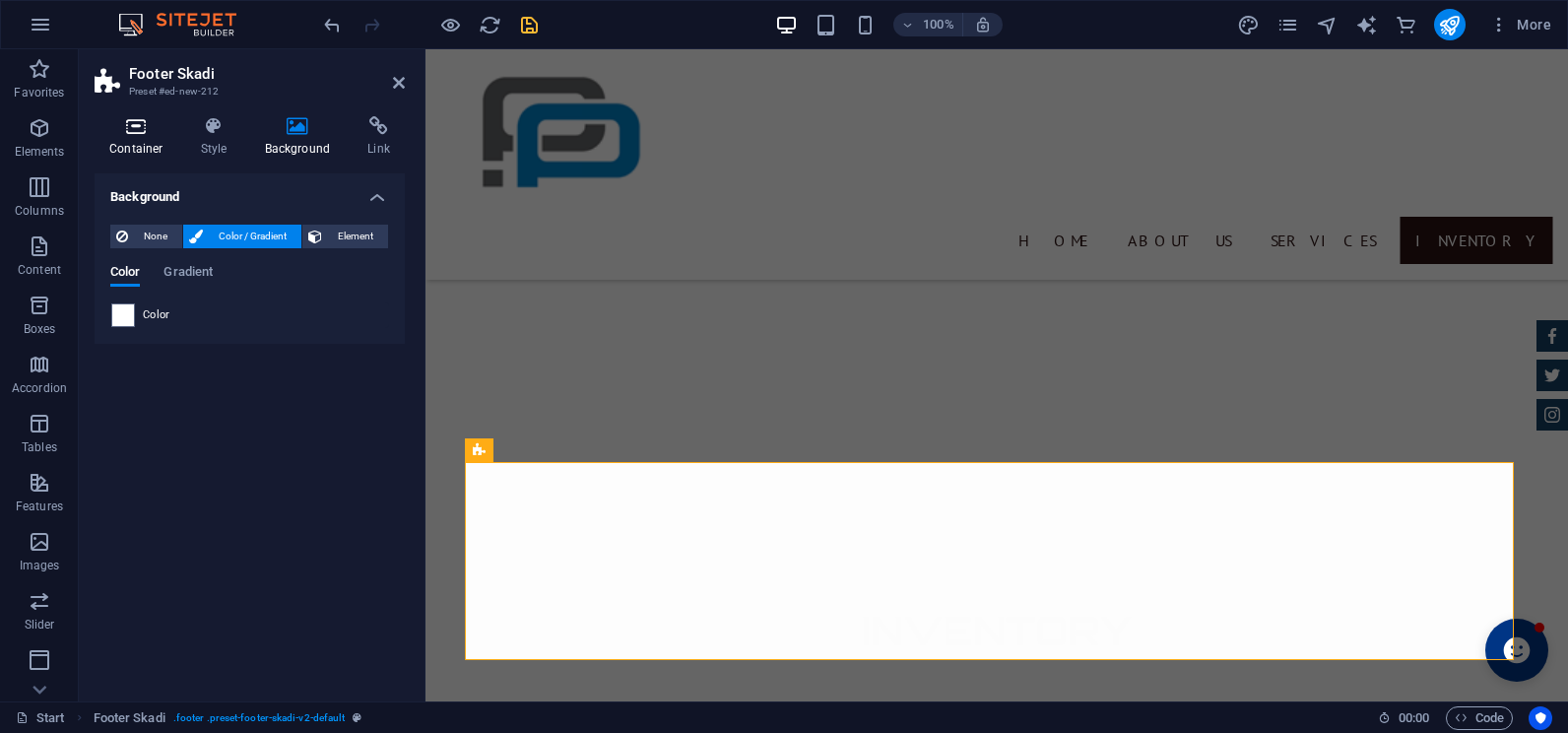
click at [138, 136] on h4 "Container" at bounding box center [140, 137] width 92 height 42
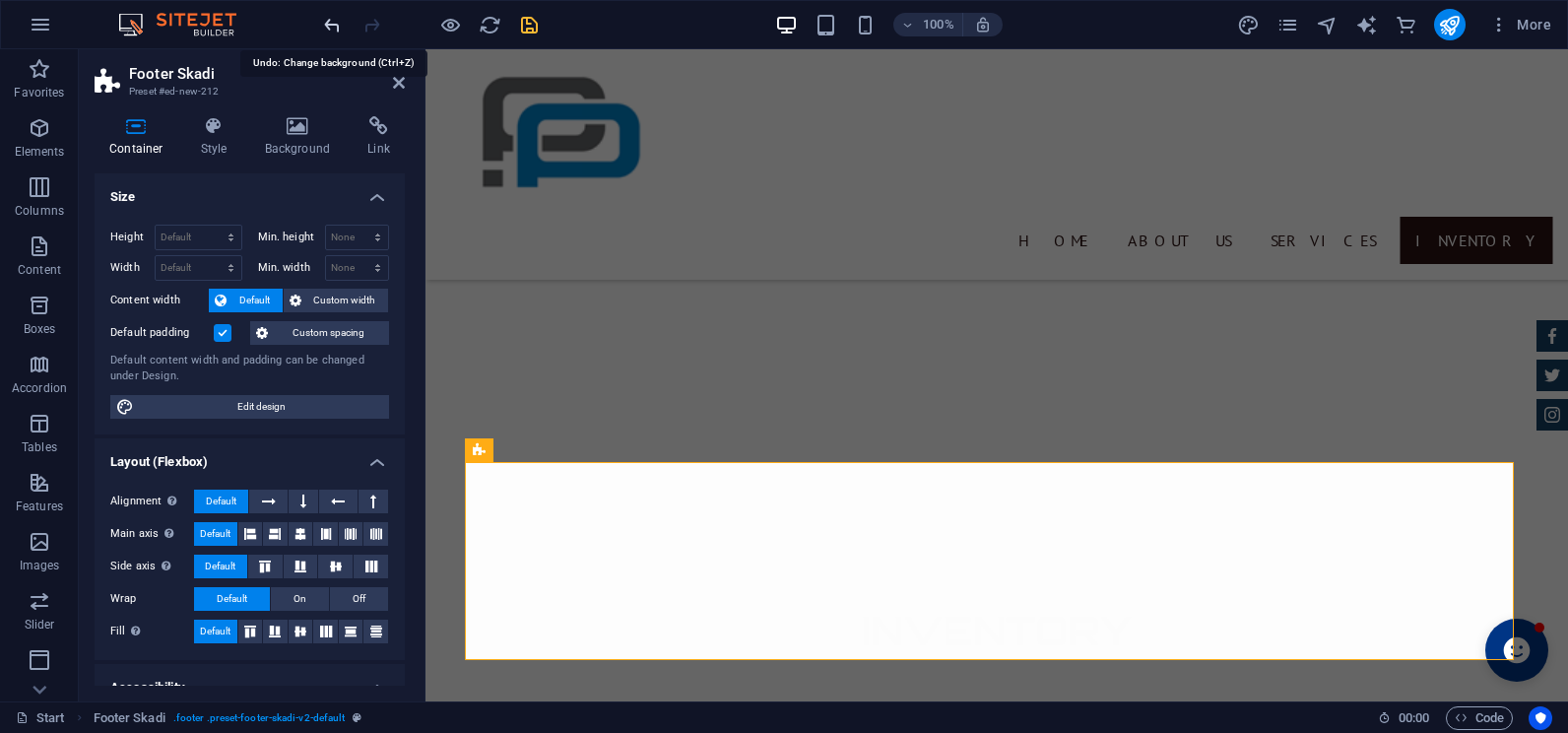
click at [342, 32] on icon "undo" at bounding box center [332, 25] width 23 height 23
click at [395, 86] on icon at bounding box center [398, 83] width 12 height 16
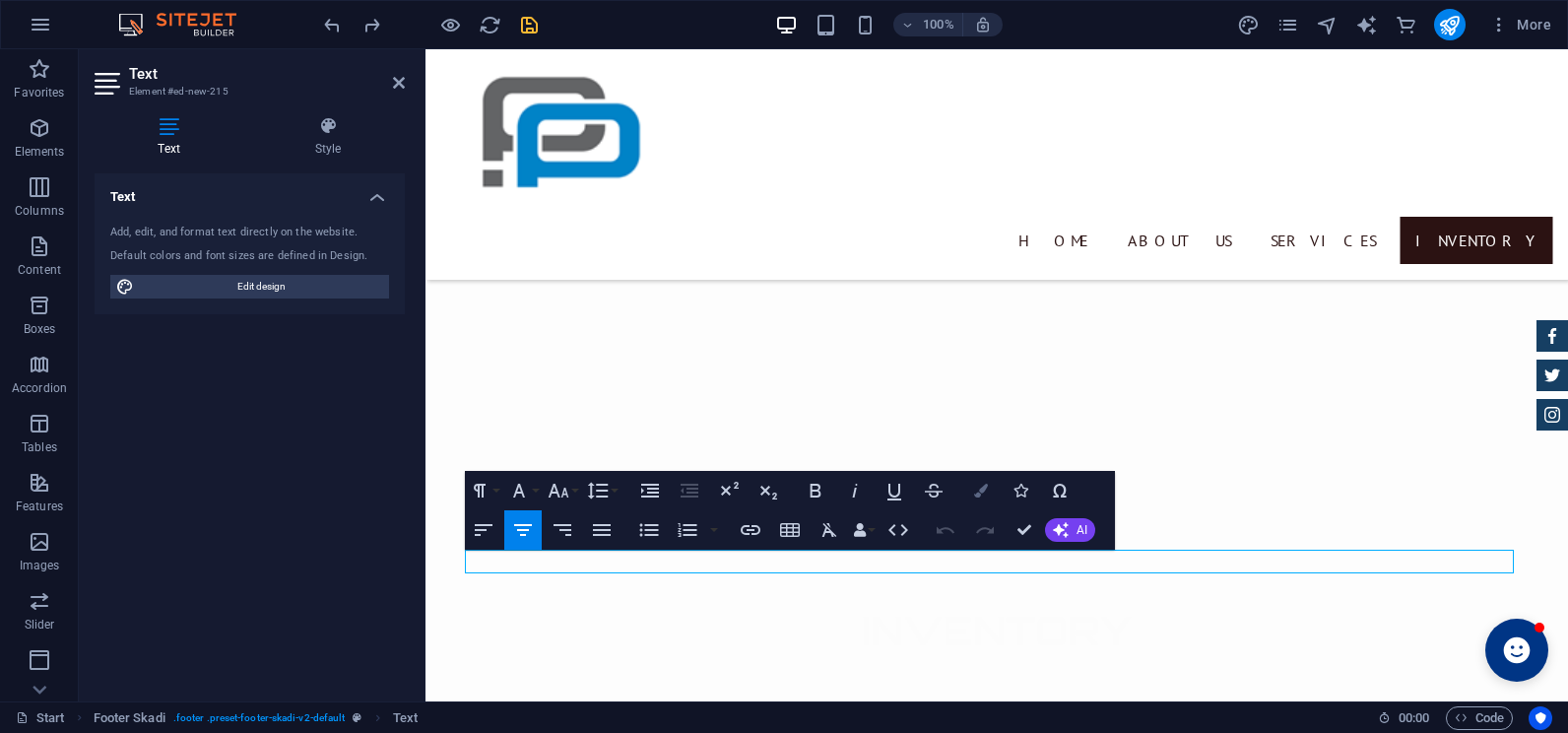
click at [979, 502] on button "Colors" at bounding box center [981, 491] width 38 height 40
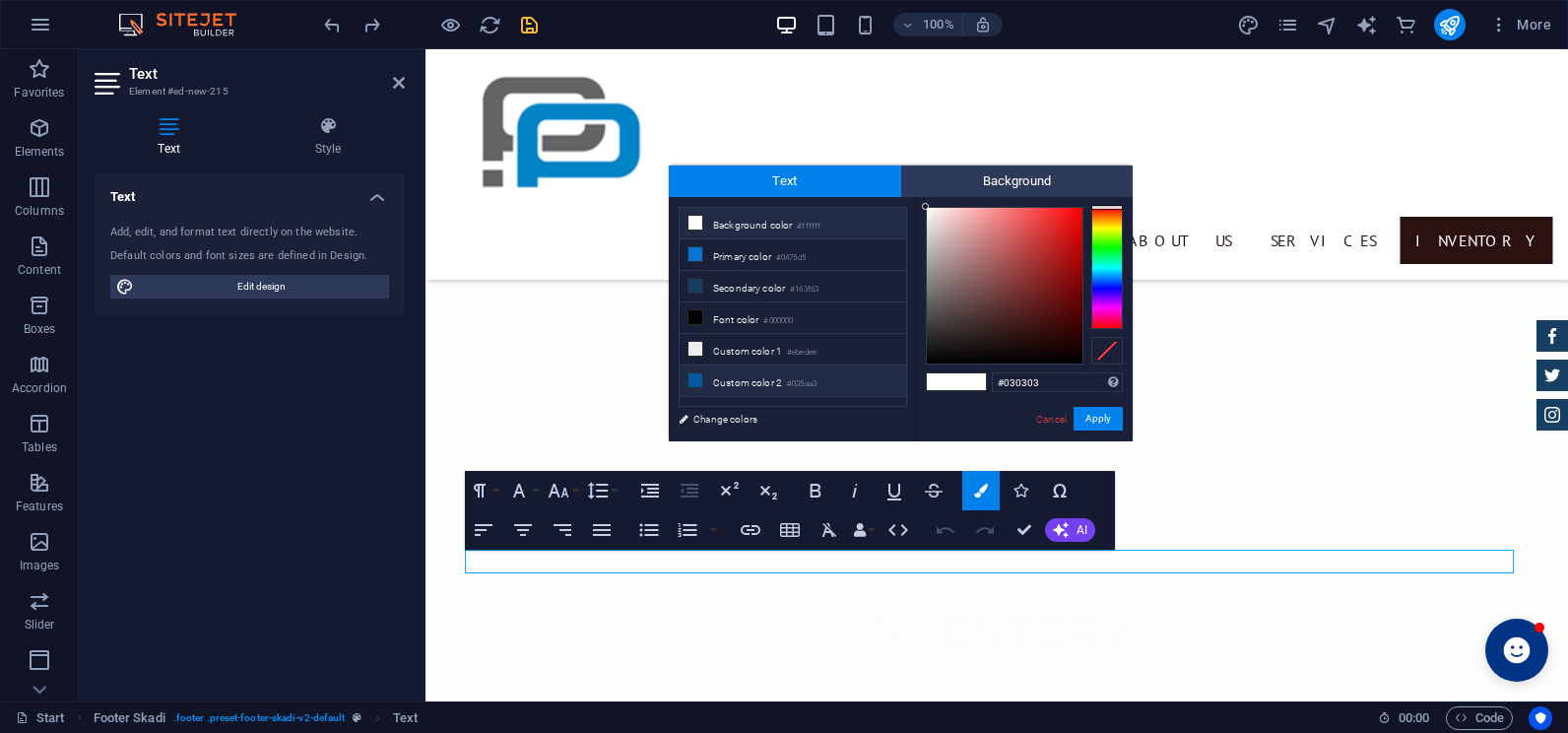
type input "#000000"
drag, startPoint x: 913, startPoint y: 351, endPoint x: 905, endPoint y: 373, distance: 23.4
click at [905, 373] on div "less Background color #ffffff Primary color #0475d5 Secondary color #163f63 Fon…" at bounding box center [901, 319] width 464 height 244
click at [911, 395] on div "less Background color #ffffff Primary color #0475d5 Secondary color #163f63 Fon…" at bounding box center [901, 319] width 464 height 244
click at [1082, 424] on button "Apply" at bounding box center [1098, 418] width 49 height 24
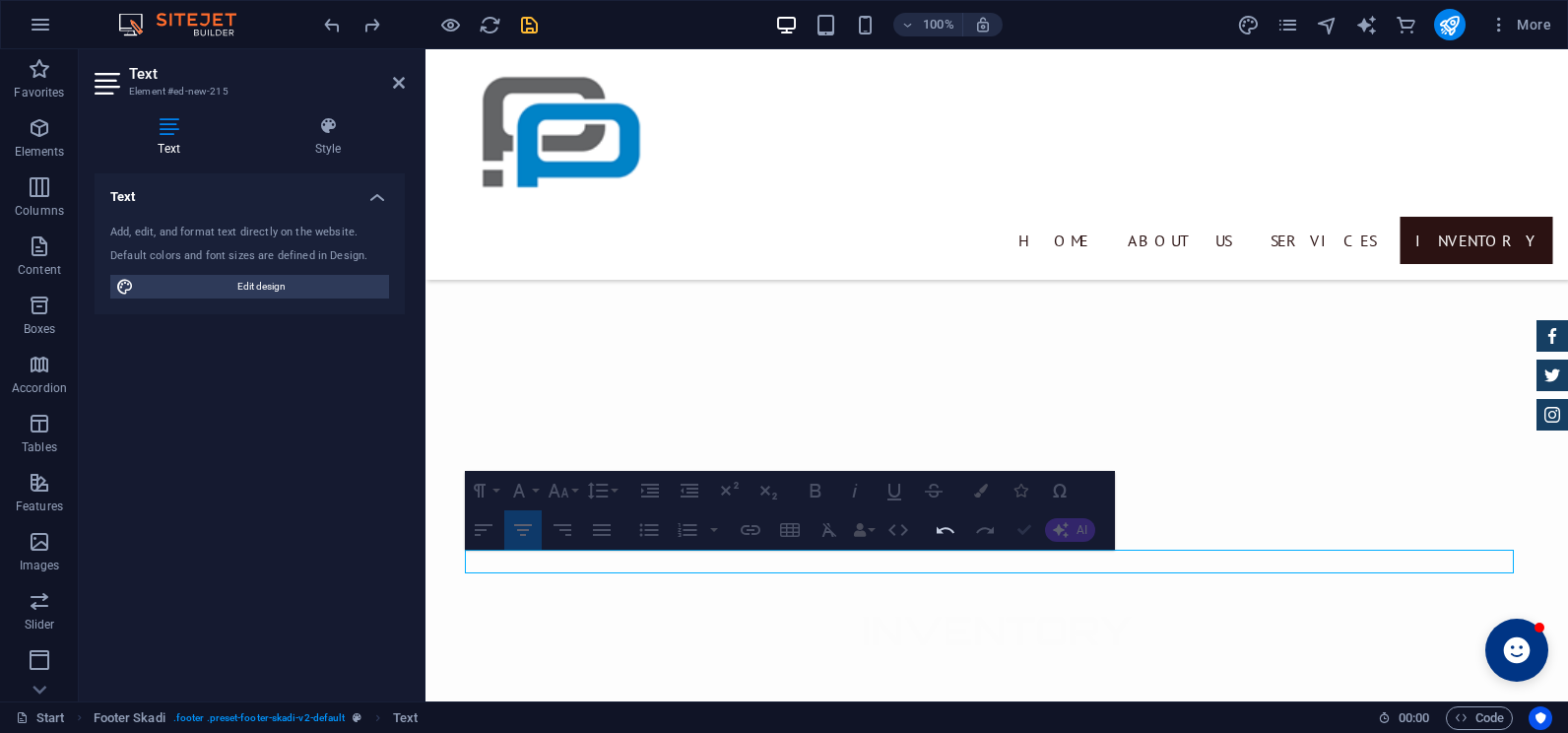
click at [1019, 536] on icon "button" at bounding box center [1024, 530] width 14 height 14
click at [1024, 520] on button "Confirm (Ctrl+⏎)" at bounding box center [1024, 530] width 38 height 40
click at [752, 587] on div "H1 Banner Container Text Preset H2 Text Spacer Container Icon Preset Container …" at bounding box center [996, 374] width 1143 height 651
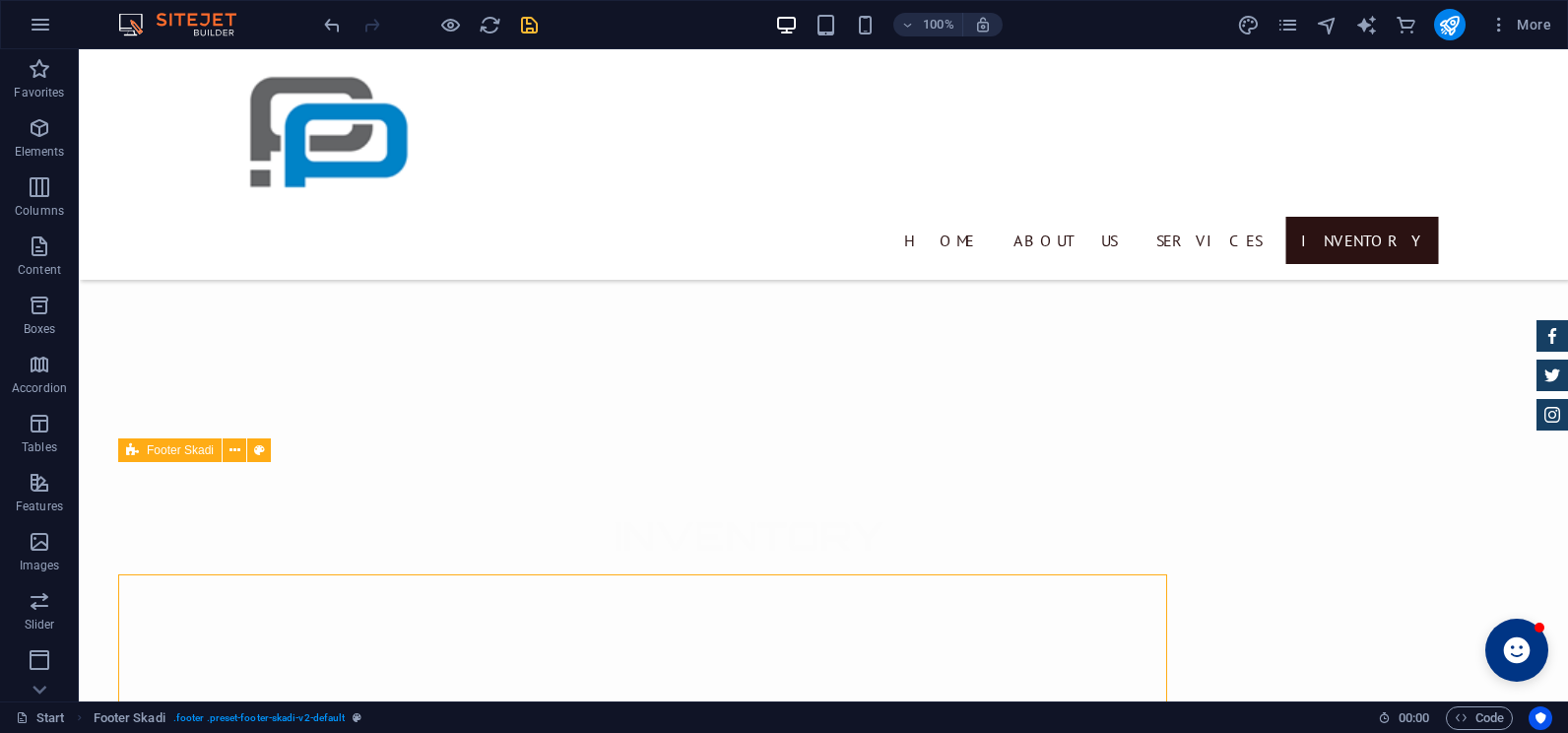
scroll to position [4381, 0]
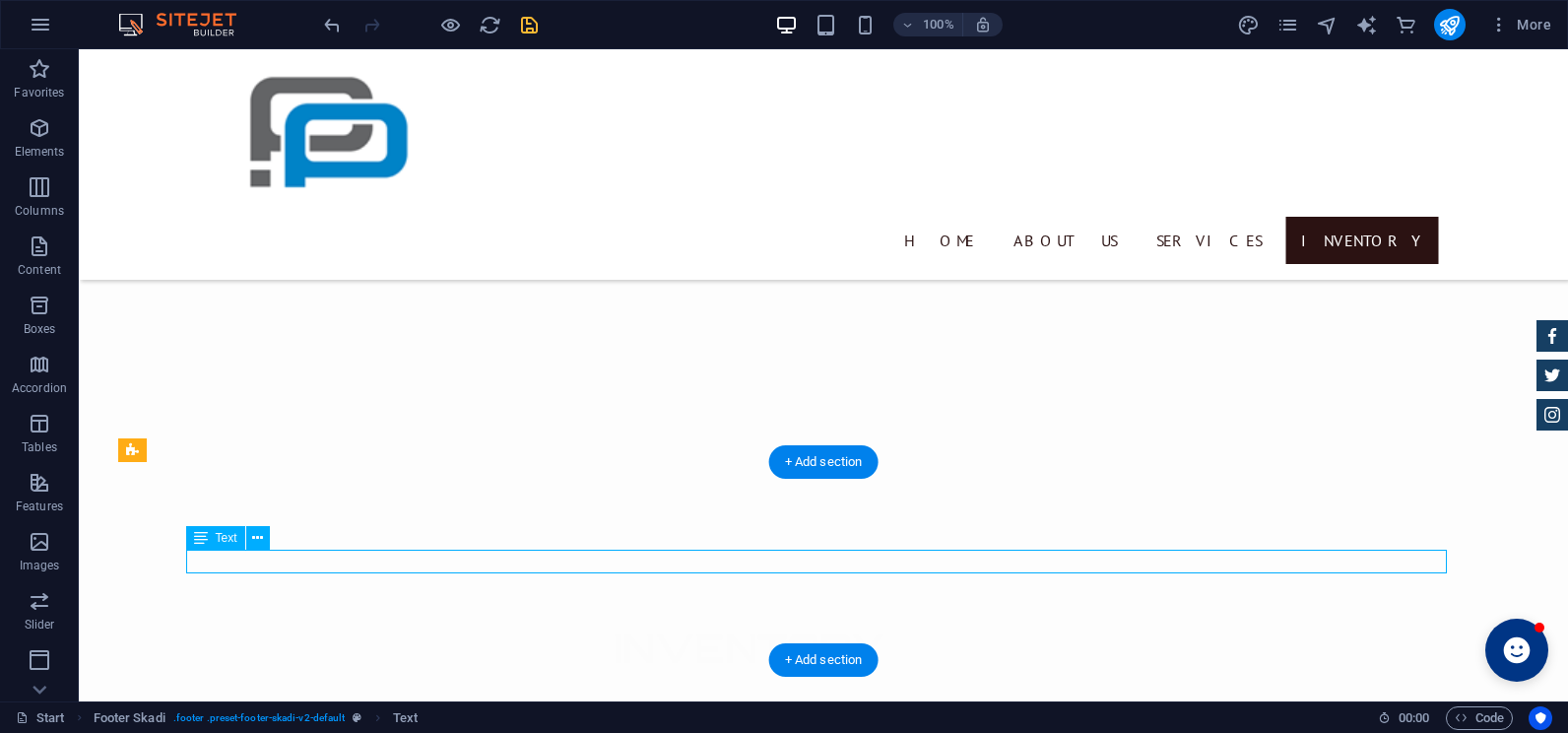
drag, startPoint x: 741, startPoint y: 559, endPoint x: 395, endPoint y: 559, distance: 346.0
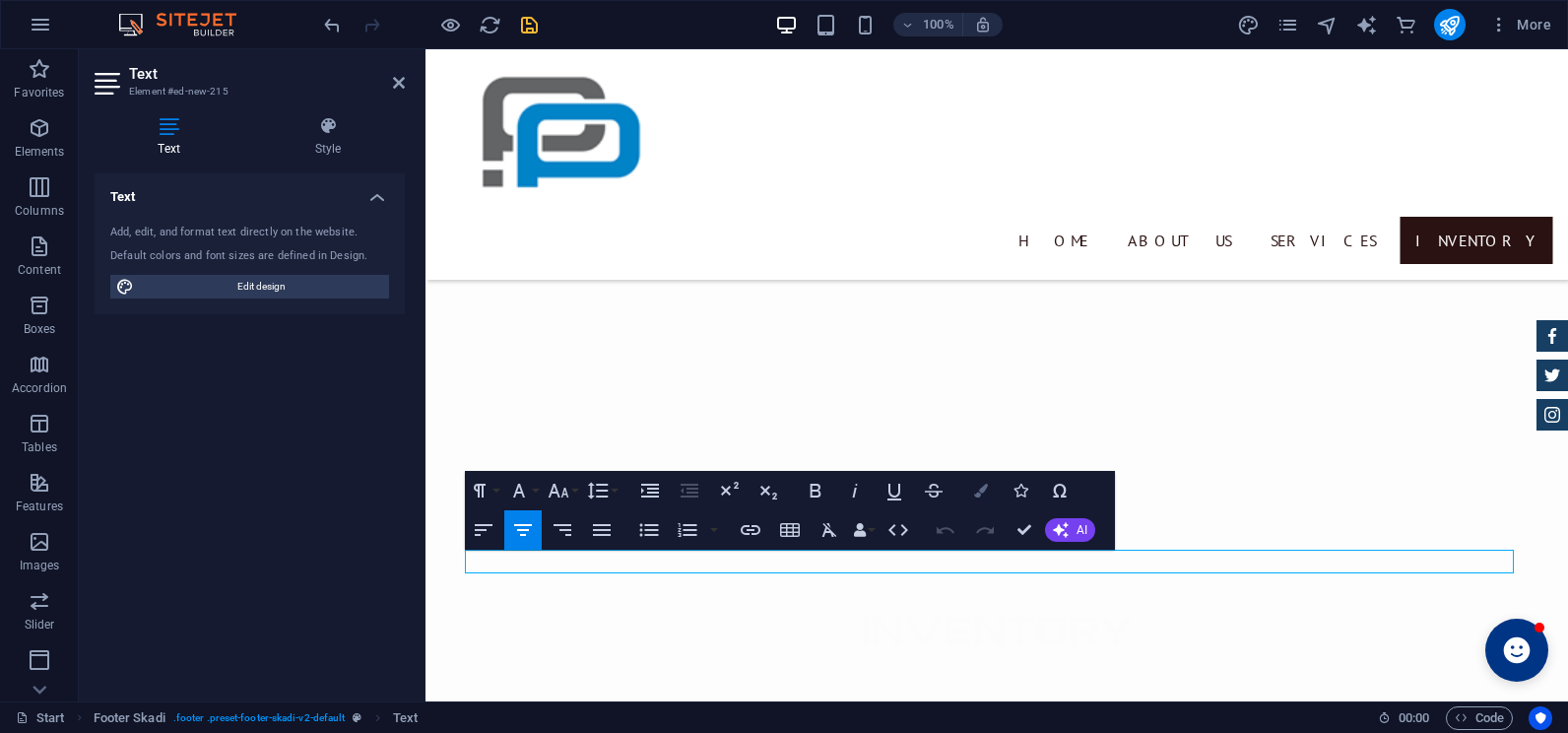
click at [979, 499] on button "Colors" at bounding box center [981, 491] width 38 height 40
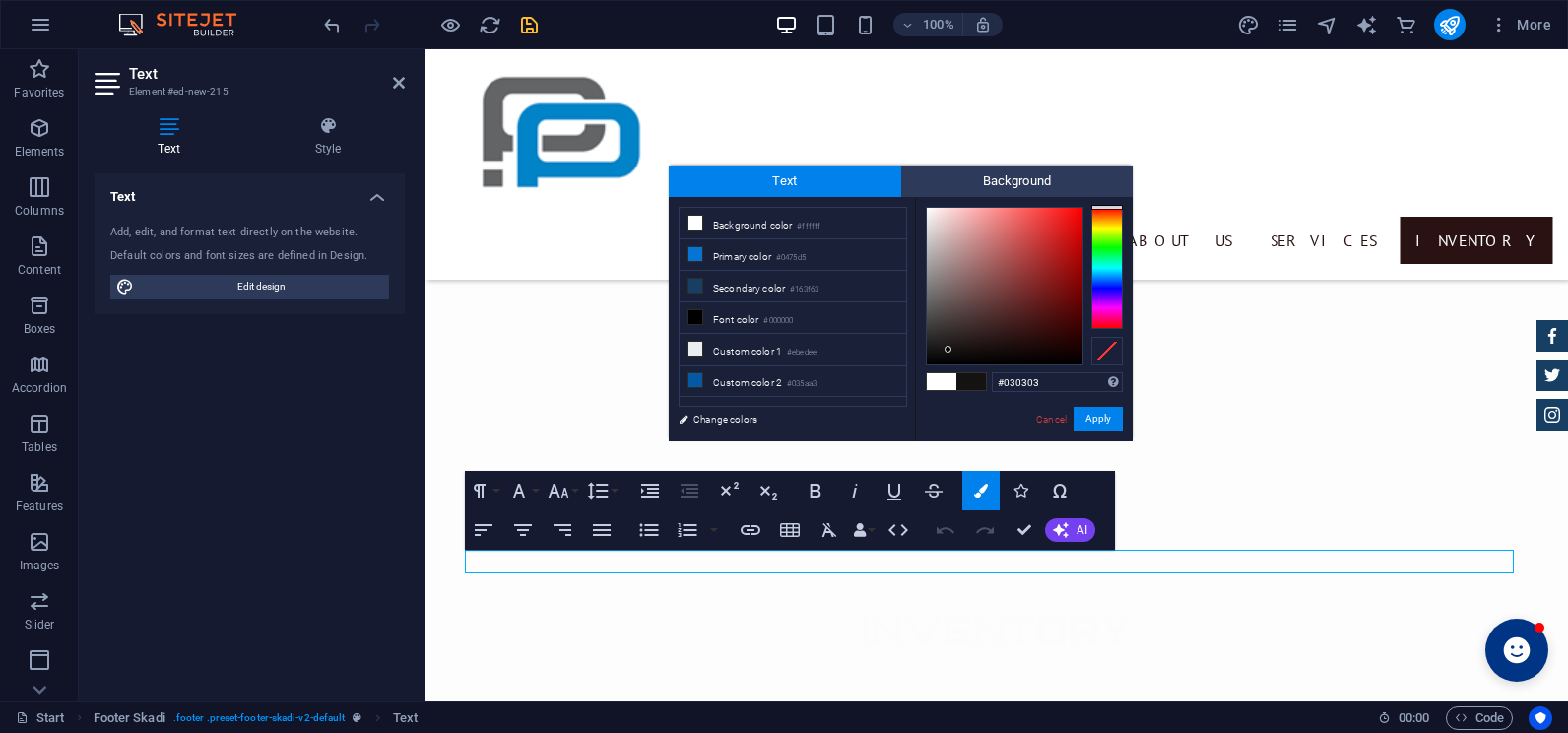
type input "#000000"
drag, startPoint x: 970, startPoint y: 332, endPoint x: 924, endPoint y: 366, distance: 57.2
click at [924, 366] on div "#000000 Supported formats #0852ed rgb(8, 82, 237) rgba(8, 82, 237, 90%) hsv(221…" at bounding box center [1023, 462] width 217 height 530
click at [937, 417] on div "#000000 Supported formats #0852ed rgb(8, 82, 237) rgba(8, 82, 237, 90%) hsv(221…" at bounding box center [1023, 462] width 217 height 530
click at [928, 364] on div at bounding box center [927, 362] width 7 height 7
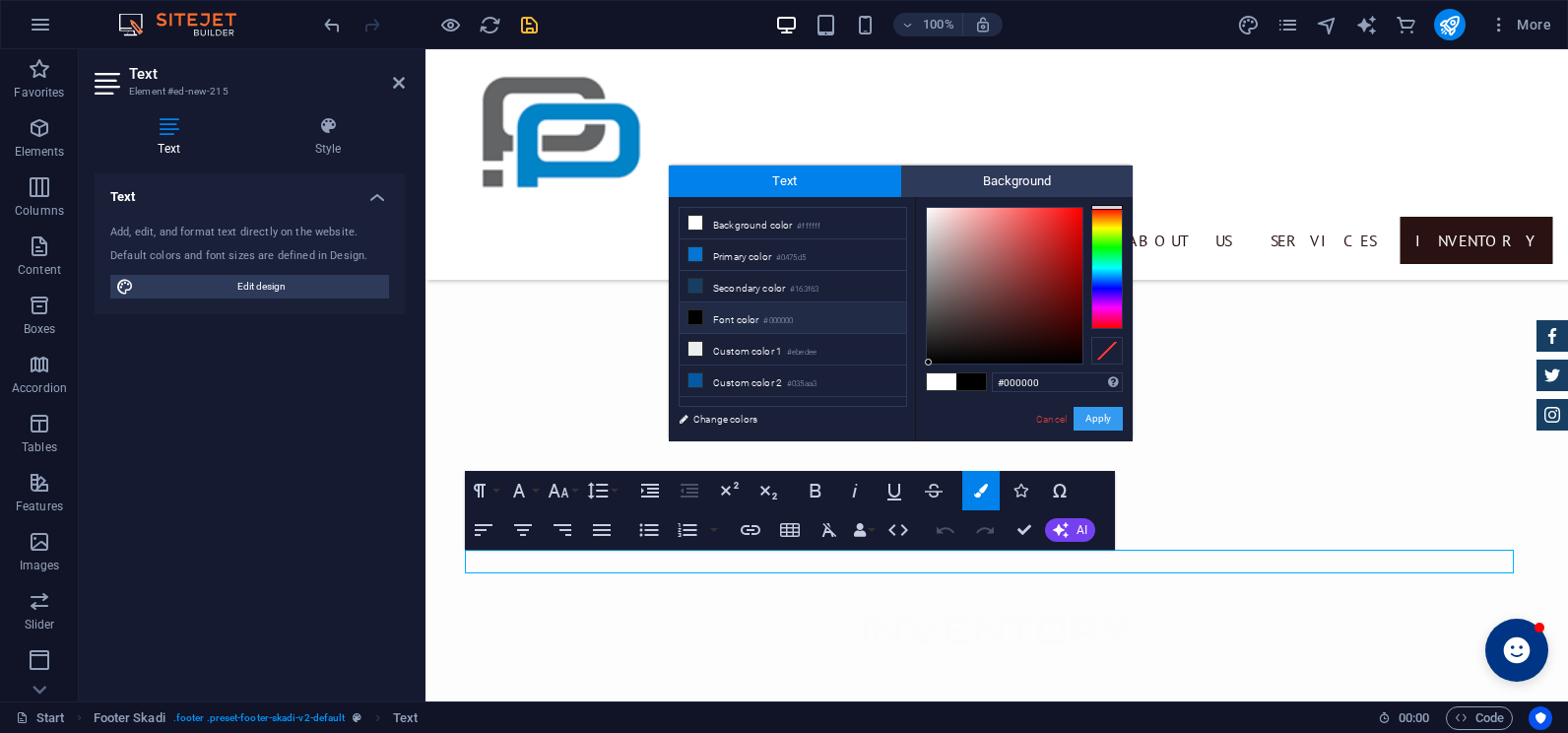
click at [1100, 418] on button "Apply" at bounding box center [1098, 418] width 49 height 24
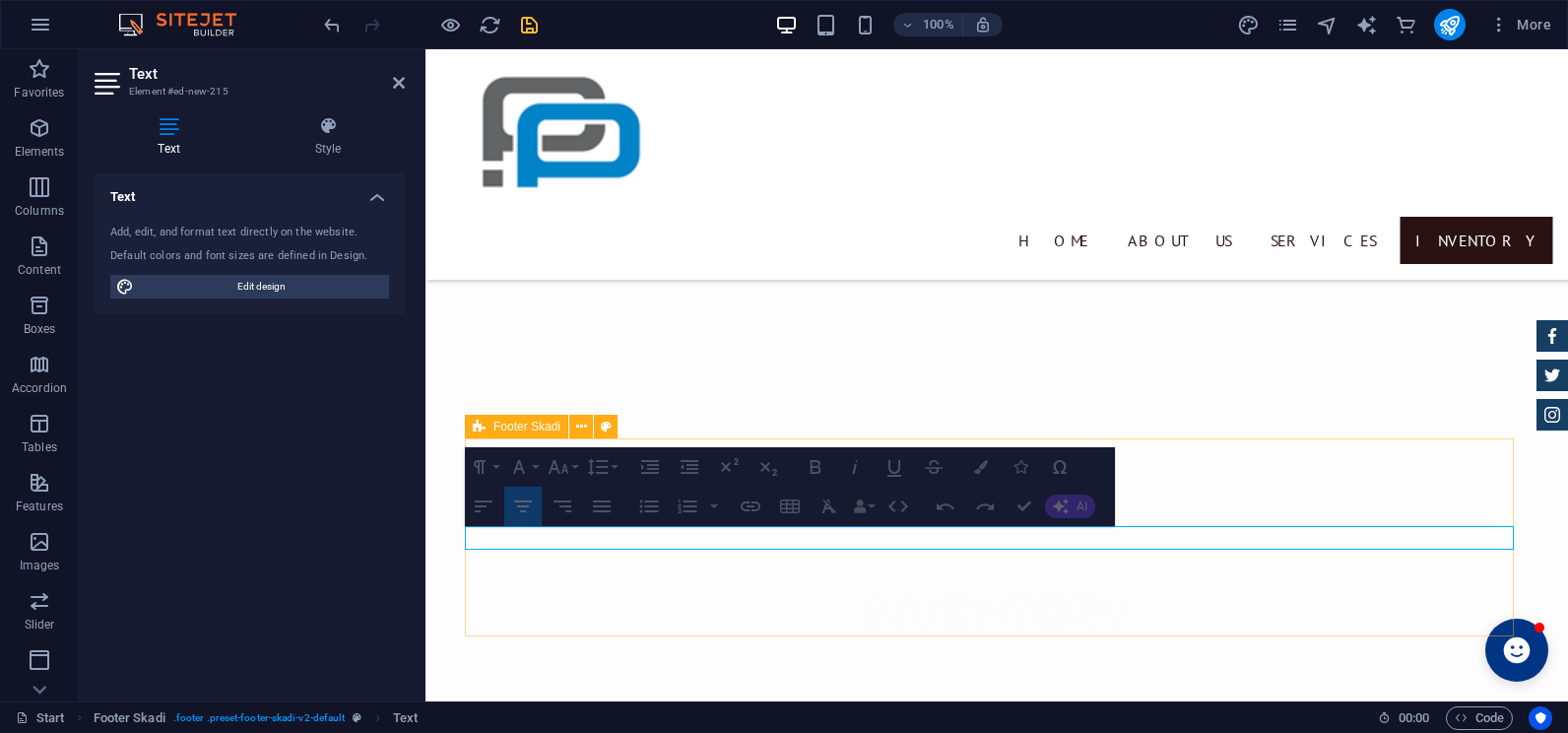
scroll to position [4518, 0]
click at [1020, 519] on button "Confirm (Ctrl+⏎)" at bounding box center [1024, 506] width 38 height 40
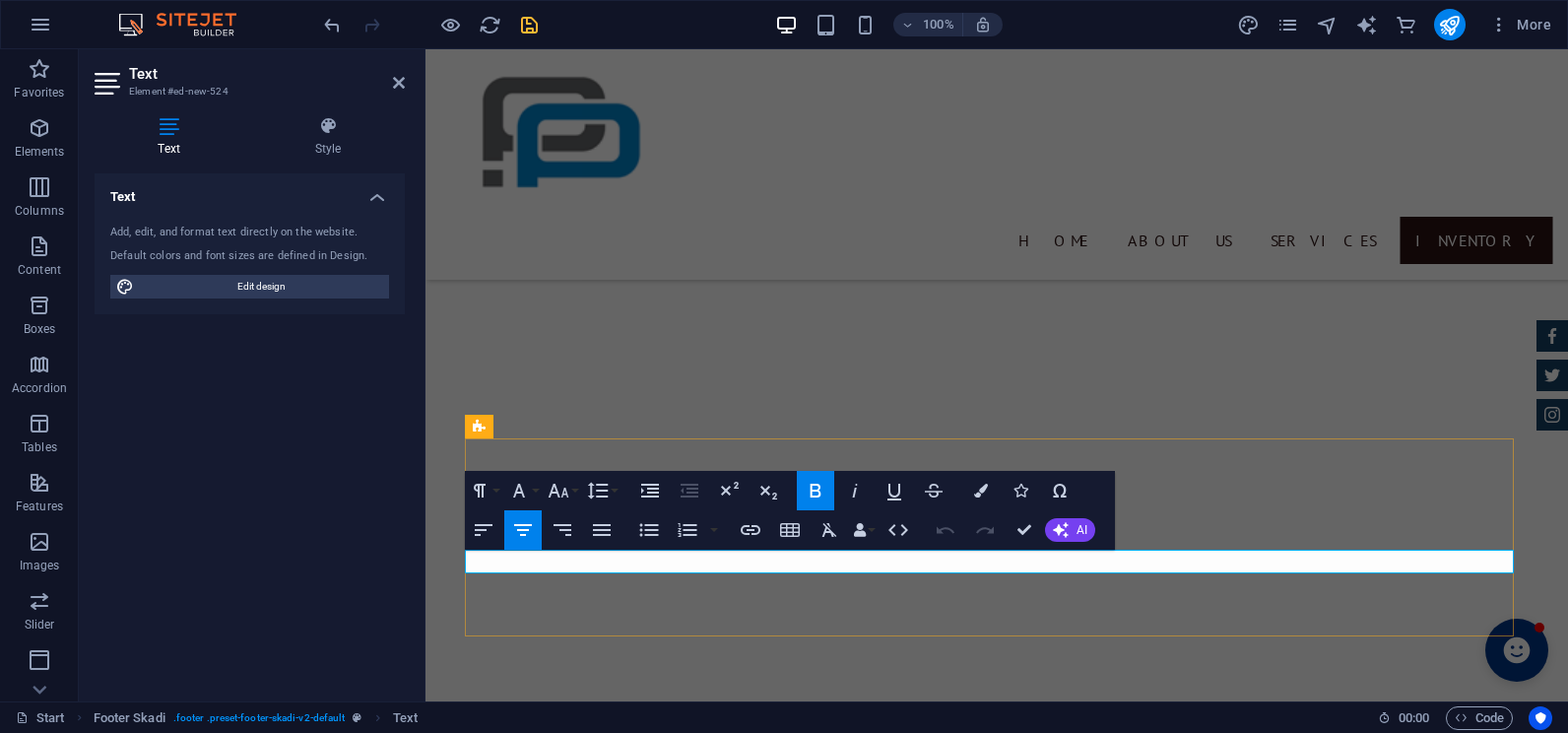
drag, startPoint x: 771, startPoint y: 555, endPoint x: 1197, endPoint y: 559, distance: 426.0
click at [972, 486] on button "Colors" at bounding box center [981, 491] width 38 height 40
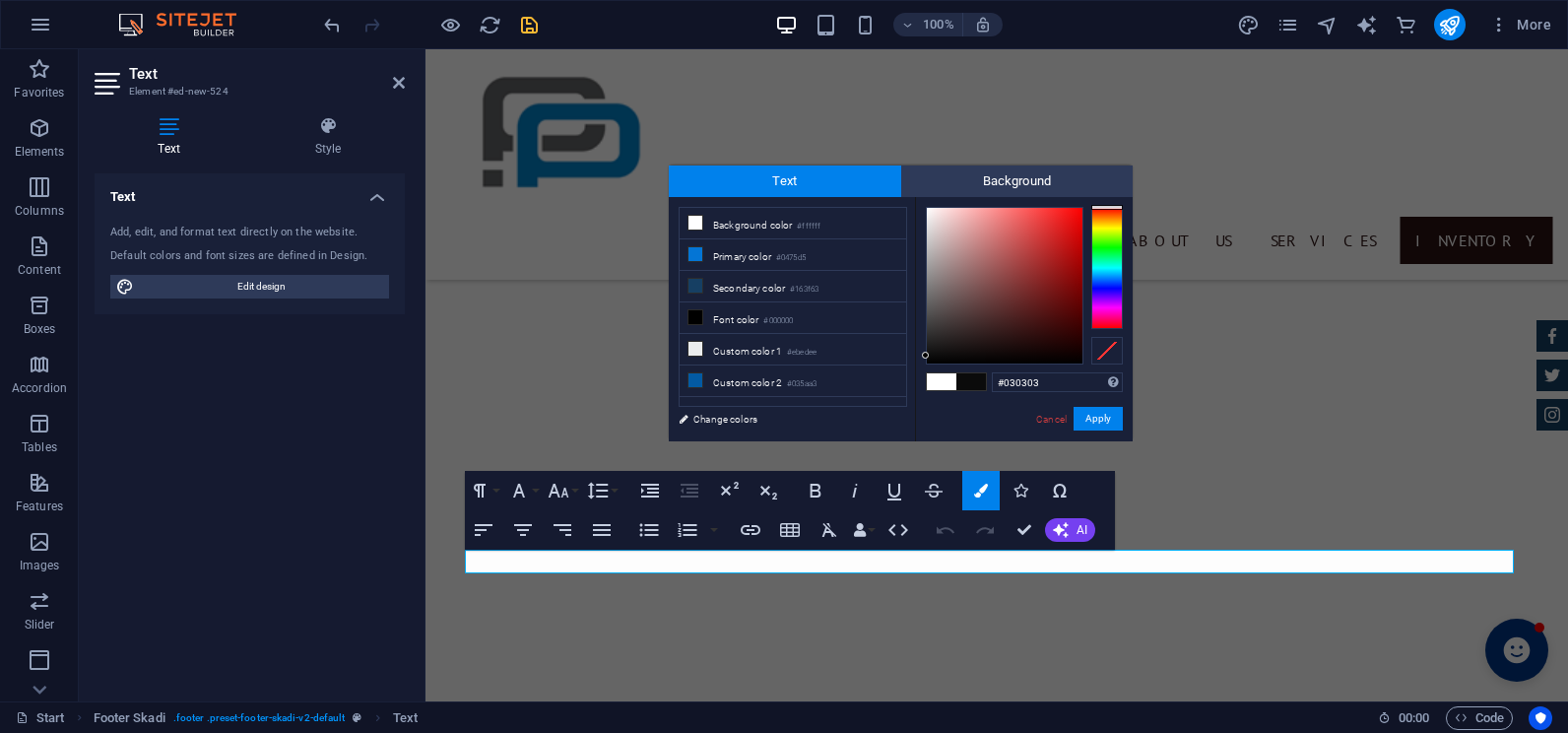
type input "#000000"
drag, startPoint x: 944, startPoint y: 309, endPoint x: 912, endPoint y: 366, distance: 65.4
click at [912, 366] on div "less Background color #ffffff Primary color #0475d5 Secondary color #163f63 Fon…" at bounding box center [901, 319] width 464 height 244
click at [931, 363] on div at bounding box center [930, 362] width 7 height 7
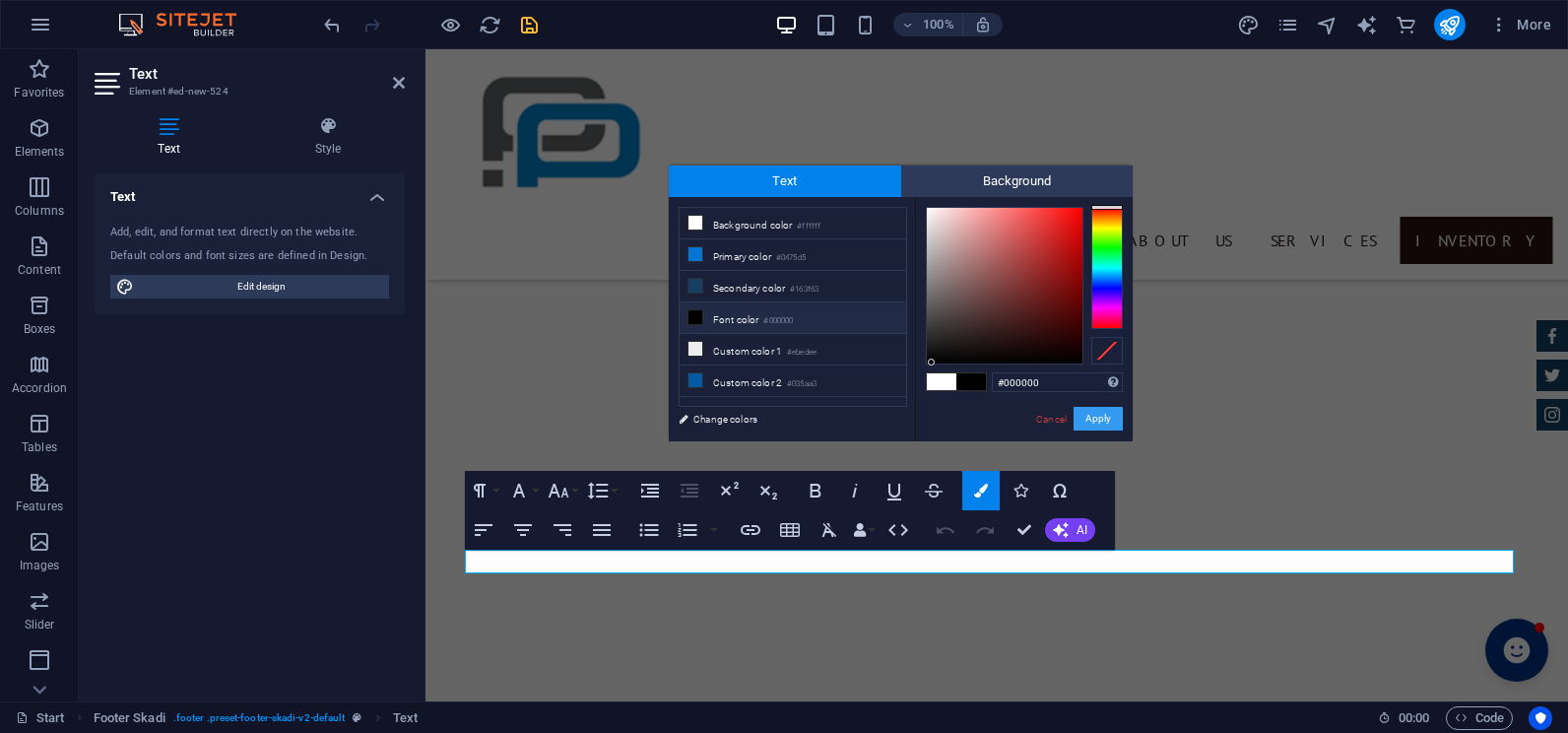
click at [1115, 418] on button "Apply" at bounding box center [1098, 418] width 49 height 24
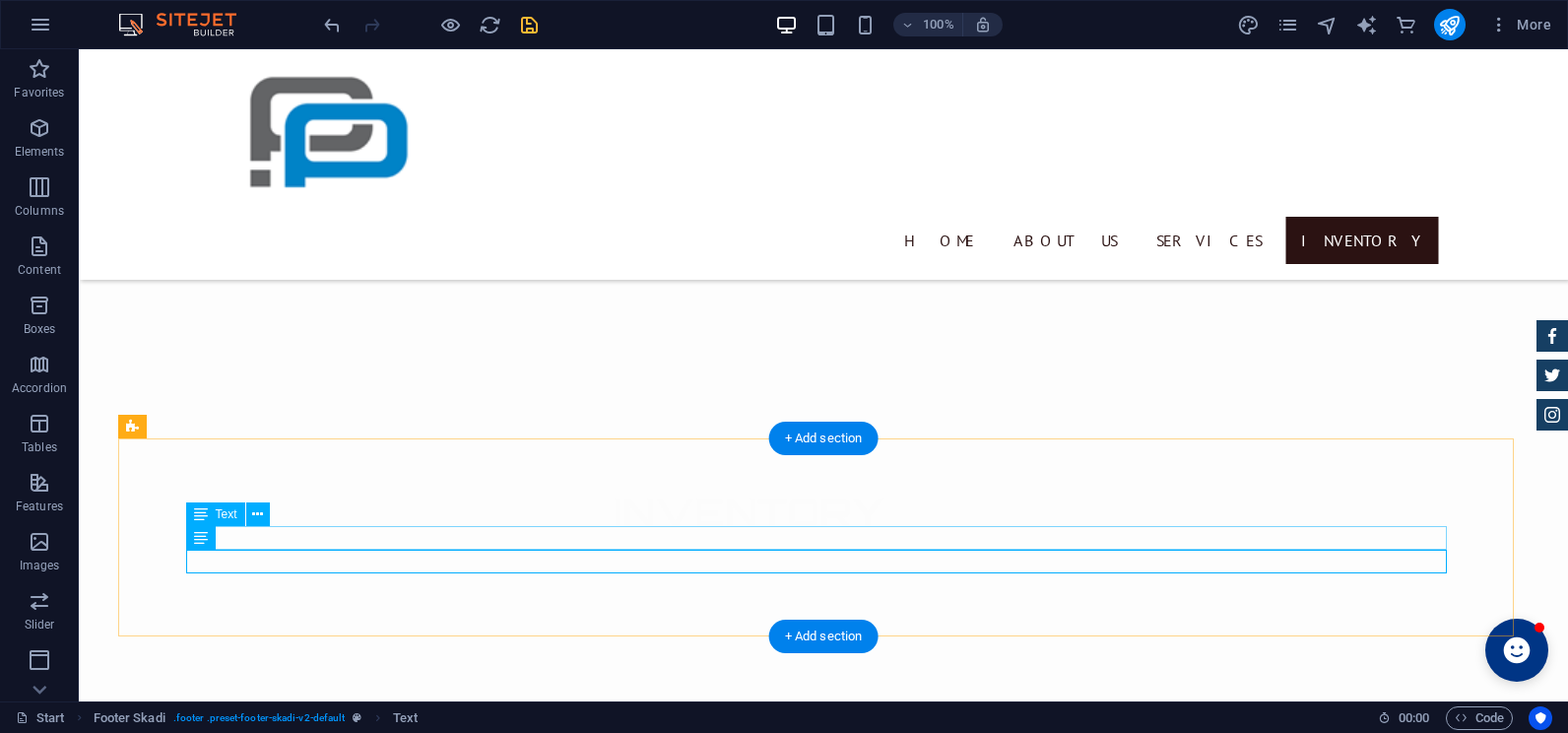
scroll to position [4405, 0]
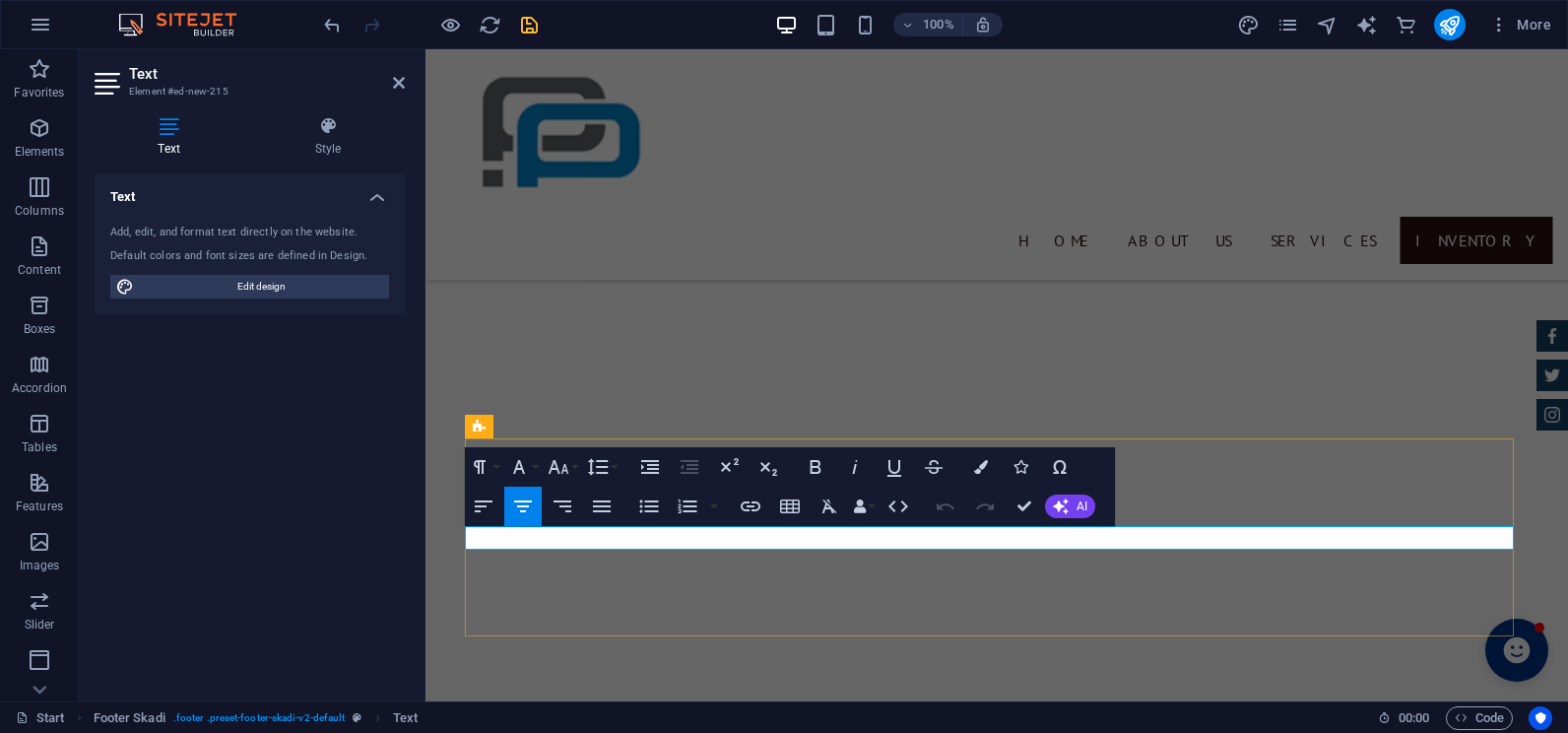
drag, startPoint x: 1078, startPoint y: 535, endPoint x: 1173, endPoint y: 531, distance: 95.1
click at [988, 474] on button "Colors" at bounding box center [981, 467] width 38 height 40
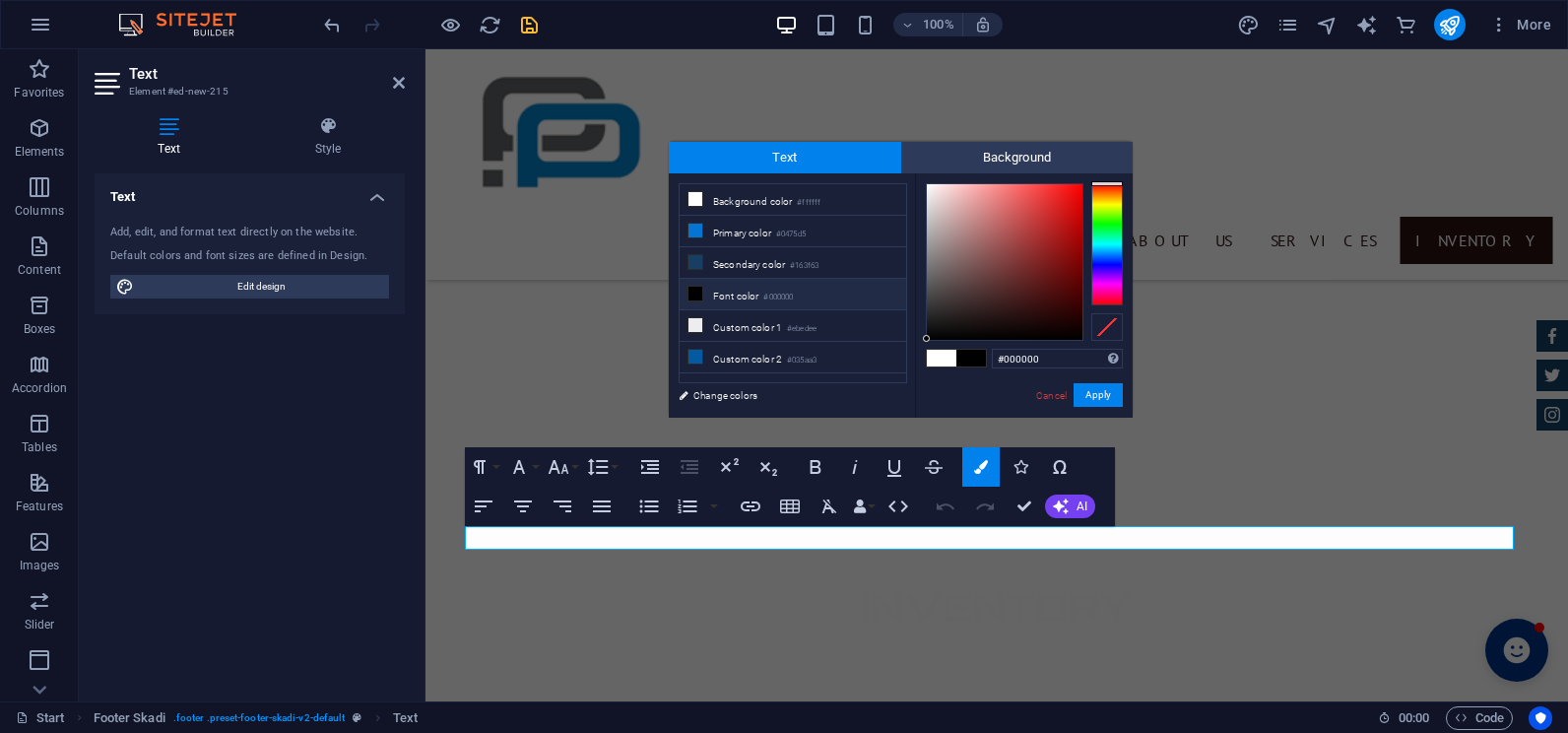
drag, startPoint x: 972, startPoint y: 316, endPoint x: 926, endPoint y: 345, distance: 54.4
click at [926, 345] on div "#000000 Supported formats #0852ed rgb(8, 82, 237) rgba(8, 82, 237, 90%) hsv(221…" at bounding box center [1023, 438] width 217 height 530
type input "#020202"
click at [933, 338] on div at bounding box center [932, 337] width 7 height 7
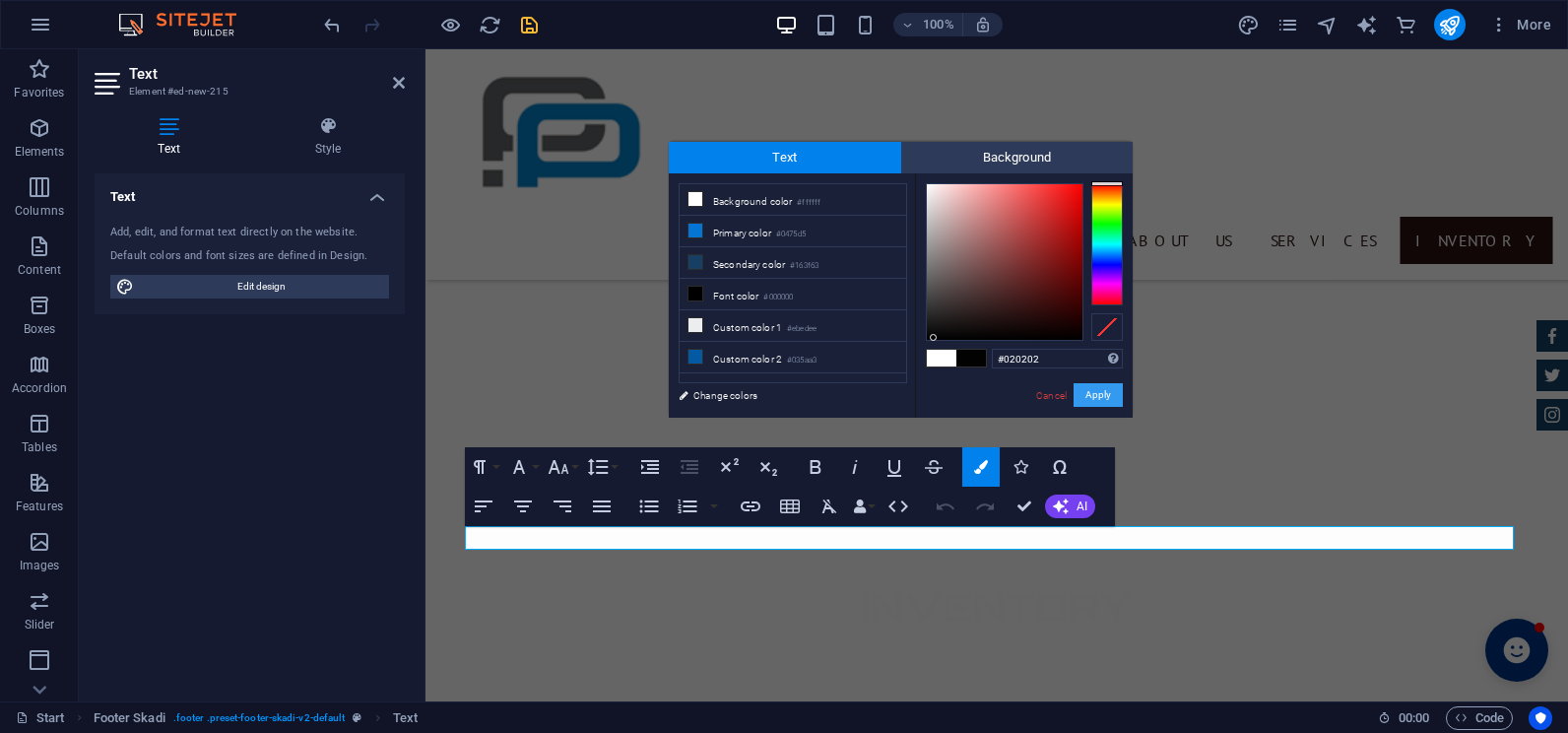
click at [1096, 400] on button "Apply" at bounding box center [1098, 395] width 49 height 24
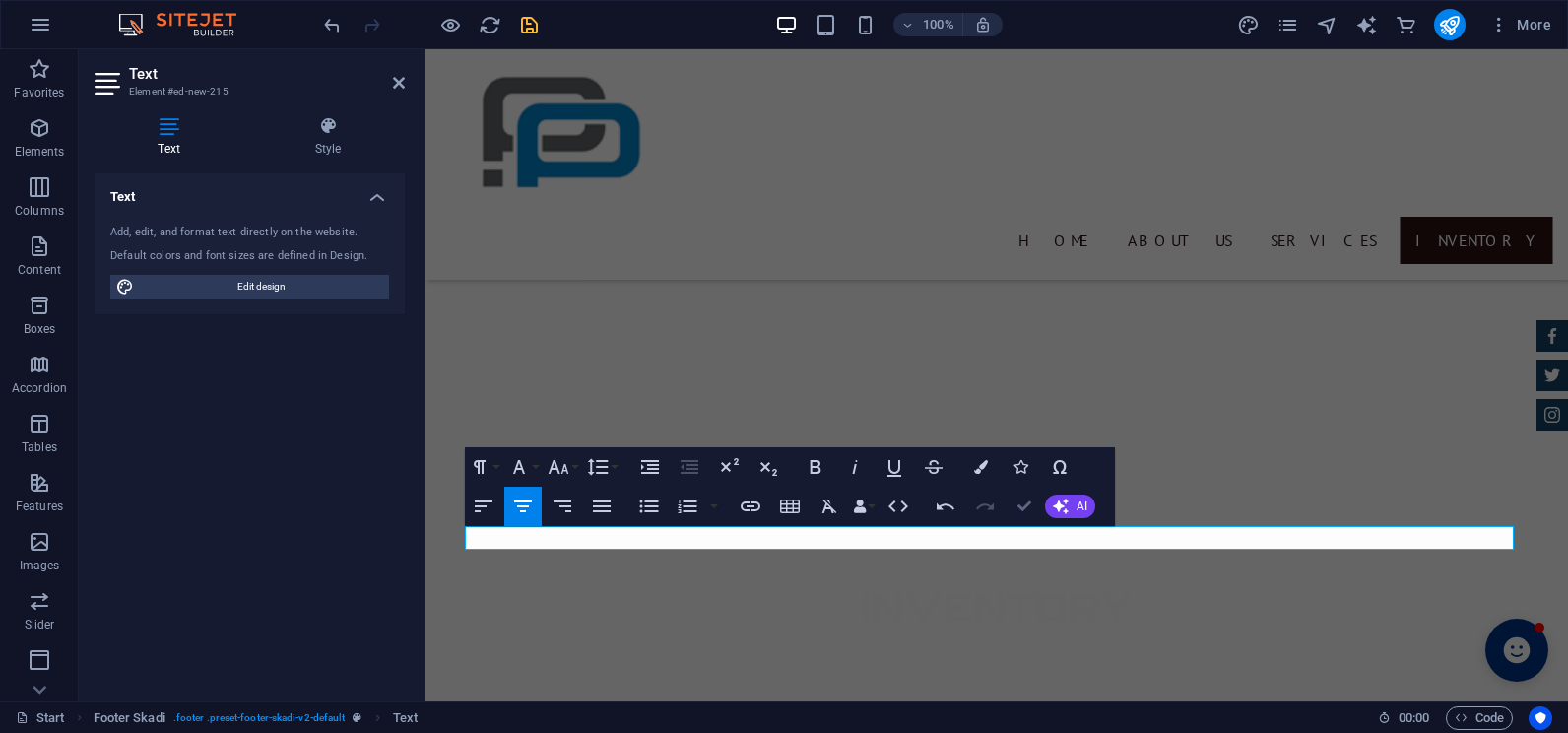
scroll to position [4405, 0]
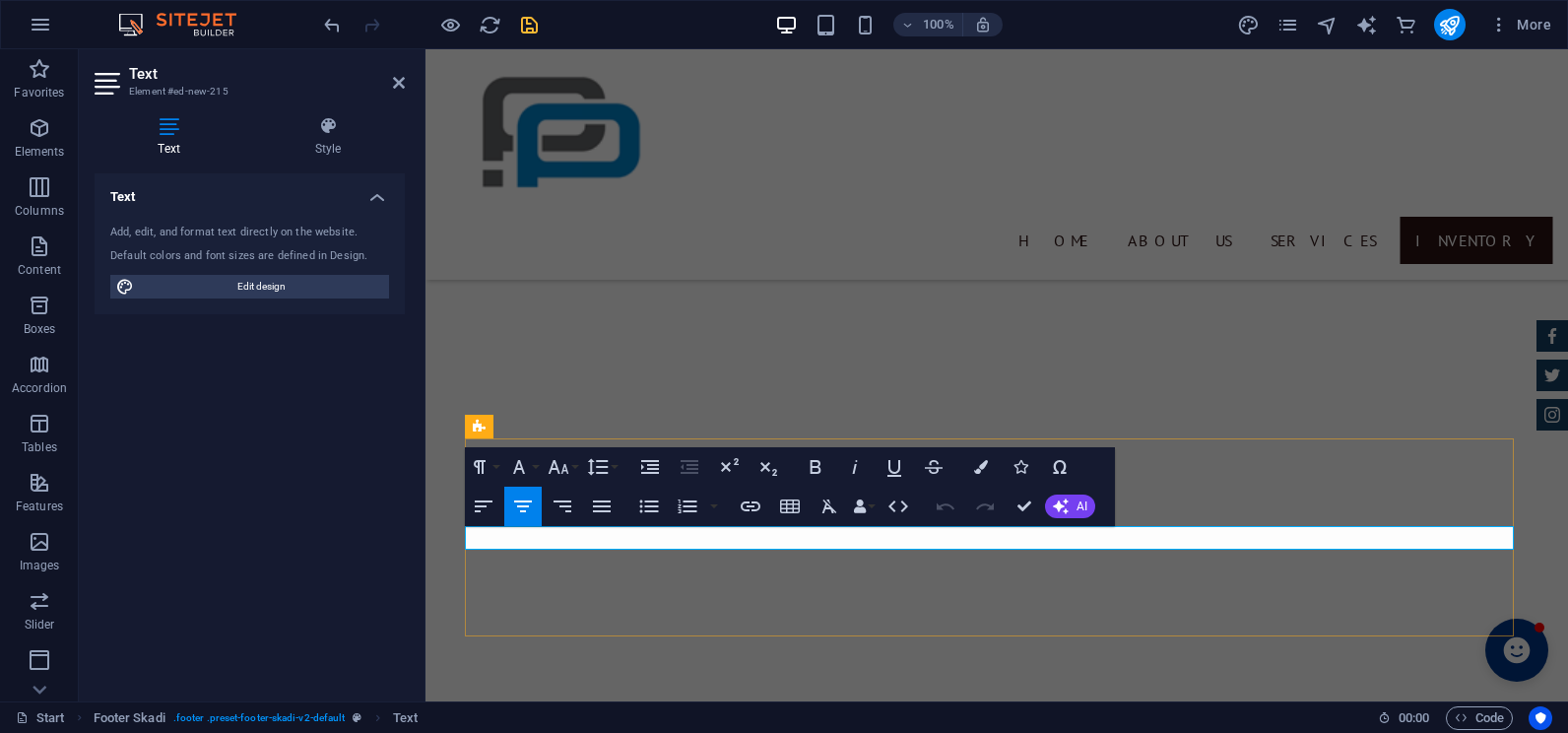
drag, startPoint x: 970, startPoint y: 536, endPoint x: 1066, endPoint y: 538, distance: 96.0
drag, startPoint x: 1070, startPoint y: 540, endPoint x: 503, endPoint y: 518, distance: 567.4
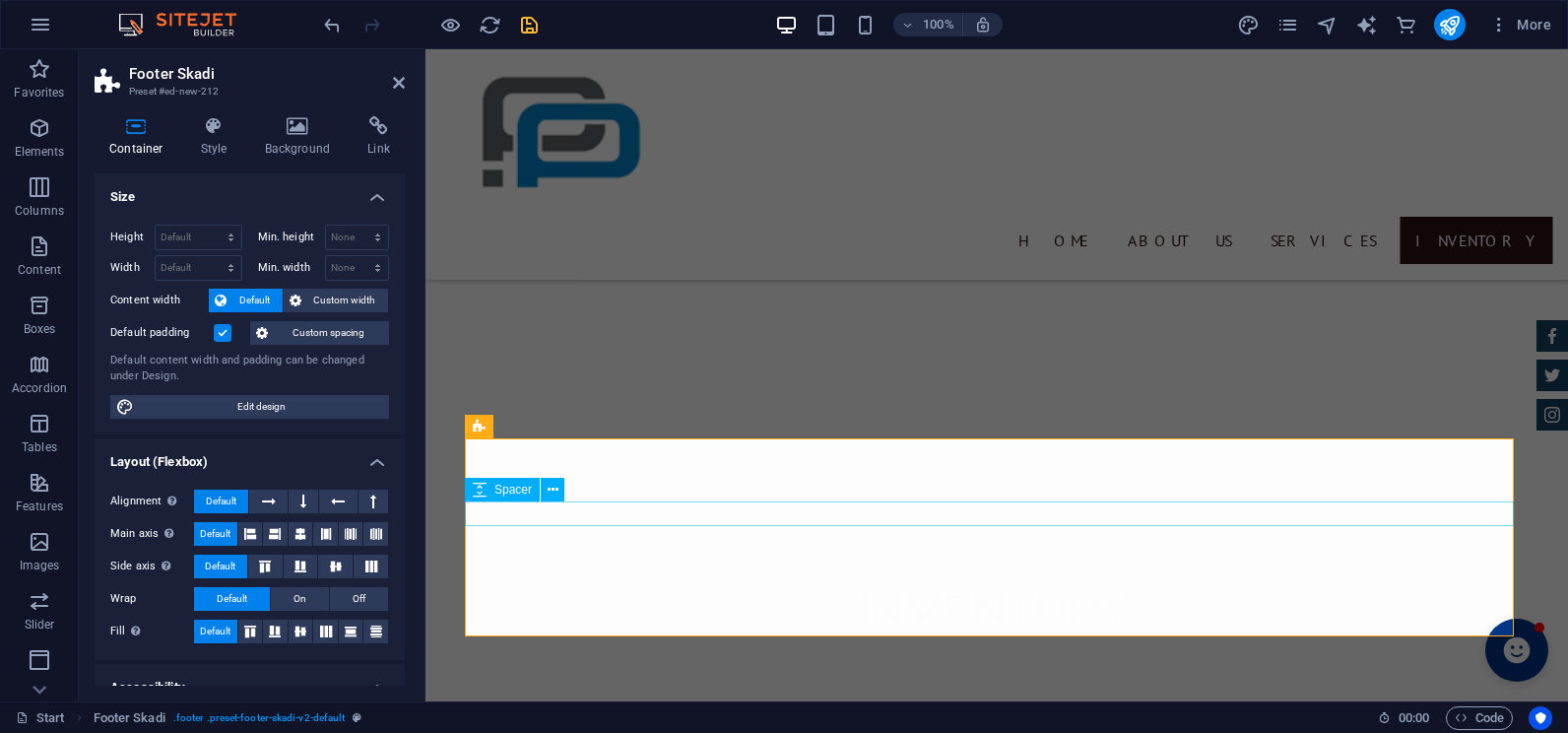
click at [393, 87] on icon at bounding box center [398, 83] width 12 height 16
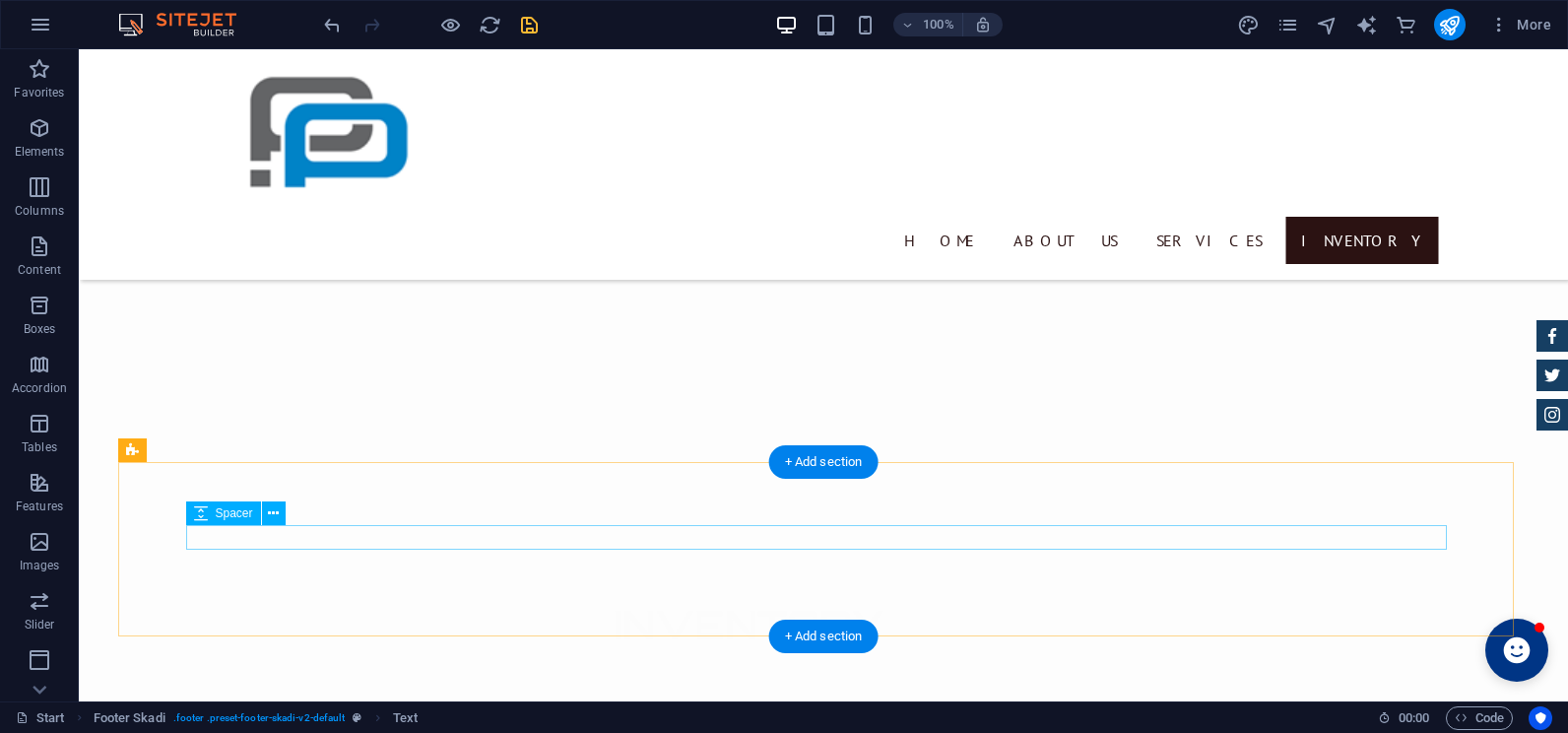
scroll to position [4381, 0]
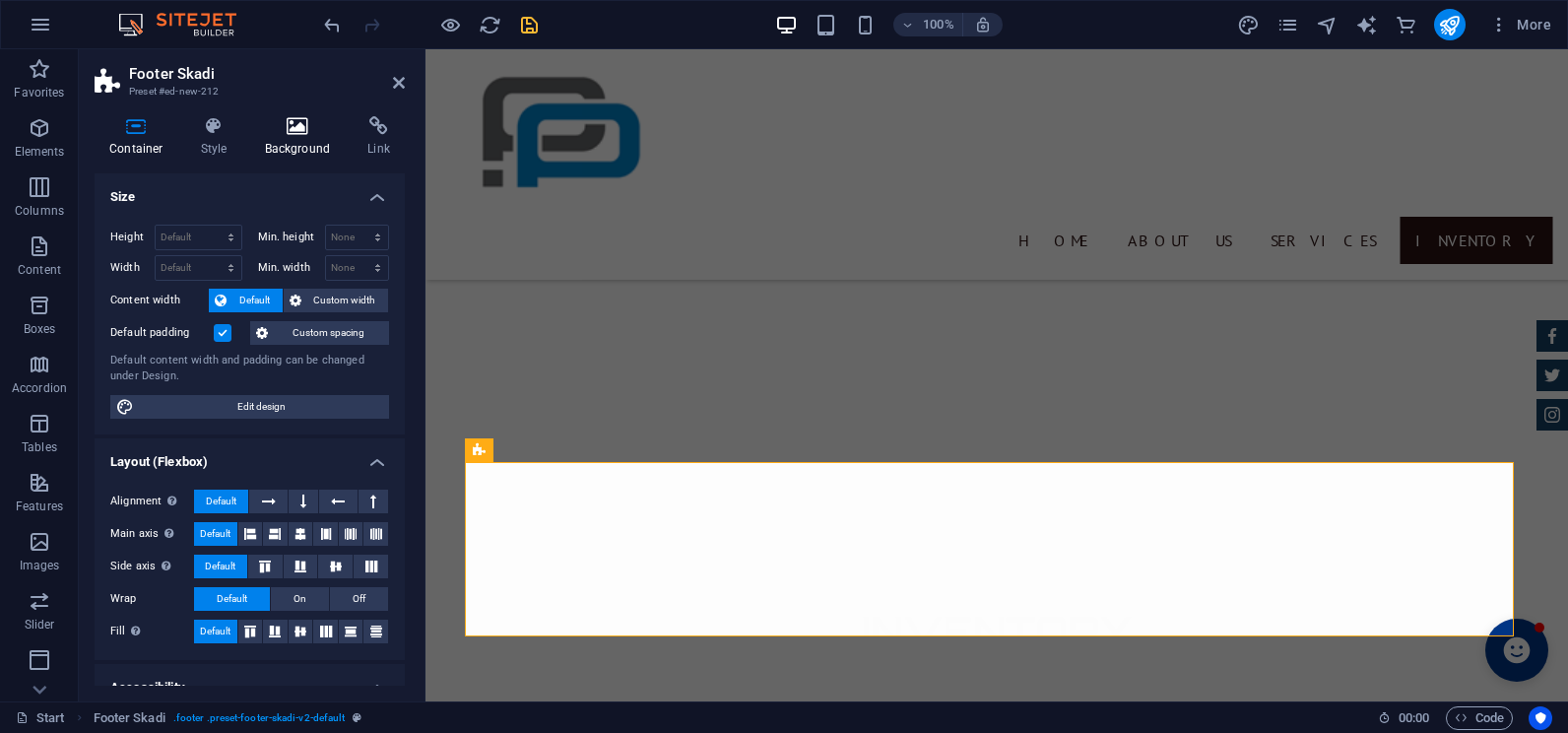
click at [290, 117] on icon at bounding box center [298, 126] width 96 height 20
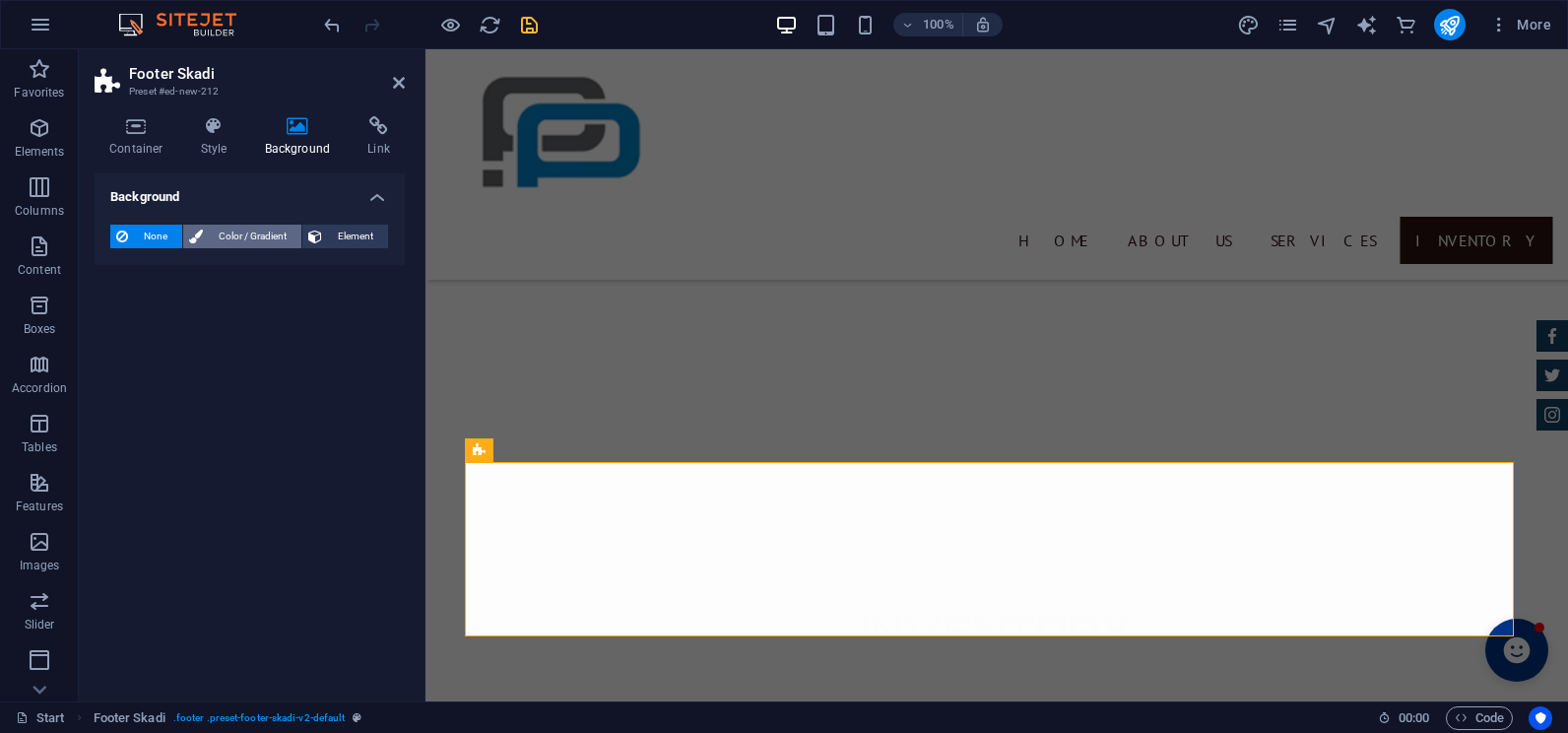
click at [250, 235] on span "Color / Gradient" at bounding box center [252, 236] width 87 height 24
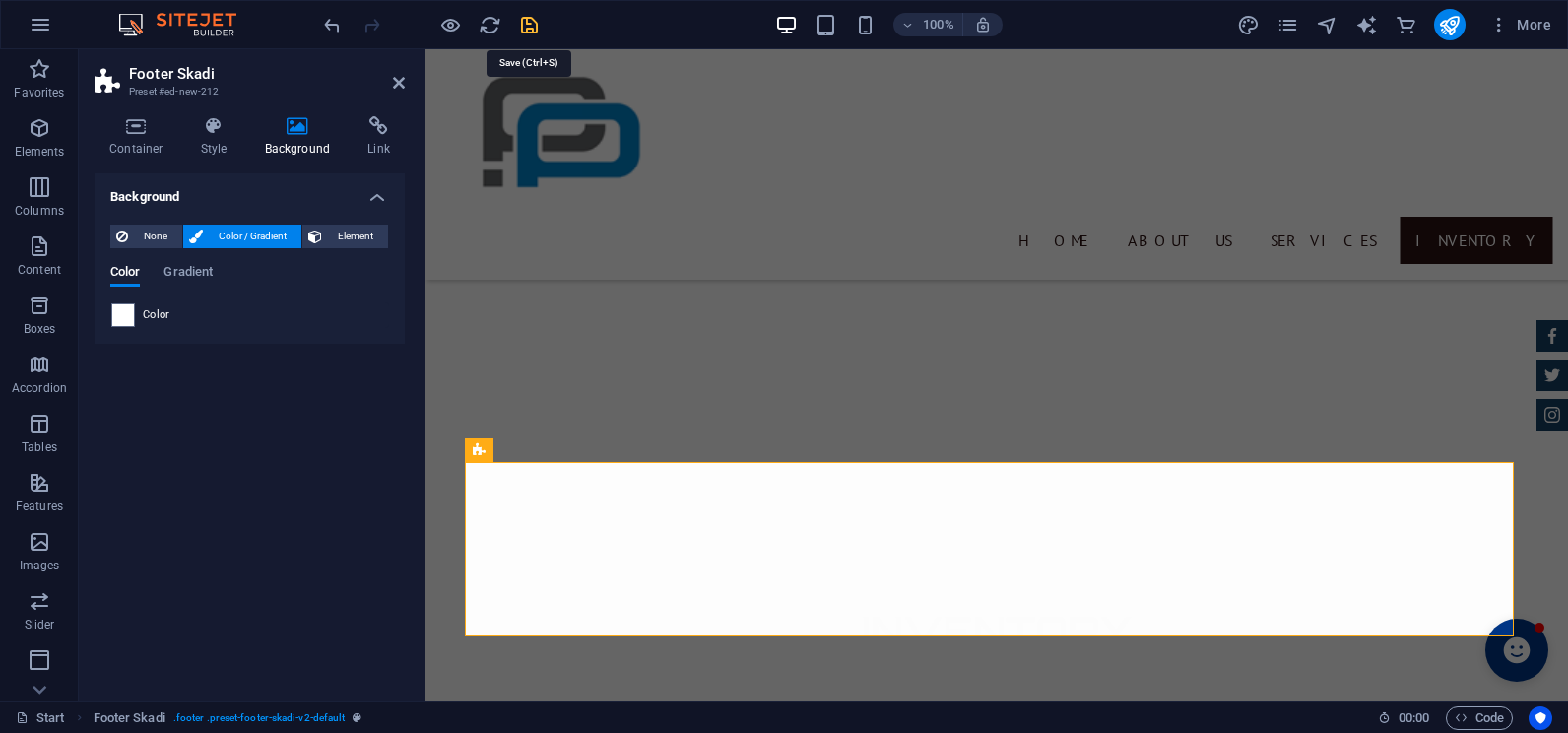
click at [521, 24] on icon "save" at bounding box center [529, 25] width 23 height 23
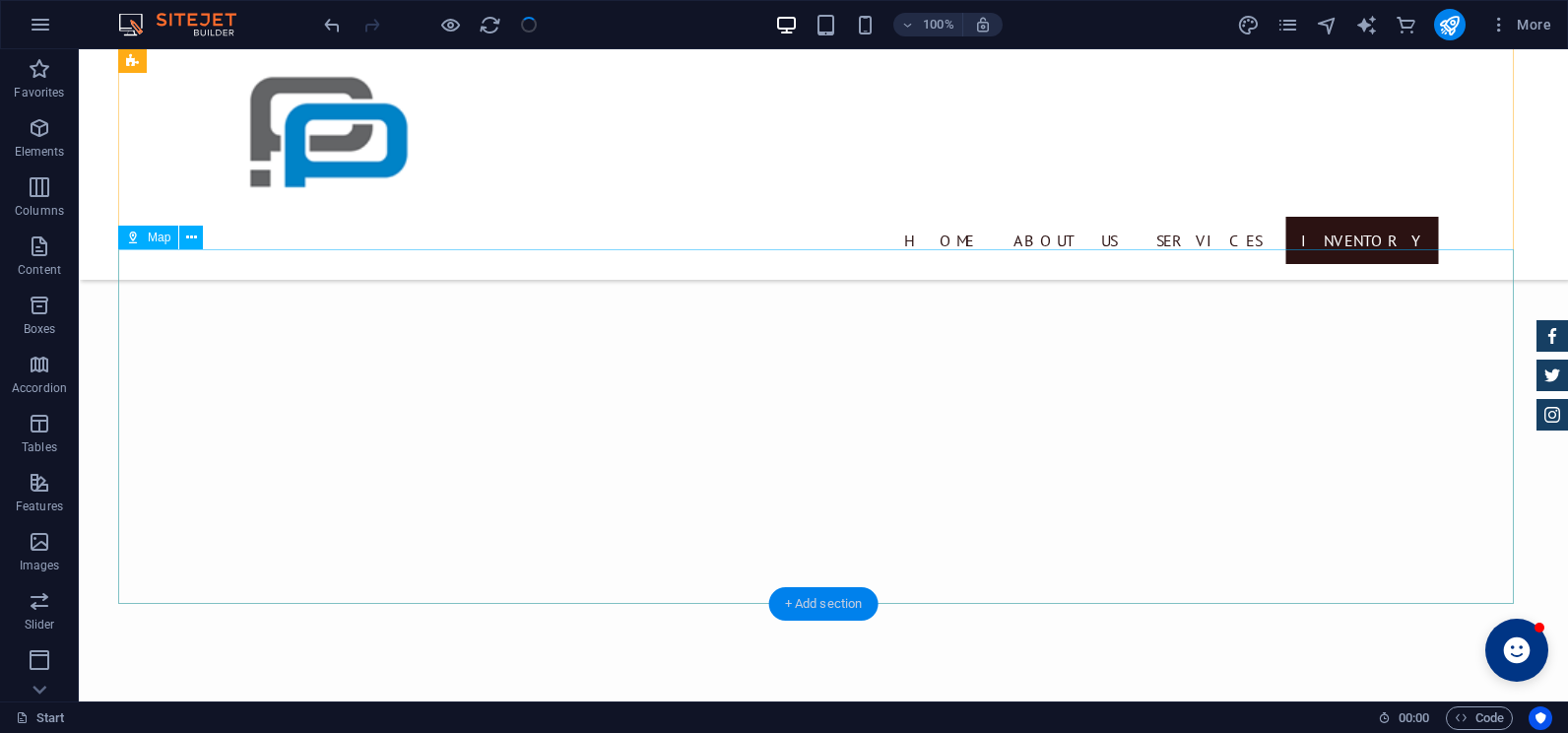
scroll to position [4381, 0]
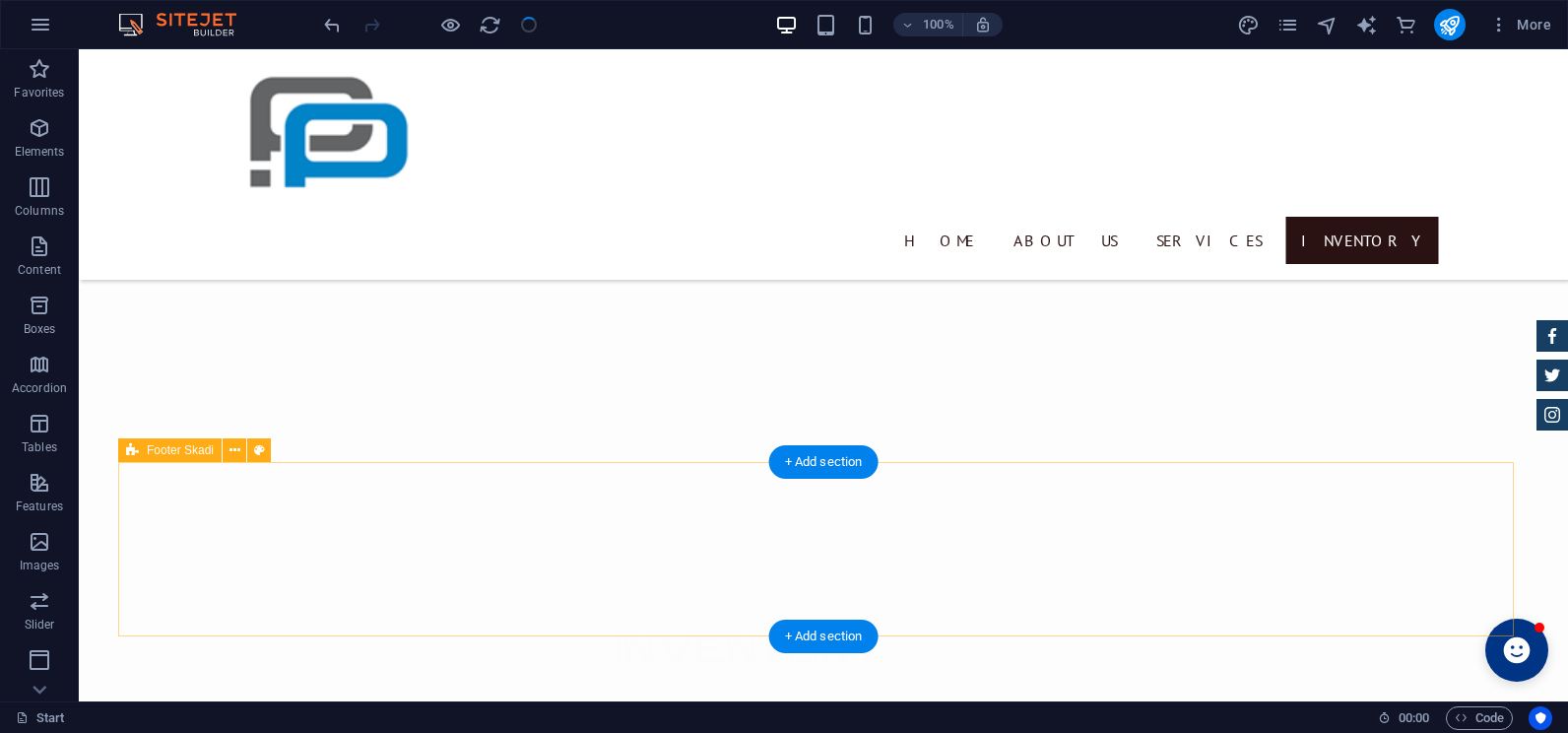
drag, startPoint x: 579, startPoint y: 498, endPoint x: 233, endPoint y: 501, distance: 346.0
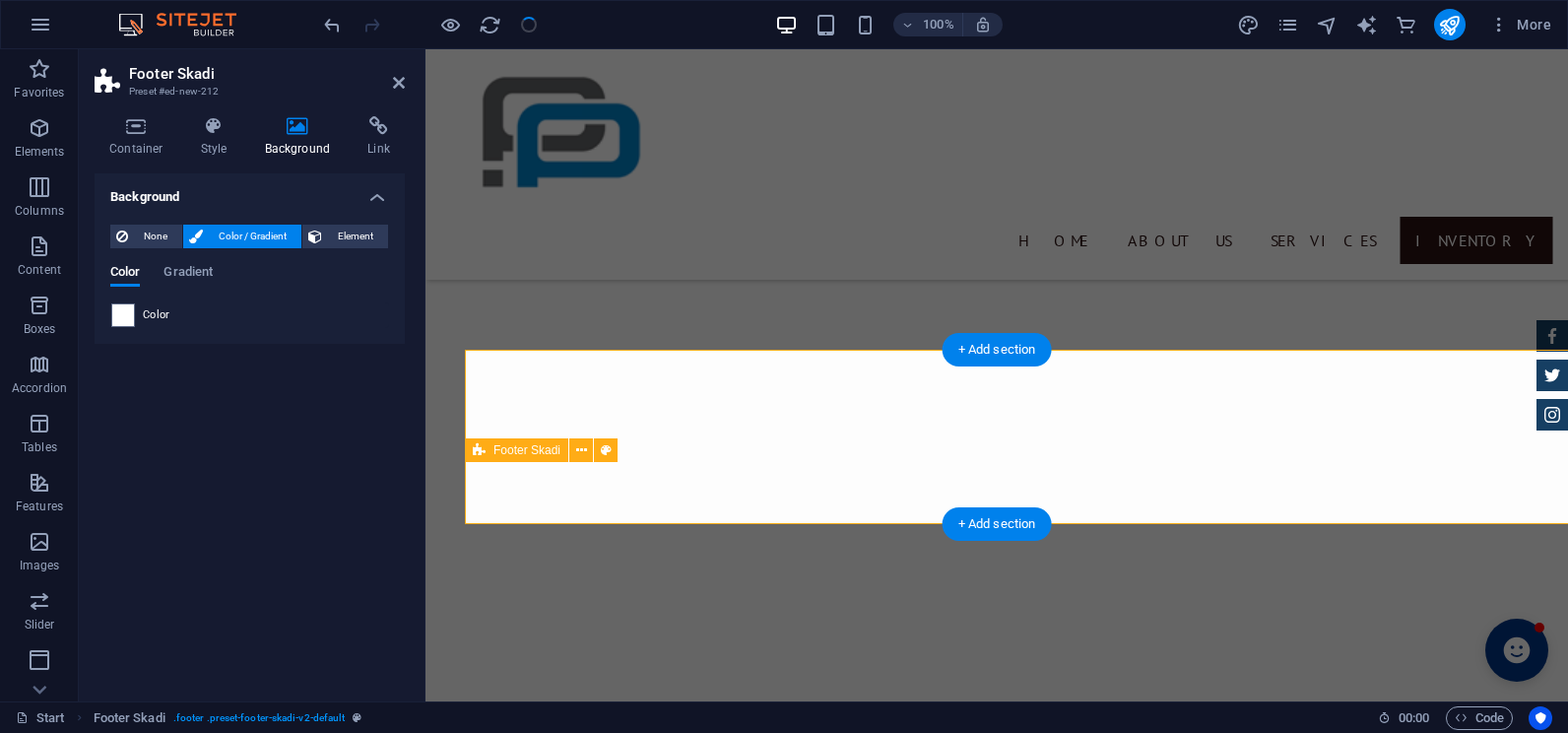
scroll to position [4494, 0]
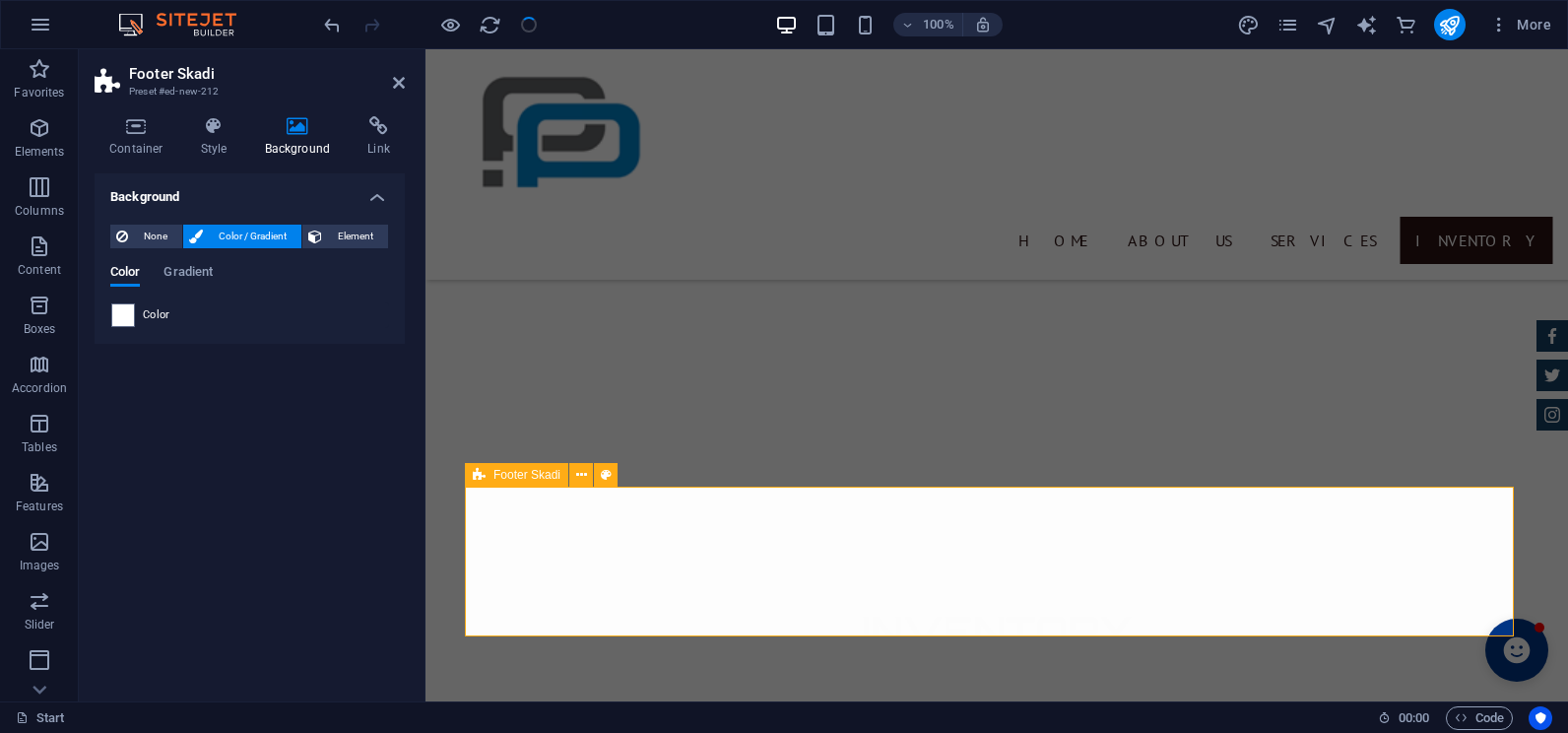
scroll to position [4469, 0]
click at [222, 144] on h4 "Style" at bounding box center [218, 137] width 64 height 42
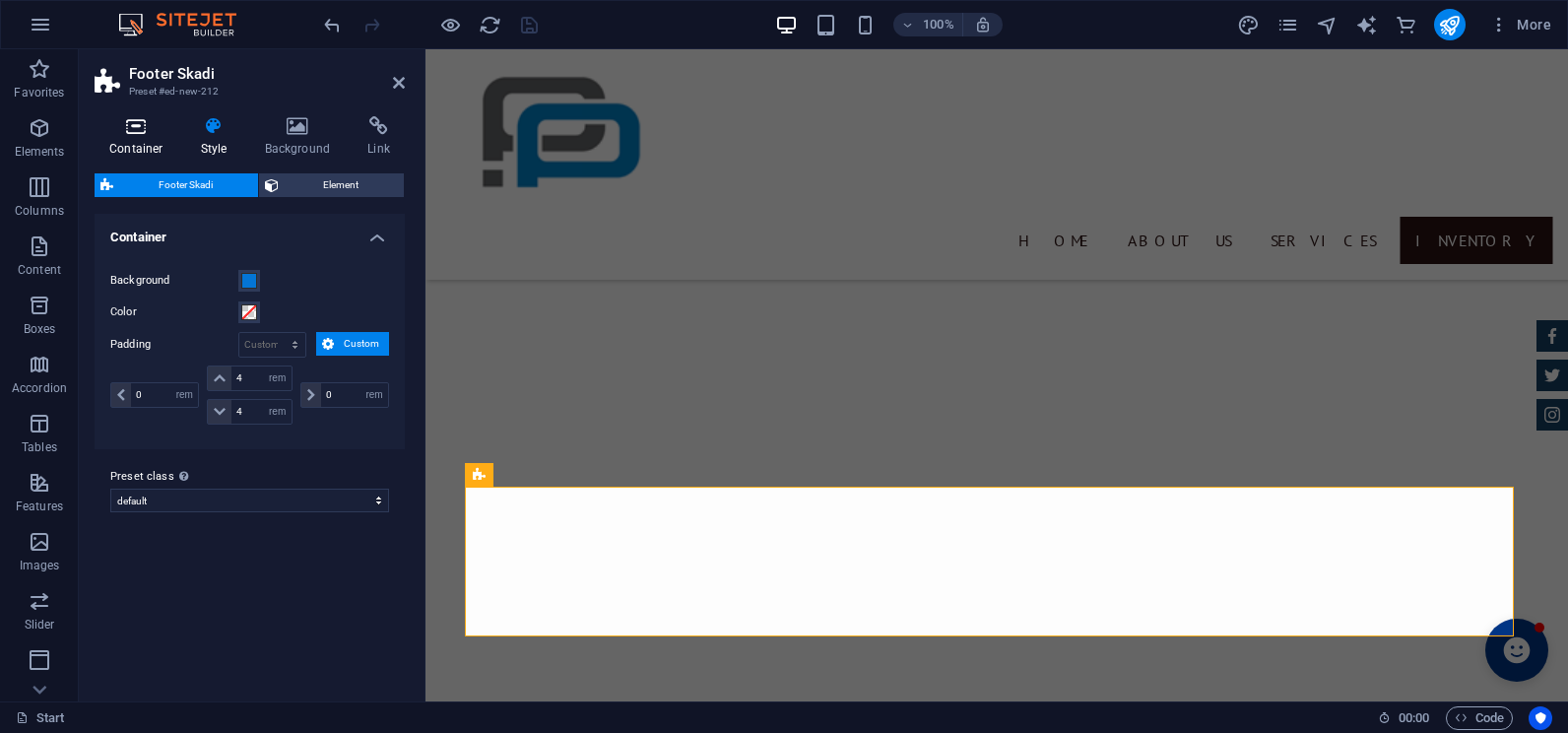
click at [147, 149] on h4 "Container" at bounding box center [140, 137] width 92 height 42
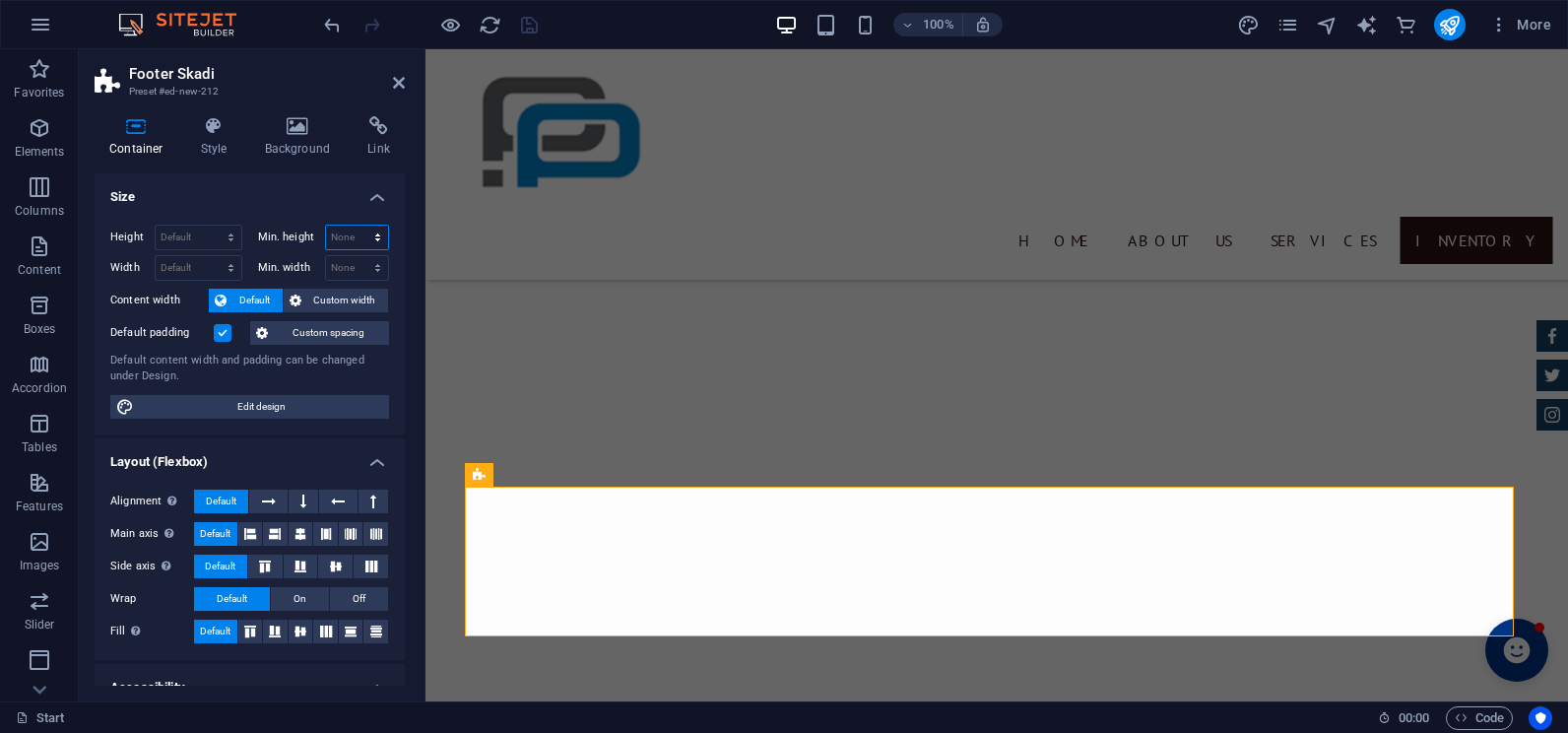
drag, startPoint x: 375, startPoint y: 234, endPoint x: 364, endPoint y: 237, distance: 11.4
click at [375, 234] on select "None px rem % vh vw" at bounding box center [357, 237] width 63 height 24
select select "%"
click at [357, 225] on select "None px rem % vh vw" at bounding box center [357, 237] width 63 height 24
type input "100"
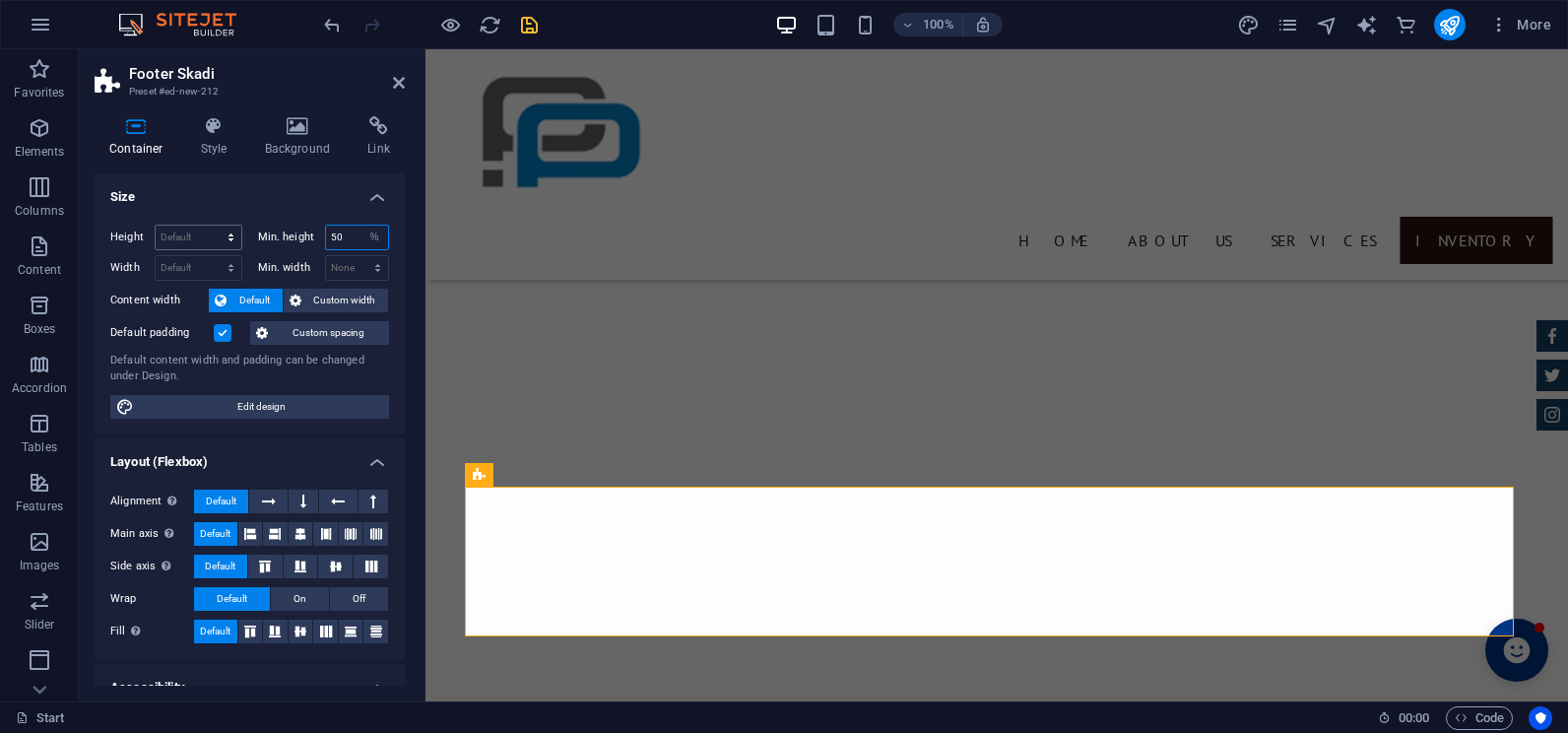
type input "50"
click at [190, 243] on select "Default px rem % vh vw" at bounding box center [198, 237] width 86 height 24
select select "%"
click at [211, 225] on select "Default px rem % vh vw" at bounding box center [198, 237] width 86 height 24
type input "100"
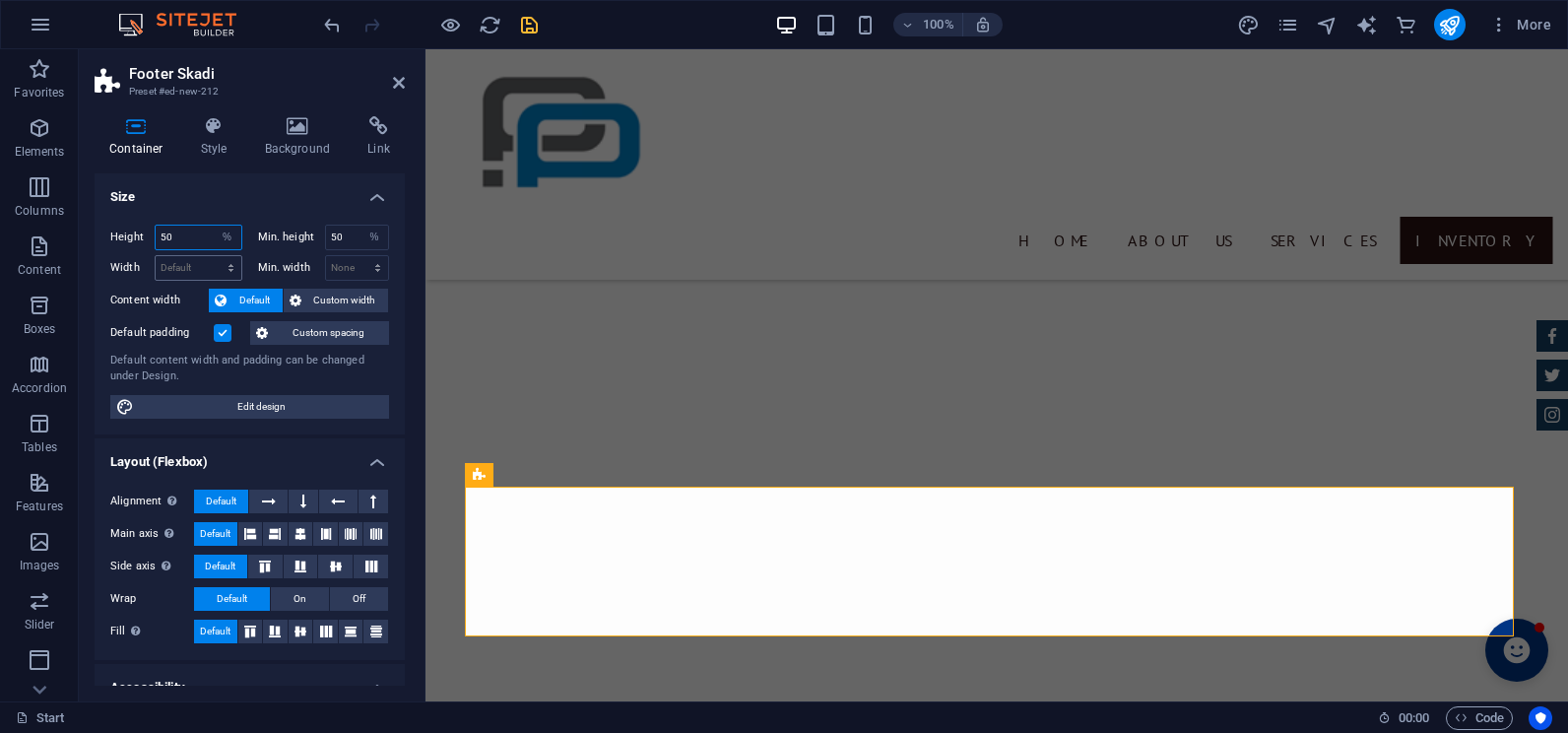
type input "5"
type input "4"
click at [225, 238] on select "Default px rem % vh vw" at bounding box center [228, 237] width 28 height 24
click at [195, 292] on label "Content width" at bounding box center [159, 301] width 99 height 24
click at [230, 241] on select "Default px rem % vh vw" at bounding box center [228, 237] width 28 height 24
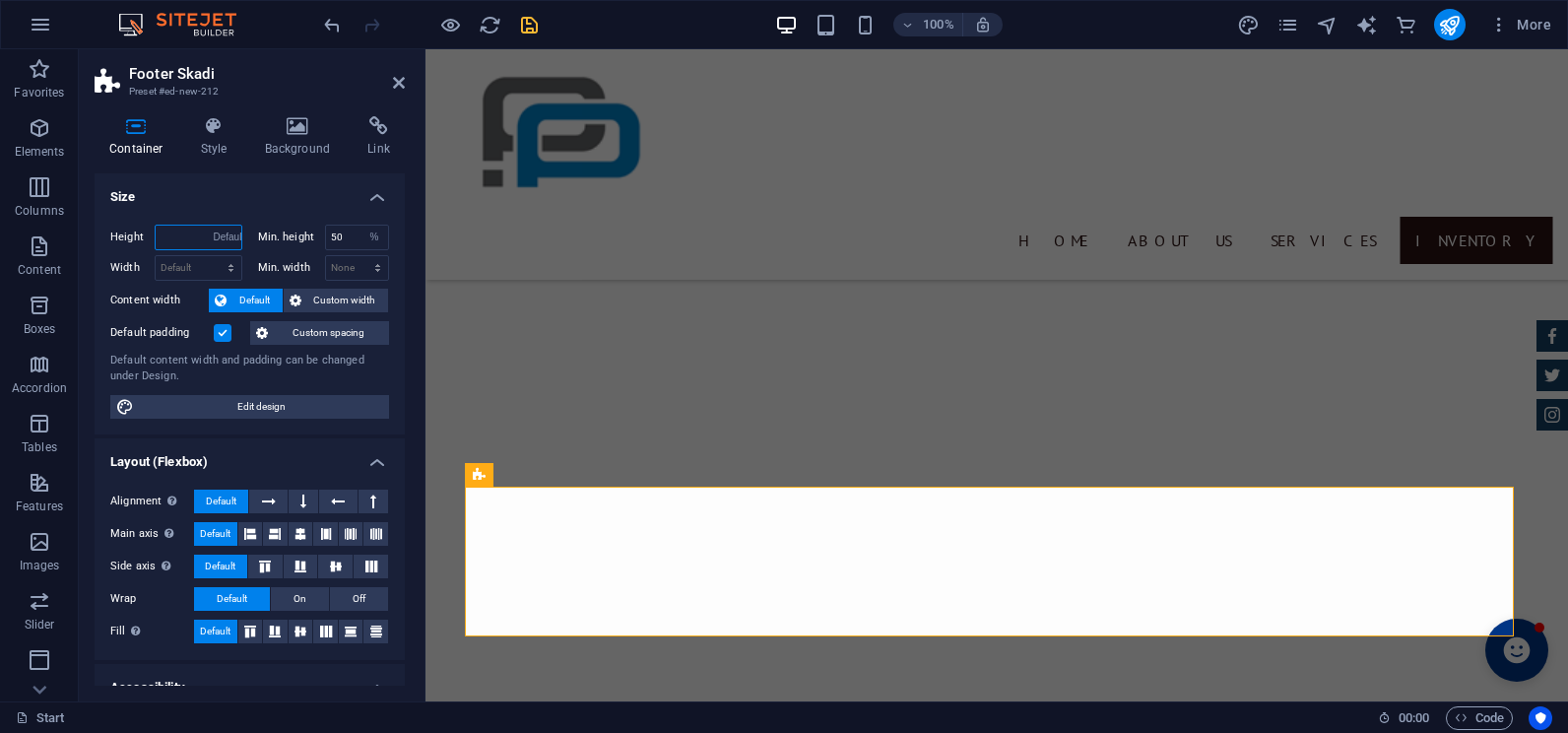
click at [214, 225] on select "Default px rem % vh vw" at bounding box center [228, 237] width 28 height 24
select select "DISABLED_OPTION_VALUE"
click at [373, 237] on select "None px rem % vh vw" at bounding box center [375, 237] width 28 height 24
select select "sao329fc2i4"
click at [361, 225] on select "None px rem % vh vw" at bounding box center [375, 237] width 28 height 24
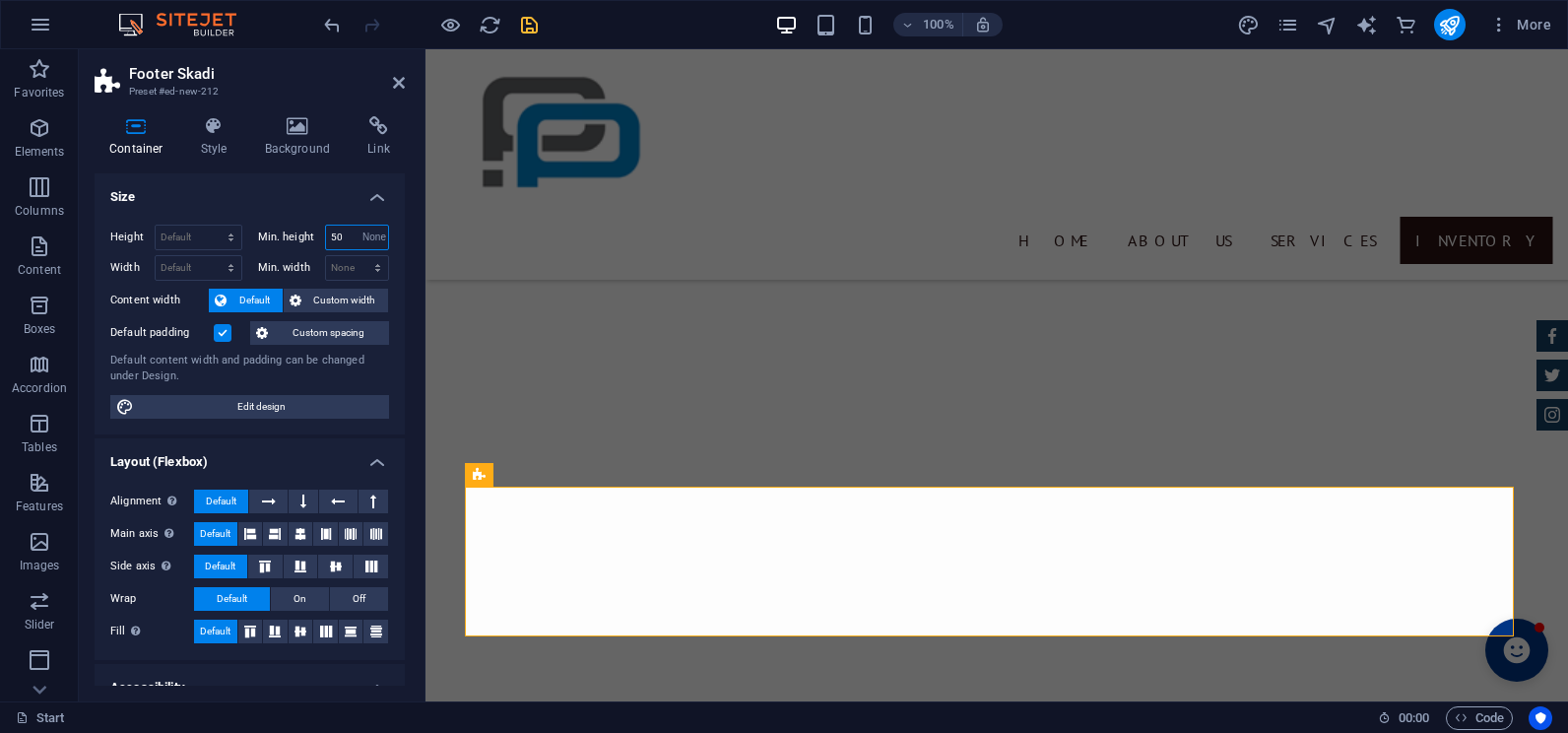
select select "DISABLED_OPTION_VALUE"
click at [541, 31] on div "100% More" at bounding box center [939, 25] width 1239 height 32
click at [536, 31] on icon "save" at bounding box center [529, 25] width 23 height 23
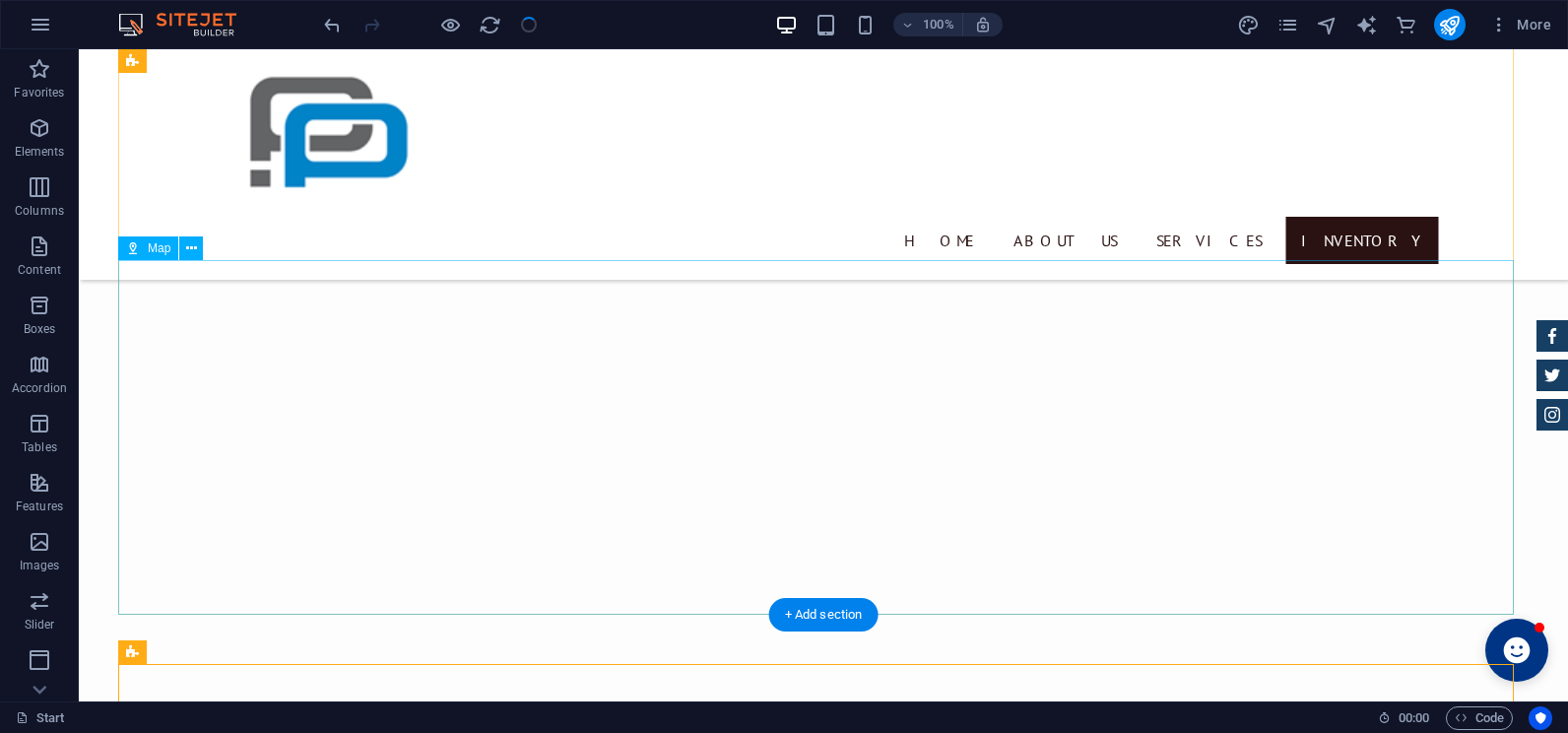
scroll to position [4356, 0]
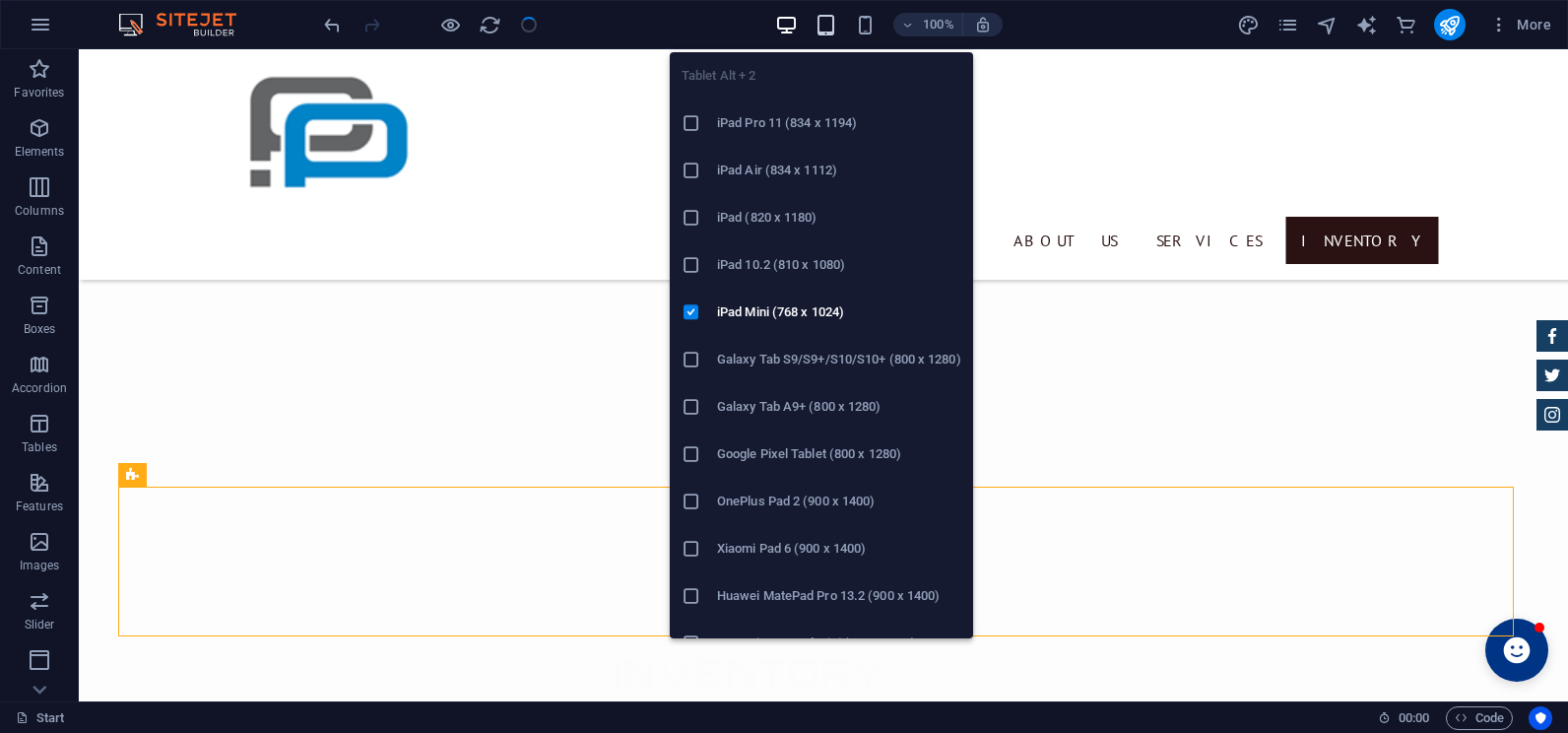
click at [815, 26] on icon "button" at bounding box center [826, 25] width 23 height 23
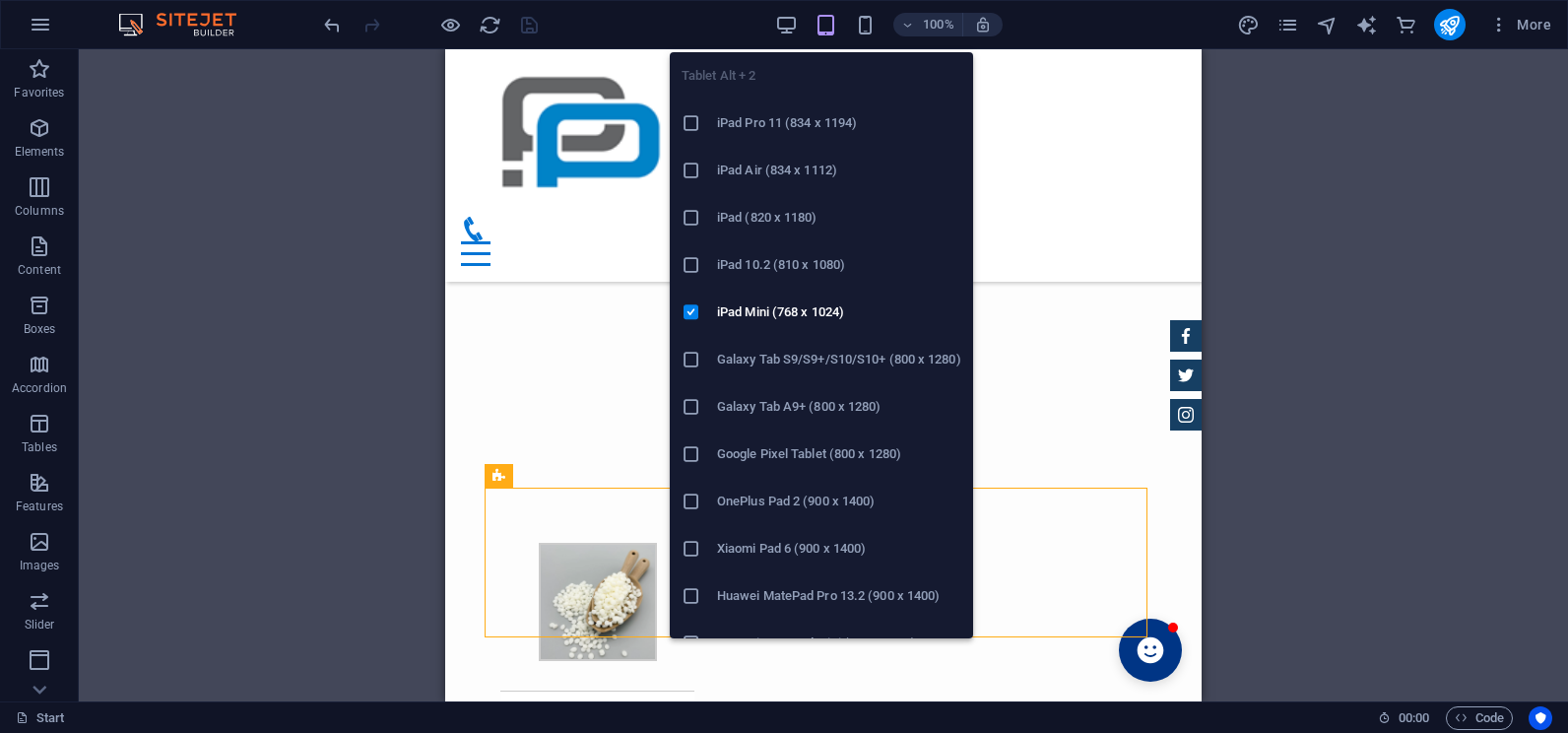
scroll to position [4868, 0]
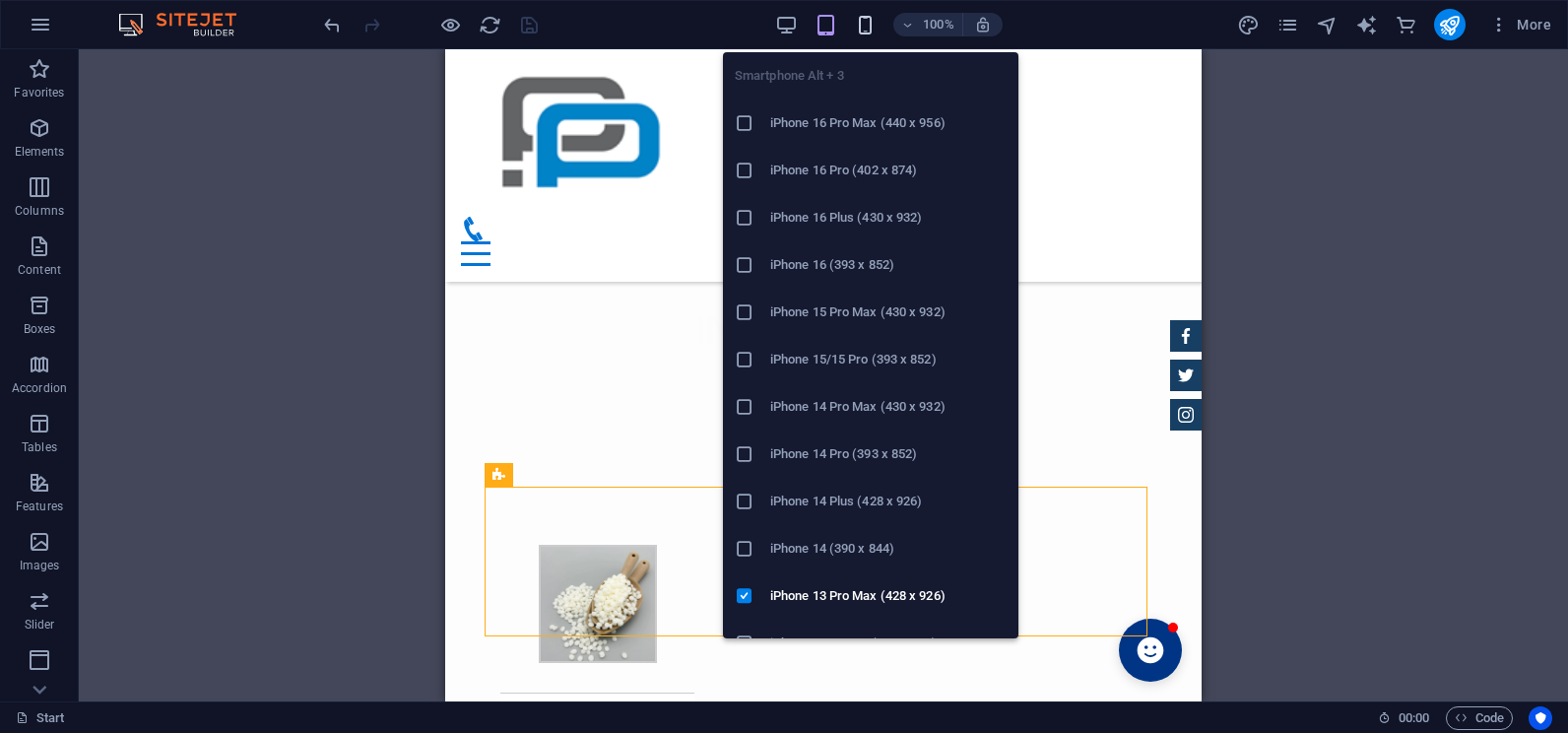
click at [866, 26] on icon "button" at bounding box center [865, 25] width 23 height 23
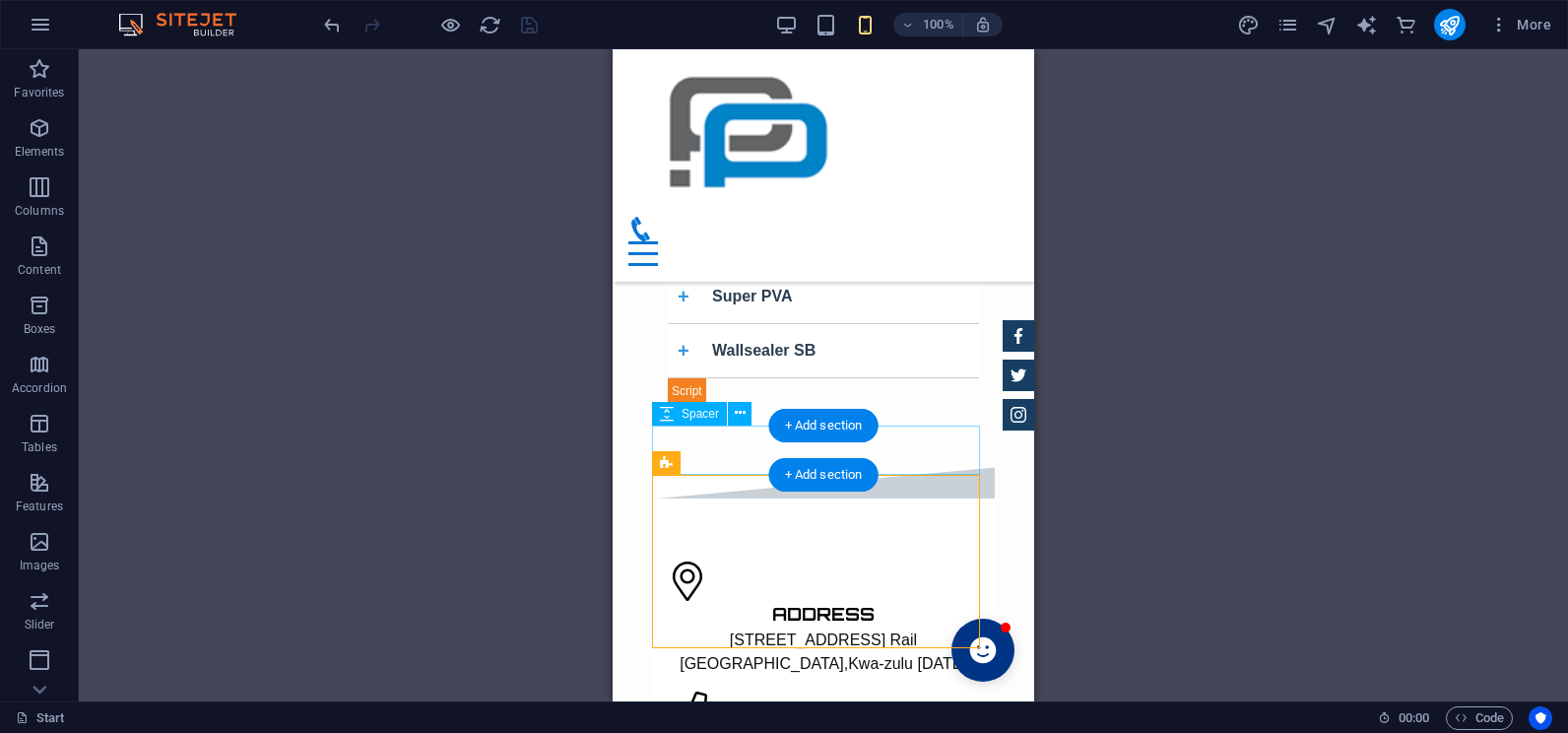
scroll to position [7557, 0]
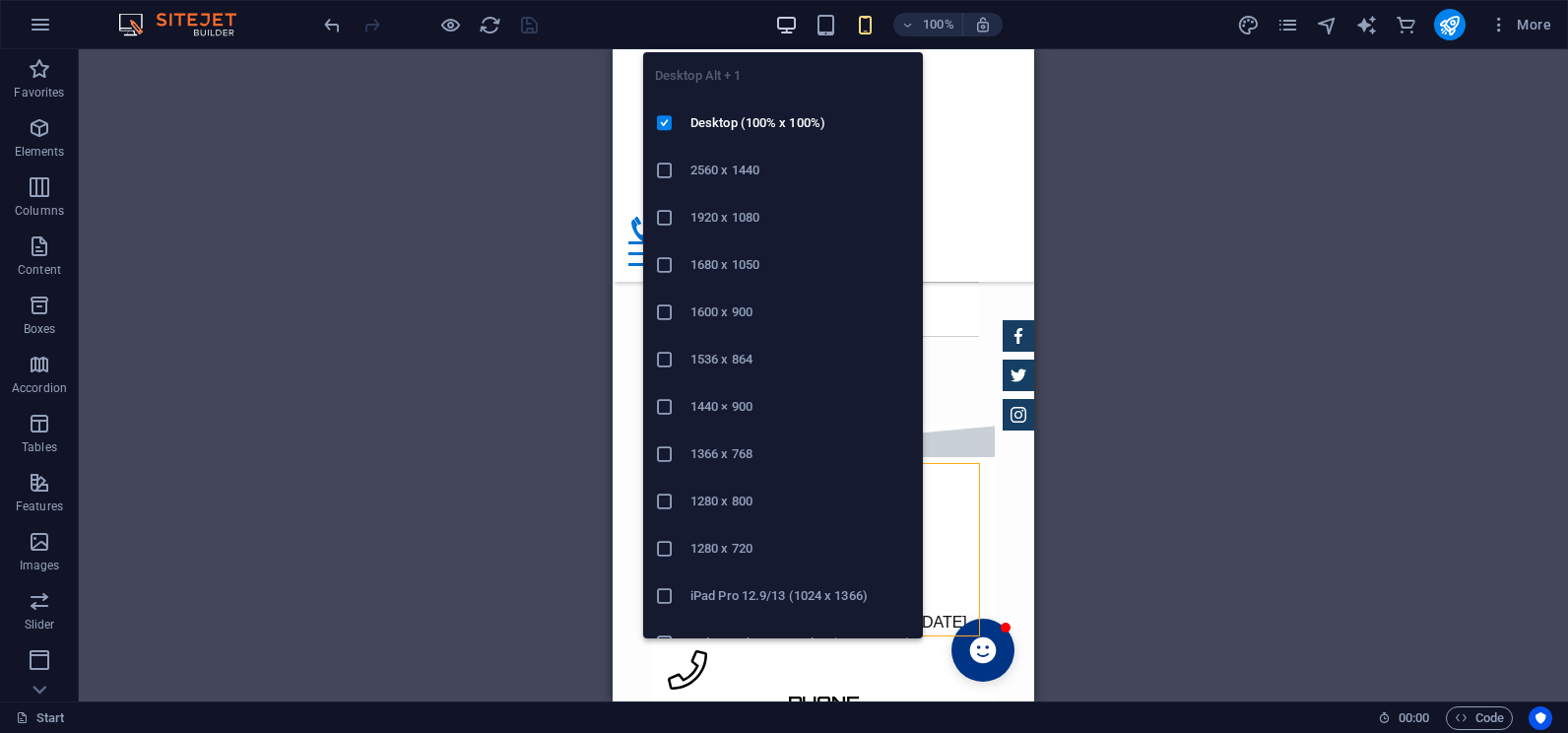
click at [786, 15] on icon "button" at bounding box center [786, 25] width 23 height 23
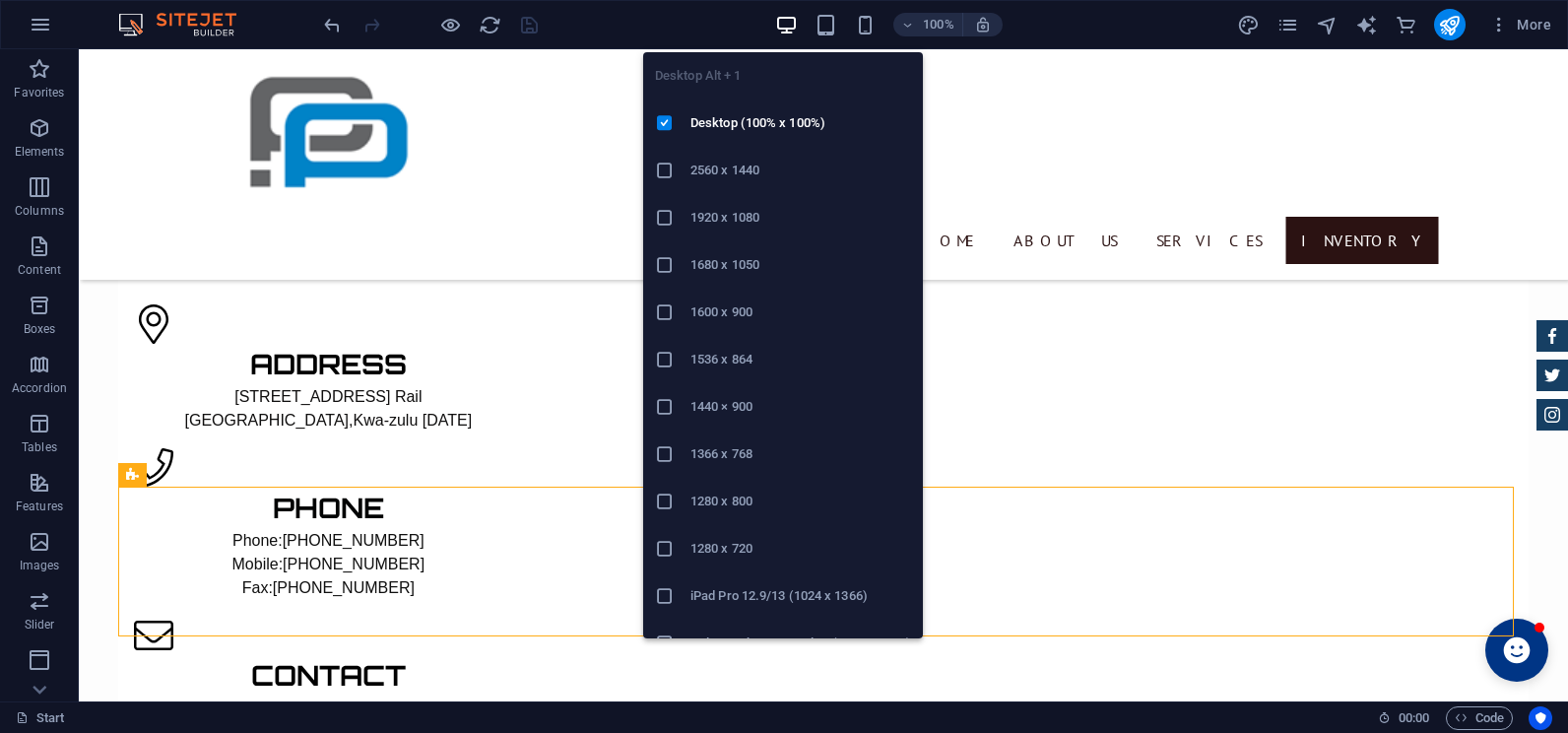
scroll to position [4356, 0]
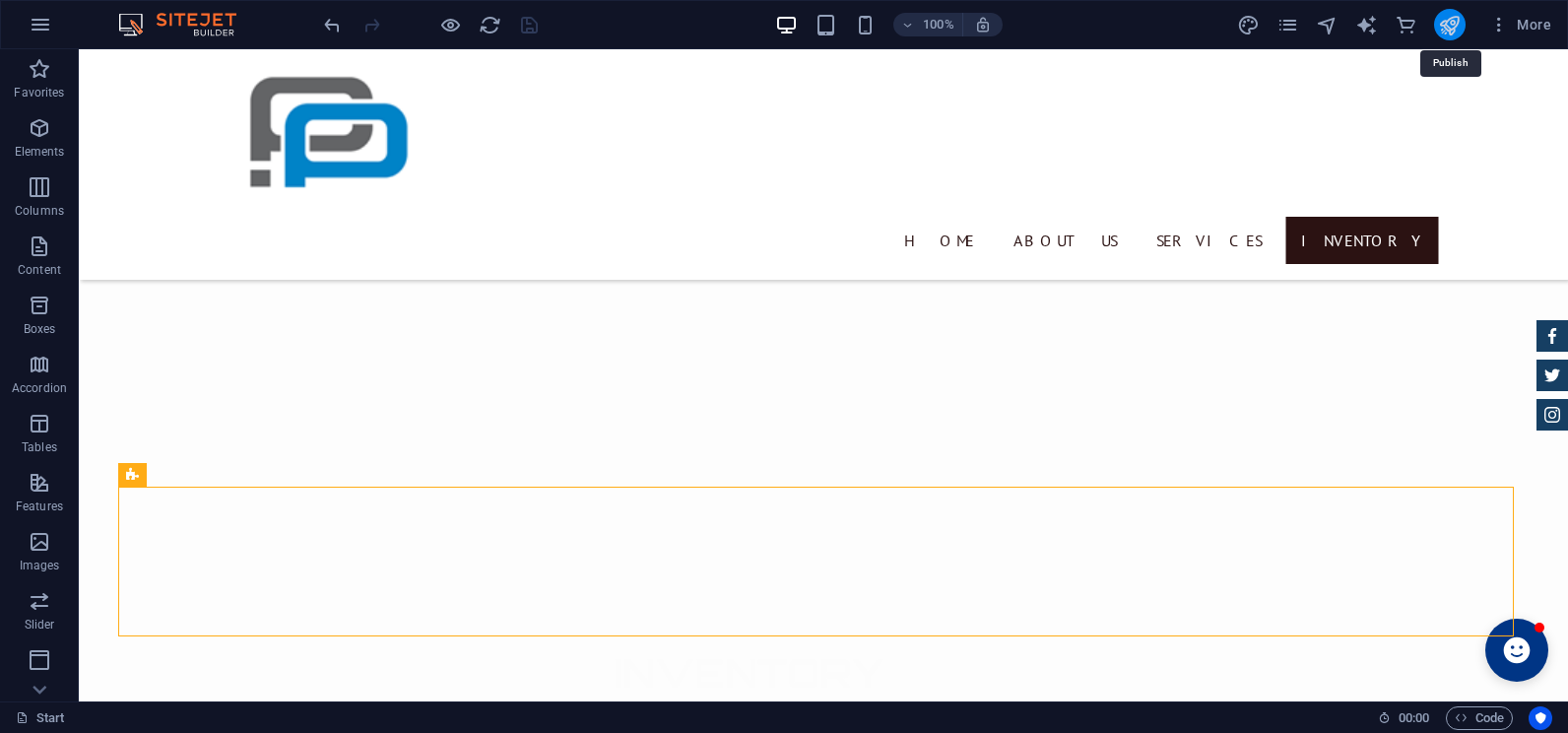
click at [1439, 31] on icon "publish" at bounding box center [1448, 25] width 23 height 23
